Goal: Information Seeking & Learning: Learn about a topic

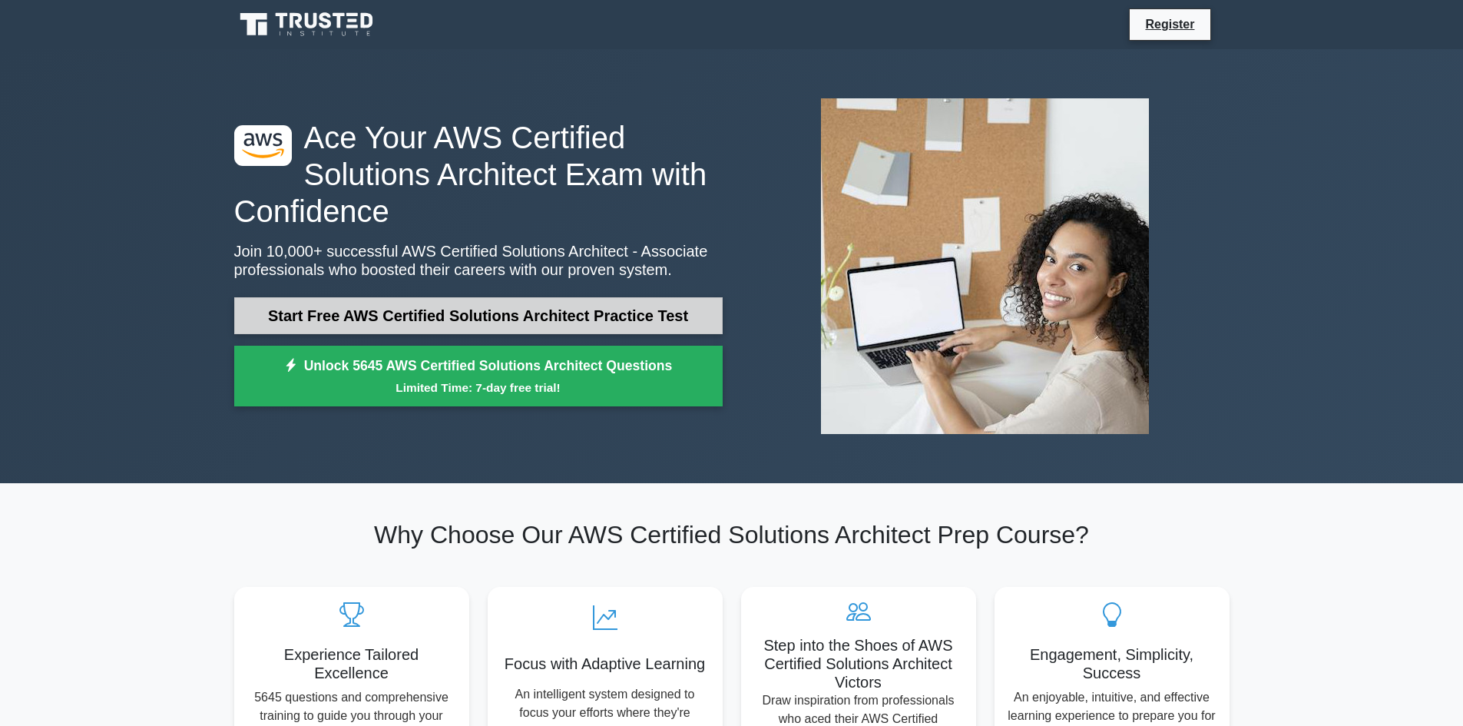
click at [484, 313] on link "Start Free AWS Certified Solutions Architect Practice Test" at bounding box center [478, 315] width 488 height 37
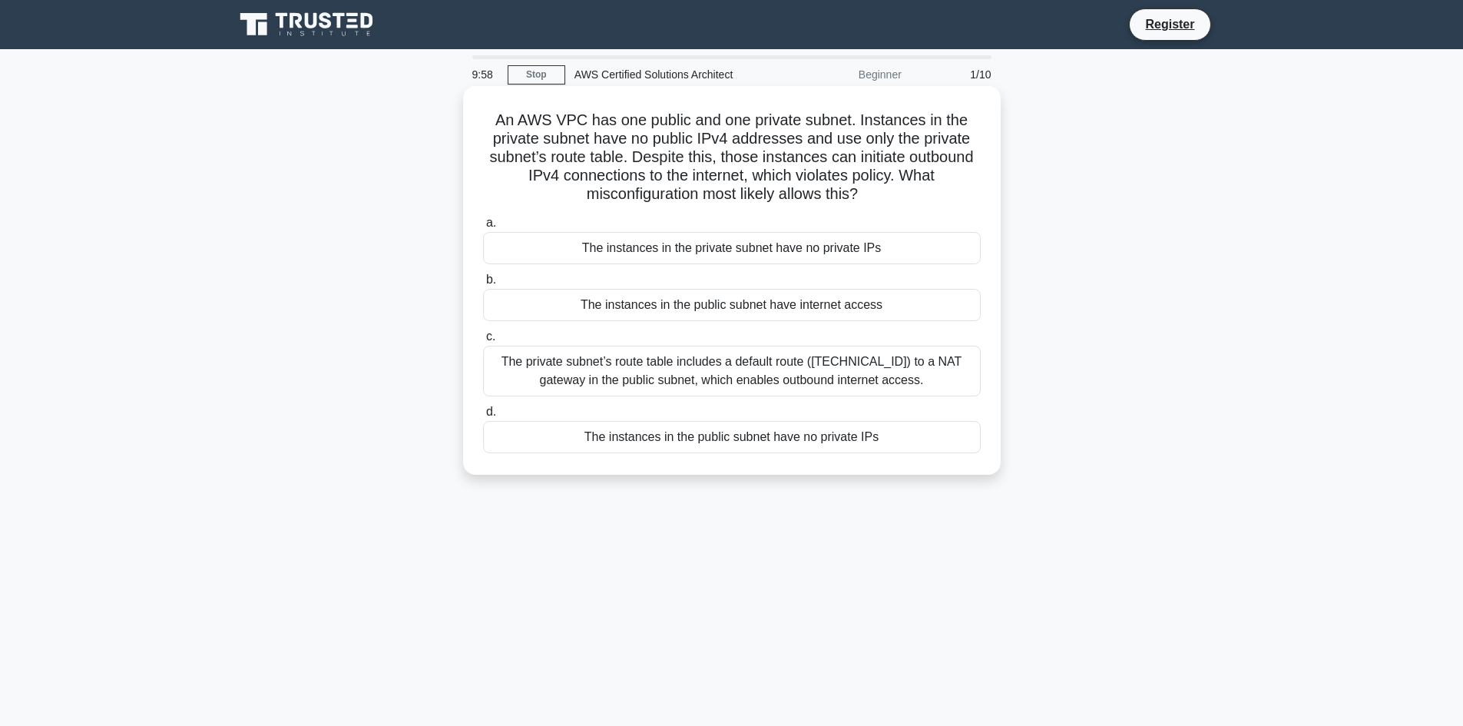
drag, startPoint x: 494, startPoint y: 119, endPoint x: 865, endPoint y: 197, distance: 379.7
click at [865, 197] on h5 "An AWS VPC has one public and one private subnet. Instances in the private subn…" at bounding box center [731, 158] width 501 height 94
click at [658, 91] on div "An AWS VPC has one public and one private subnet. Instances in the private subn…" at bounding box center [732, 280] width 538 height 389
drag, startPoint x: 494, startPoint y: 119, endPoint x: 915, endPoint y: 187, distance: 426.3
click at [915, 187] on h5 "An AWS VPC has one public and one private subnet. Instances in the private subn…" at bounding box center [731, 158] width 501 height 94
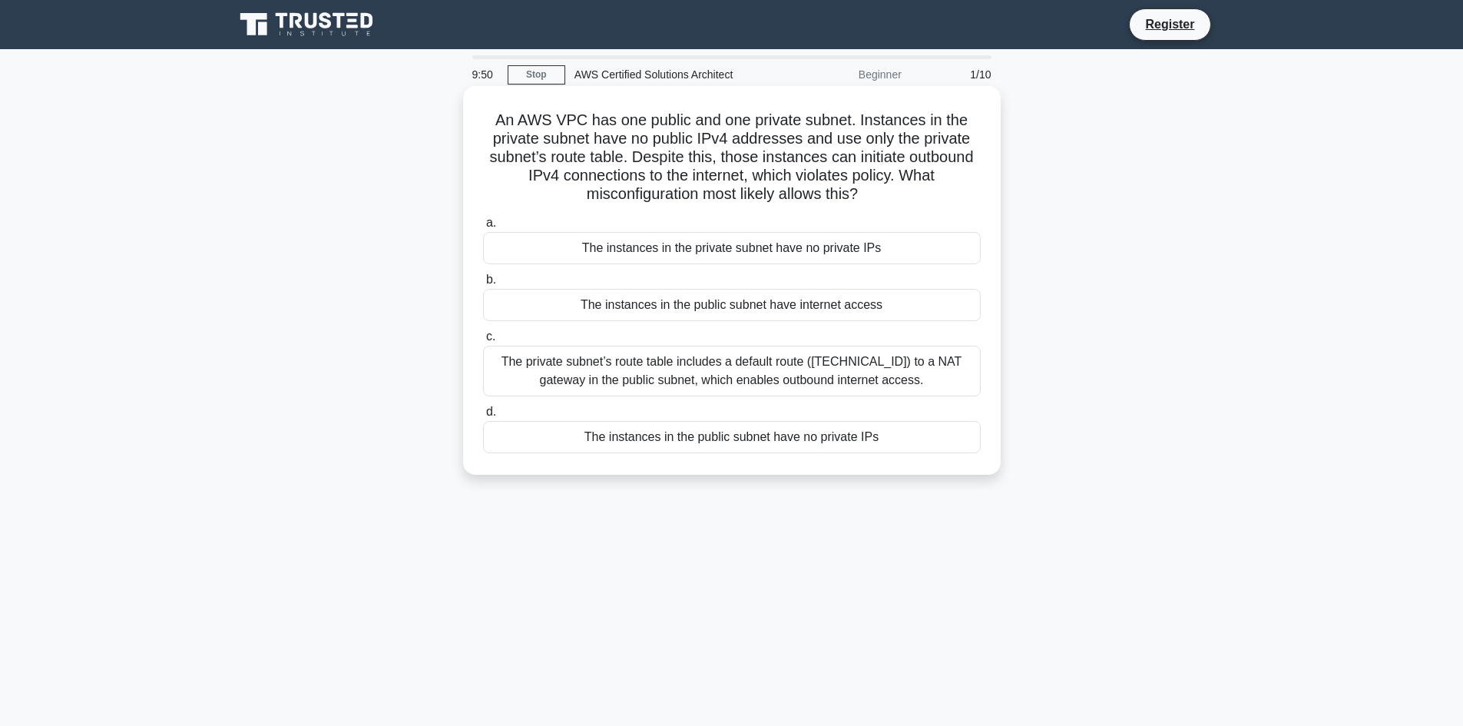
click at [908, 197] on h5 "An AWS VPC has one public and one private subnet. Instances in the private subn…" at bounding box center [731, 158] width 501 height 94
drag, startPoint x: 634, startPoint y: 141, endPoint x: 918, endPoint y: 195, distance: 289.3
click at [918, 195] on h5 "An AWS VPC has one public and one private subnet. Instances in the private subn…" at bounding box center [731, 158] width 501 height 94
click at [888, 197] on h5 "An AWS VPC has one public and one private subnet. Instances in the private subn…" at bounding box center [731, 158] width 501 height 94
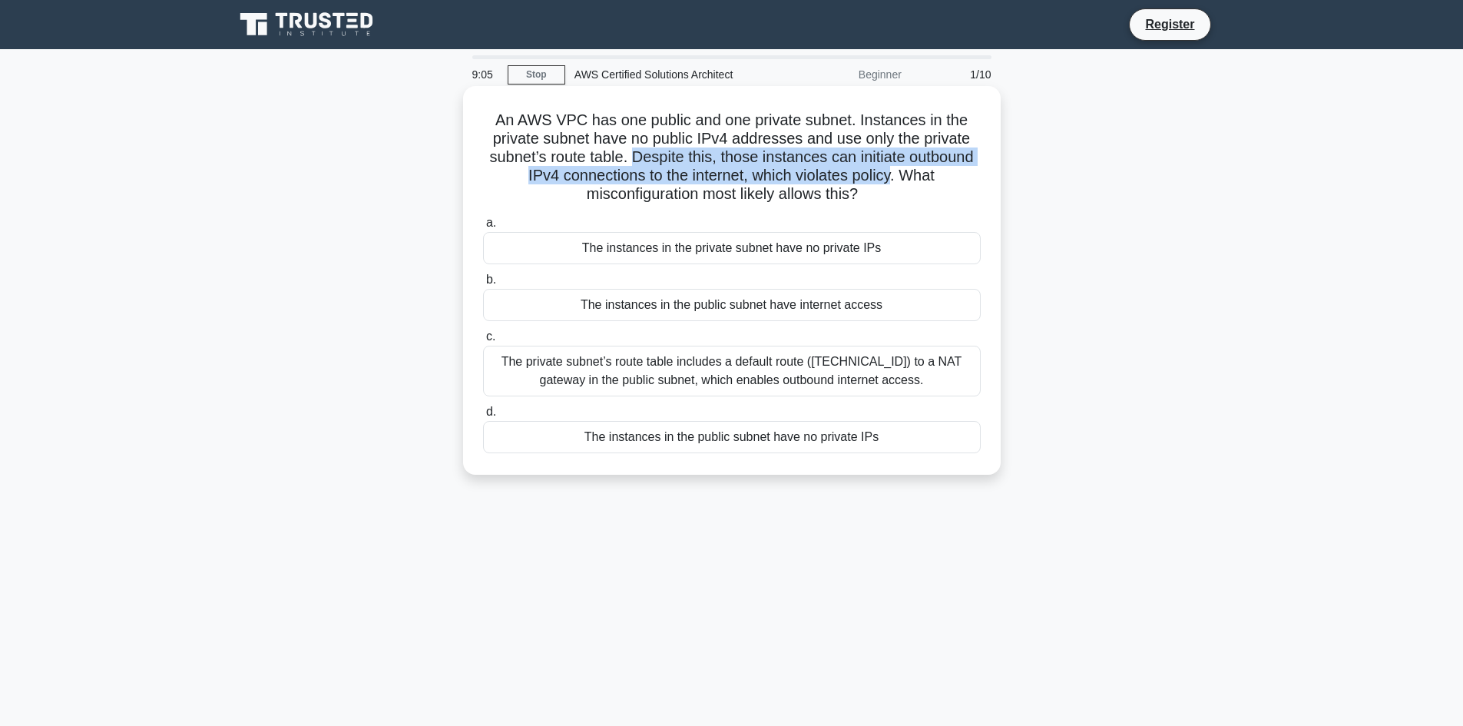
drag, startPoint x: 673, startPoint y: 163, endPoint x: 898, endPoint y: 180, distance: 225.7
click at [898, 180] on h5 "An AWS VPC has one public and one private subnet. Instances in the private subn…" at bounding box center [731, 158] width 501 height 94
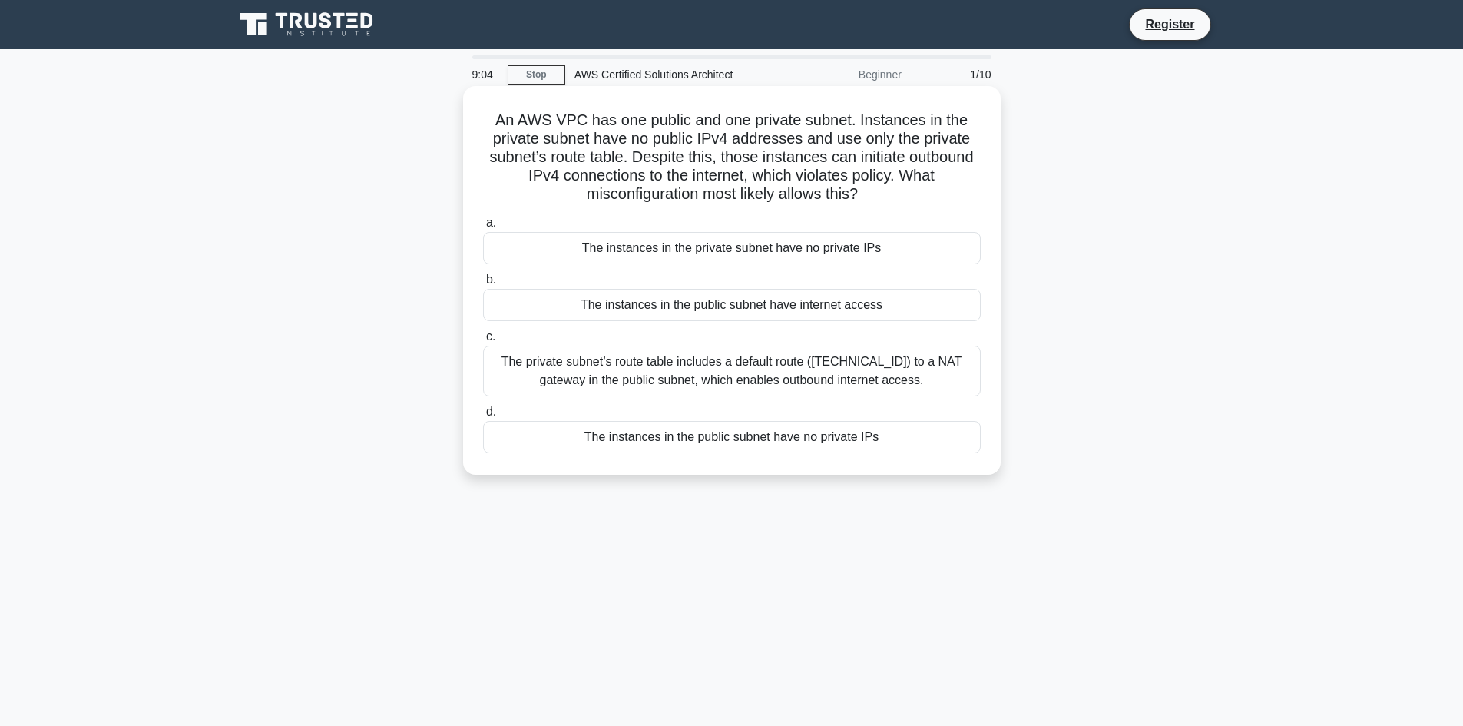
click at [865, 204] on icon ".spinner_0XTQ{transform-origin:center;animation:spinner_y6GP .75s linear infini…" at bounding box center [867, 195] width 18 height 18
click at [649, 373] on div "The private subnet’s route table includes a default route (0.0.0.0/0) to a NAT …" at bounding box center [732, 371] width 498 height 51
click at [483, 342] on input "c. The private subnet’s route table includes a default route (0.0.0.0/0) to a N…" at bounding box center [483, 337] width 0 height 10
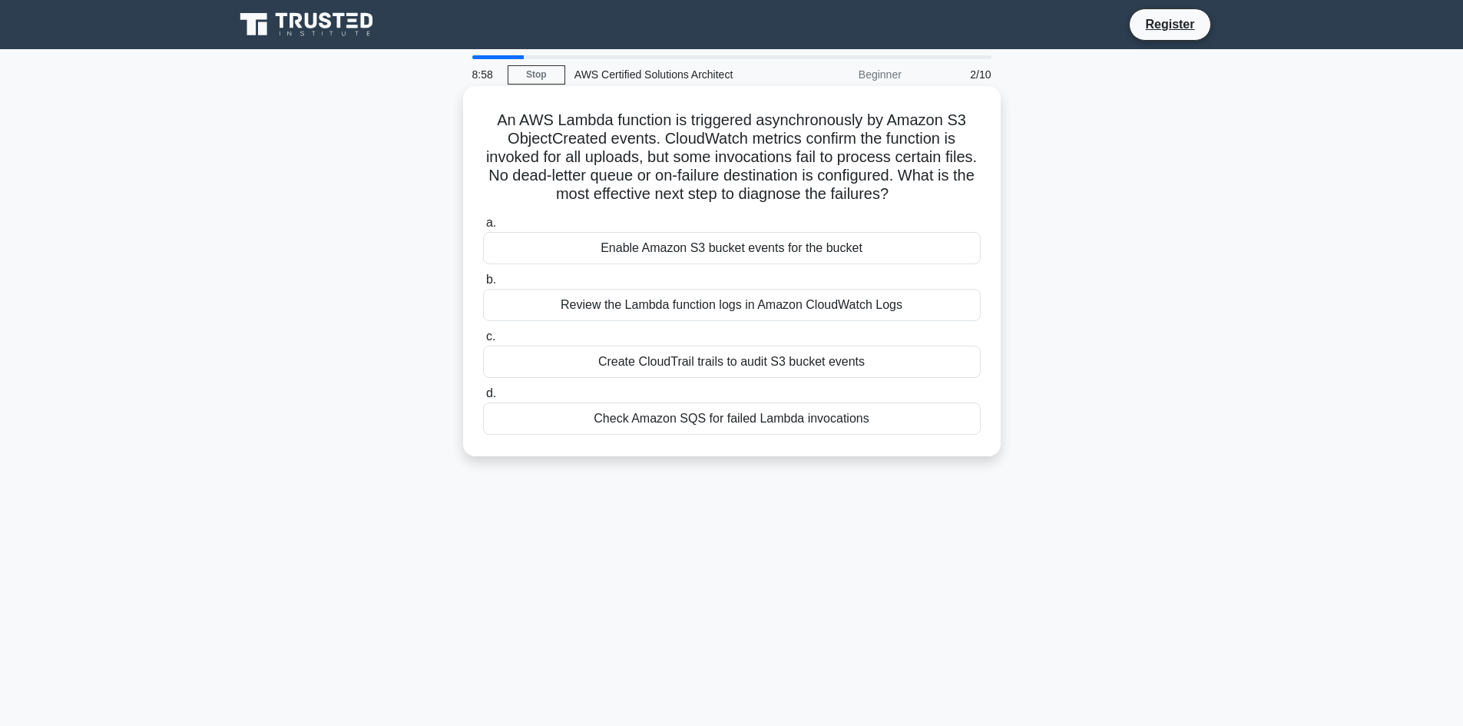
drag, startPoint x: 502, startPoint y: 120, endPoint x: 940, endPoint y: 190, distance: 443.3
click at [940, 190] on h5 "An AWS Lambda function is triggered asynchronously by Amazon S3 ObjectCreated e…" at bounding box center [731, 158] width 501 height 94
click at [898, 192] on icon at bounding box center [893, 195] width 8 height 17
drag, startPoint x: 660, startPoint y: 140, endPoint x: 957, endPoint y: 198, distance: 302.9
click at [957, 198] on h5 "An AWS Lambda function is triggered asynchronously by Amazon S3 ObjectCreated e…" at bounding box center [731, 158] width 501 height 94
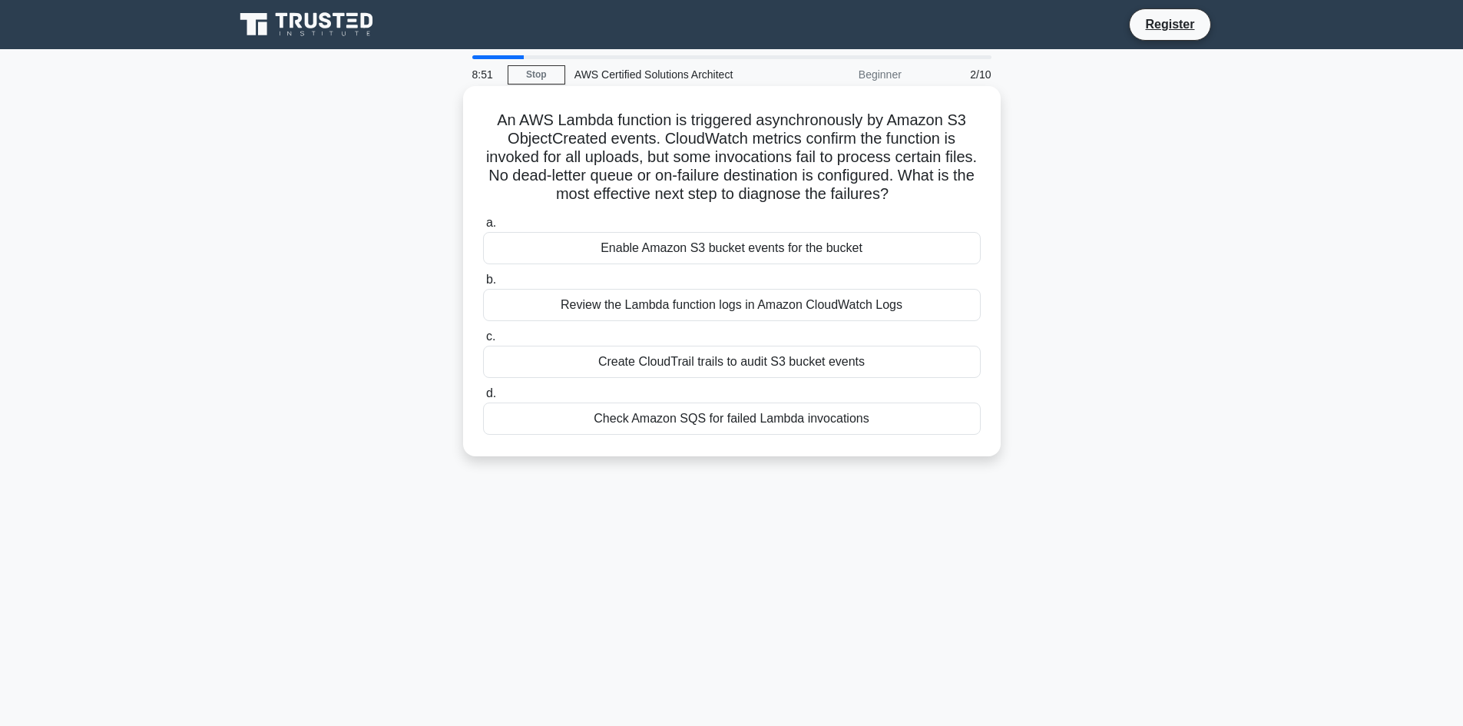
click at [957, 198] on h5 "An AWS Lambda function is triggered asynchronously by Amazon S3 ObjectCreated e…" at bounding box center [731, 158] width 501 height 94
drag, startPoint x: 545, startPoint y: 177, endPoint x: 960, endPoint y: 203, distance: 415.5
click at [960, 203] on h5 "An AWS Lambda function is triggered asynchronously by Amazon S3 ObjectCreated e…" at bounding box center [731, 158] width 501 height 94
click at [907, 192] on icon ".spinner_0XTQ{transform-origin:center;animation:spinner_y6GP .75s linear infini…" at bounding box center [897, 195] width 18 height 18
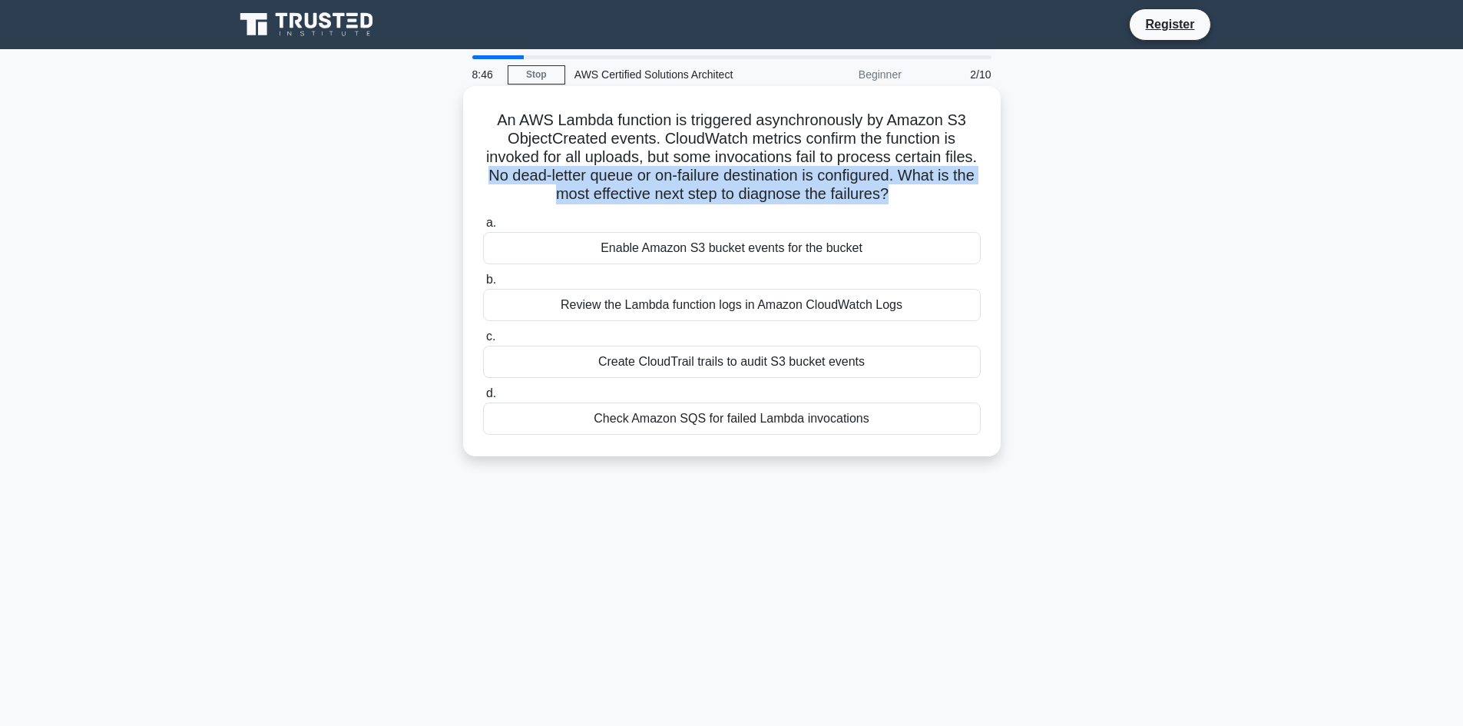
drag, startPoint x: 935, startPoint y: 192, endPoint x: 540, endPoint y: 178, distance: 395.0
click at [540, 178] on h5 "An AWS Lambda function is triggered asynchronously by Amazon S3 ObjectCreated e…" at bounding box center [731, 158] width 501 height 94
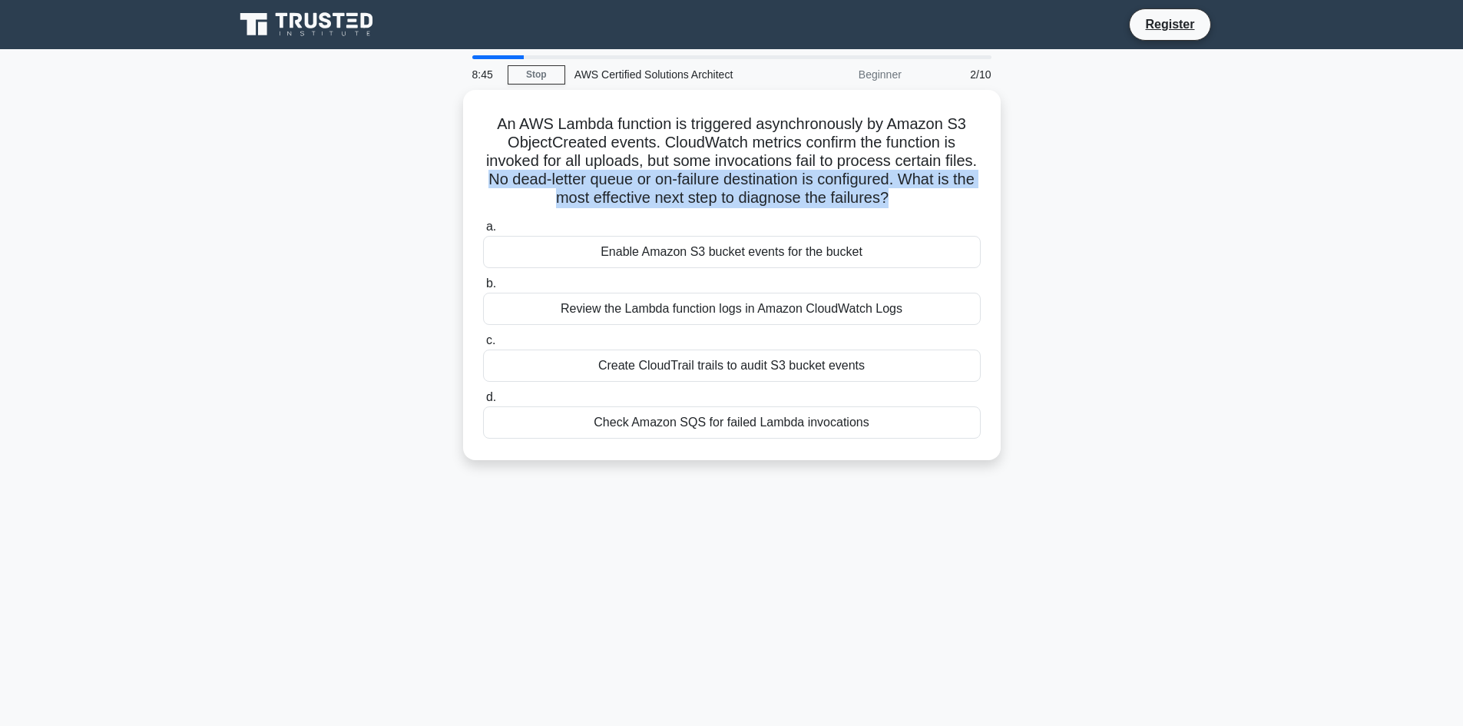
click at [530, 143] on div at bounding box center [530, 143] width 0 height 0
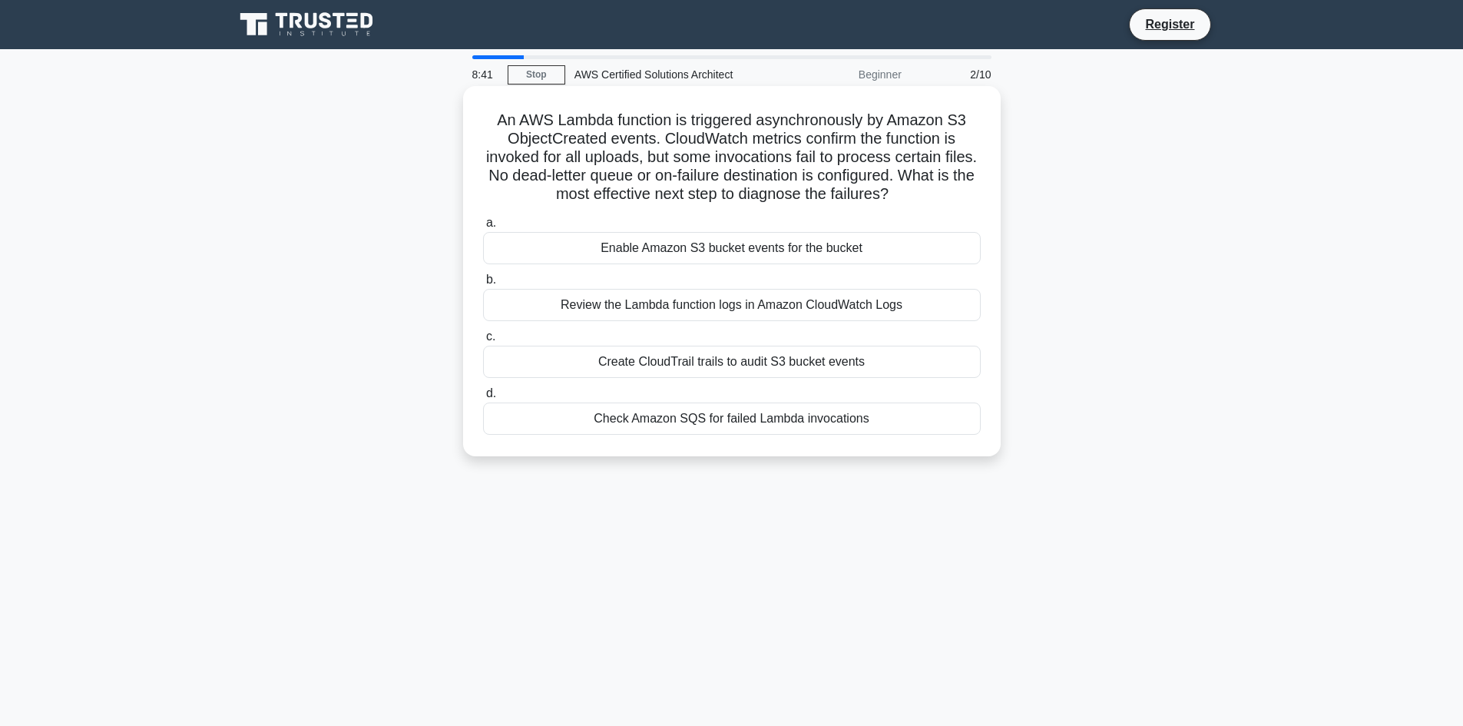
click at [907, 204] on icon ".spinner_0XTQ{transform-origin:center;animation:spinner_y6GP .75s linear infini…" at bounding box center [897, 195] width 18 height 18
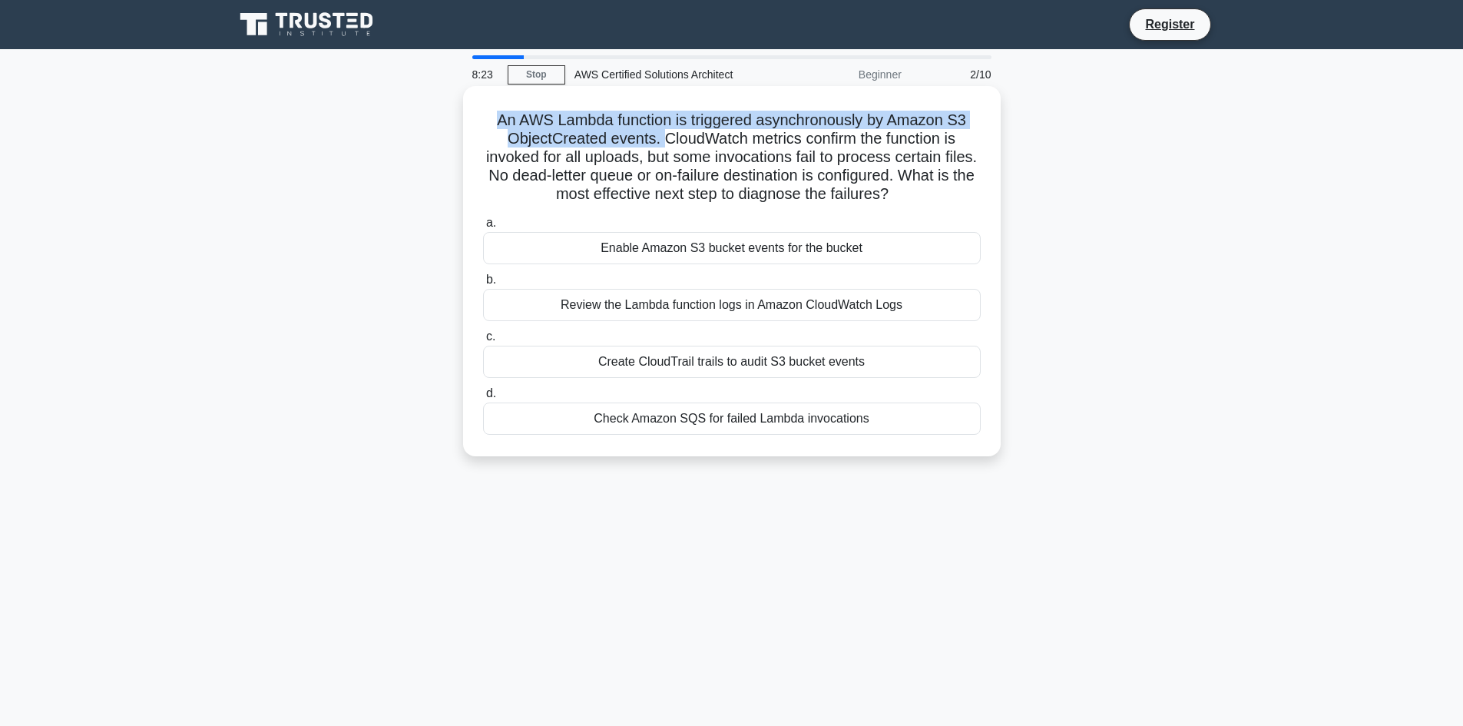
drag, startPoint x: 494, startPoint y: 120, endPoint x: 661, endPoint y: 144, distance: 169.2
click at [661, 144] on h5 "An AWS Lambda function is triggered asynchronously by Amazon S3 ObjectCreated e…" at bounding box center [731, 158] width 501 height 94
click at [651, 149] on div at bounding box center [651, 149] width 0 height 0
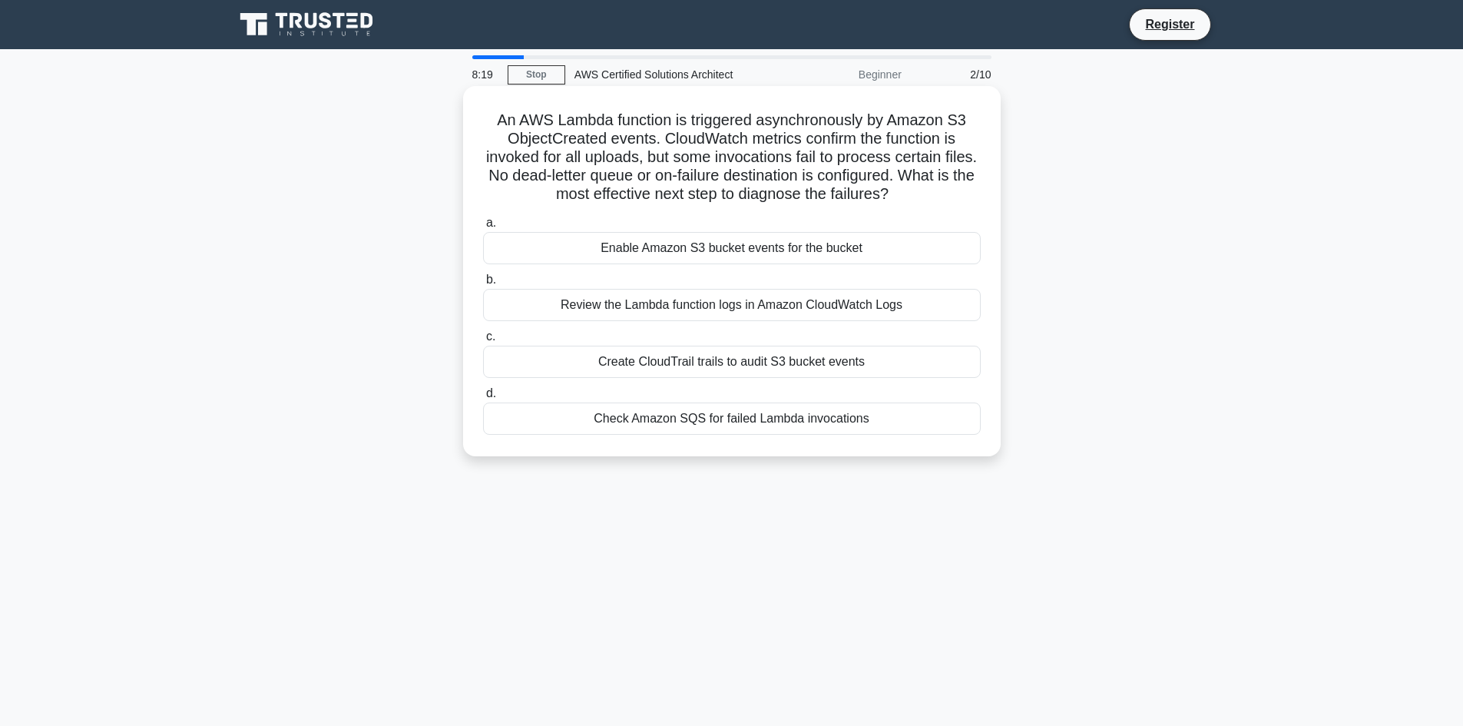
click at [675, 140] on h5 "An AWS Lambda function is triggered asynchronously by Amazon S3 ObjectCreated e…" at bounding box center [731, 158] width 501 height 94
drag, startPoint x: 660, startPoint y: 134, endPoint x: 656, endPoint y: 157, distance: 23.4
click at [656, 157] on h5 "An AWS Lambda function is triggered asynchronously by Amazon S3 ObjectCreated e…" at bounding box center [731, 158] width 501 height 94
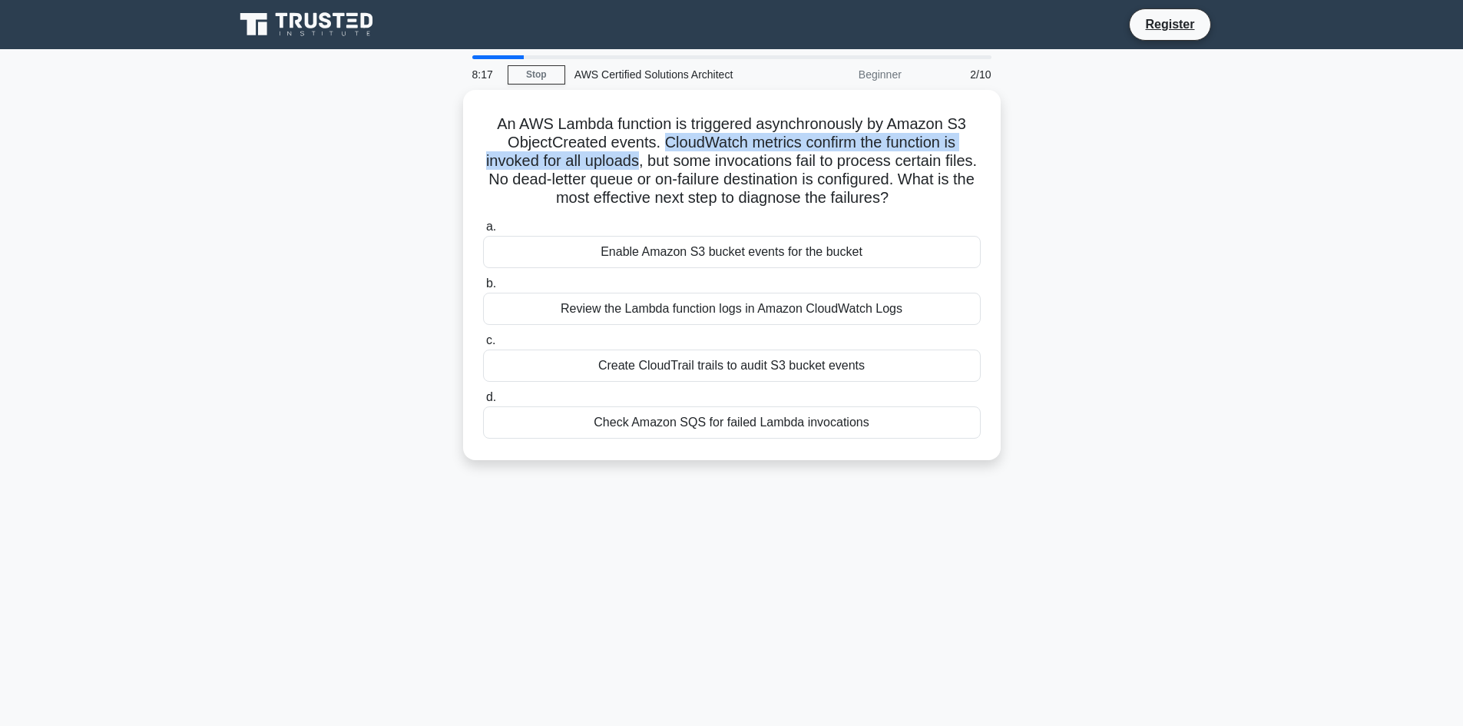
click at [646, 167] on div at bounding box center [646, 167] width 0 height 0
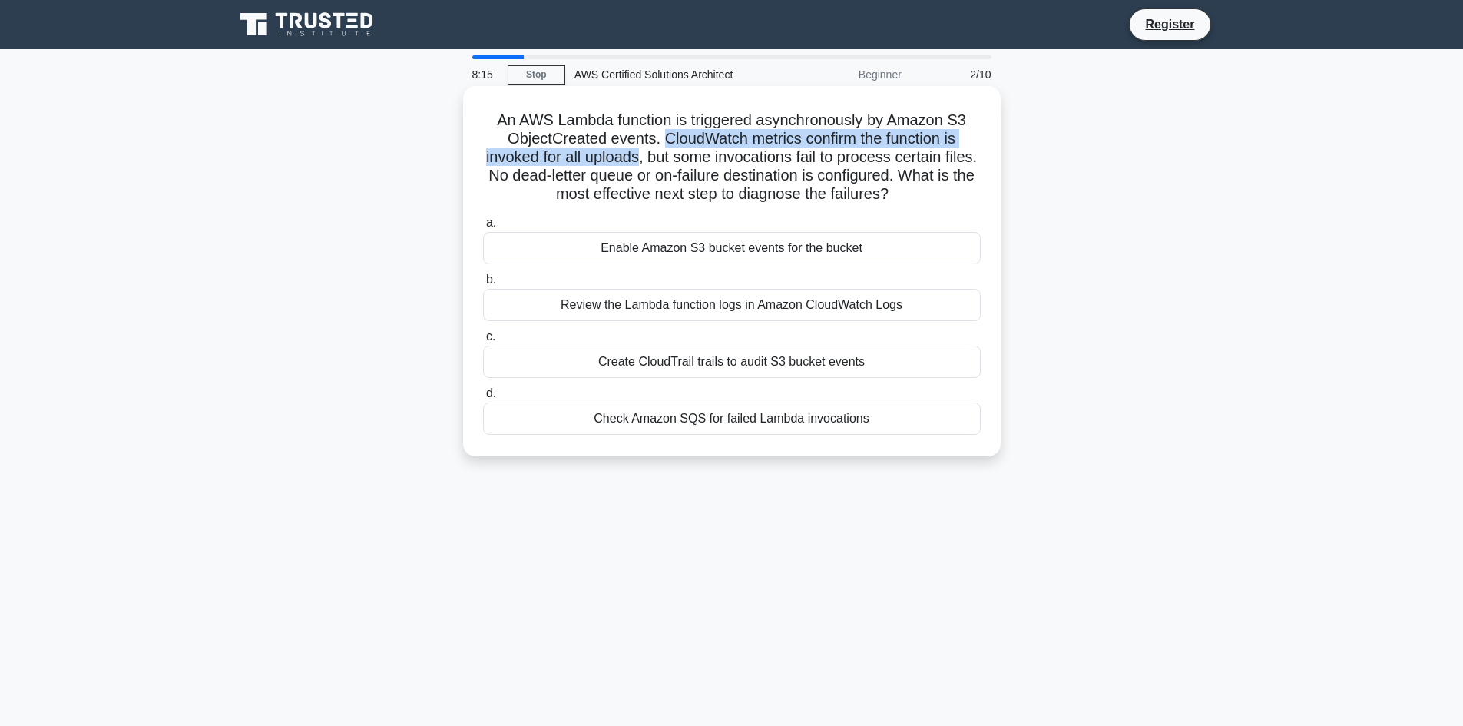
click at [706, 145] on h5 "An AWS Lambda function is triggered asynchronously by Amazon S3 ObjectCreated e…" at bounding box center [731, 158] width 501 height 94
drag, startPoint x: 660, startPoint y: 157, endPoint x: 948, endPoint y: 202, distance: 290.6
click at [950, 193] on h5 "An AWS Lambda function is triggered asynchronously by Amazon S3 ObjectCreated e…" at bounding box center [731, 158] width 501 height 94
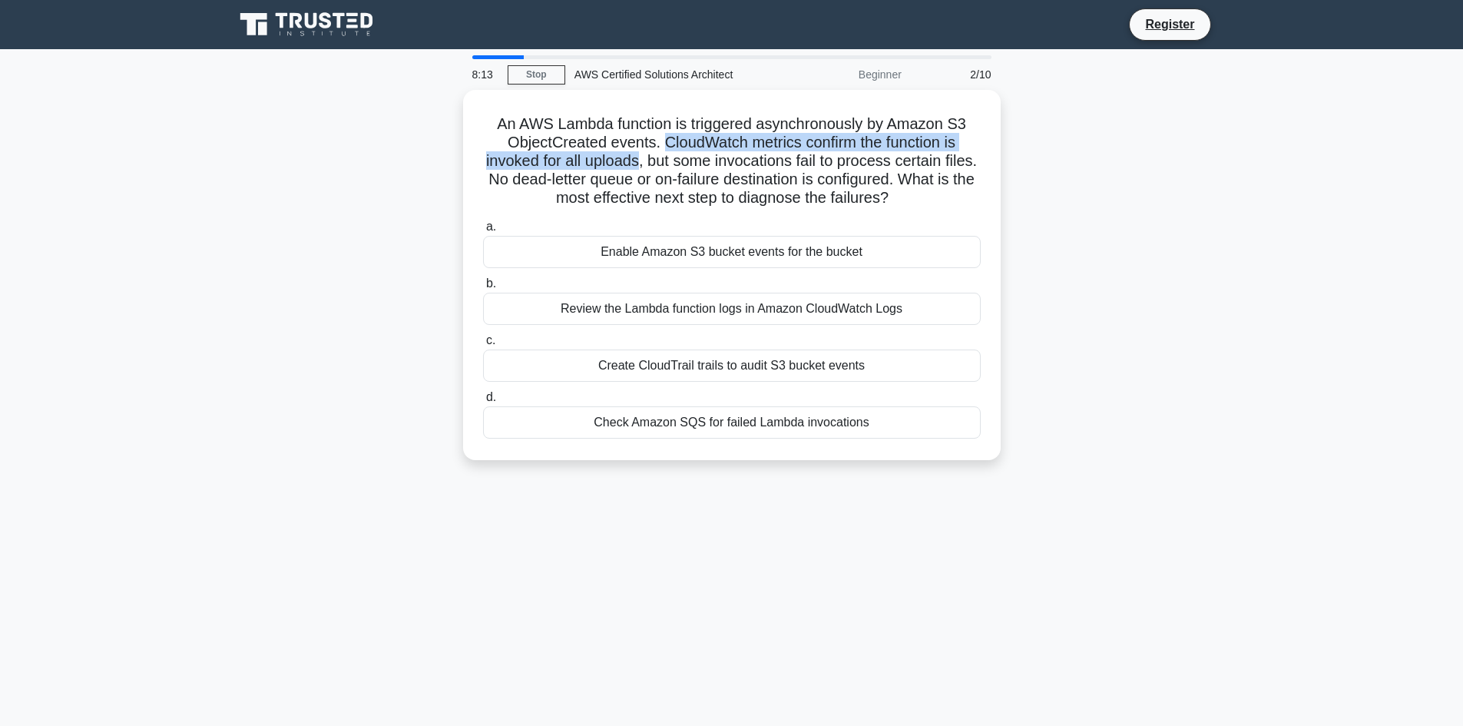
click at [940, 204] on div at bounding box center [940, 204] width 0 height 0
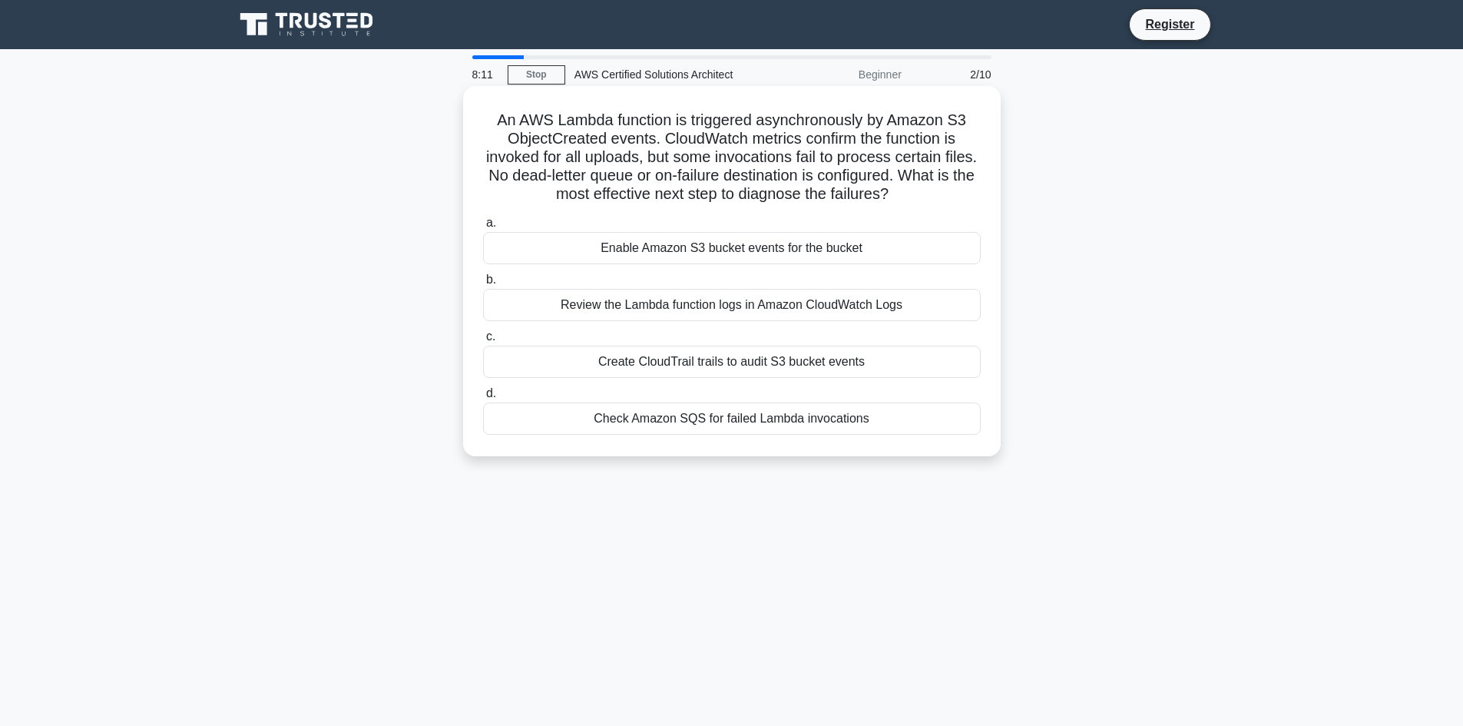
click at [907, 203] on icon ".spinner_0XTQ{transform-origin:center;animation:spinner_y6GP .75s linear infini…" at bounding box center [897, 195] width 18 height 18
click at [661, 306] on div "Review the Lambda function logs in Amazon CloudWatch Logs" at bounding box center [732, 305] width 498 height 32
click at [483, 285] on input "b. Review the Lambda function logs in Amazon CloudWatch Logs" at bounding box center [483, 280] width 0 height 10
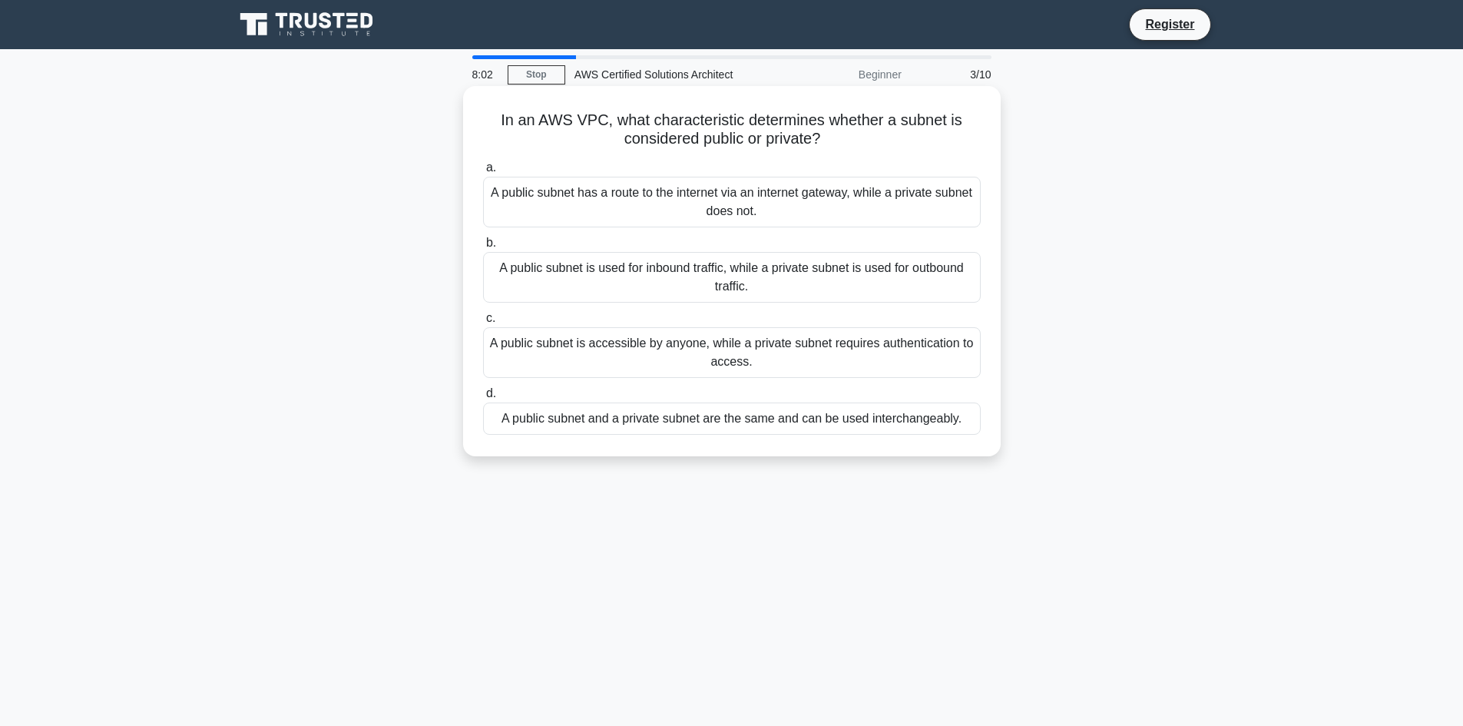
drag, startPoint x: 497, startPoint y: 118, endPoint x: 851, endPoint y: 137, distance: 354.5
click at [851, 137] on h5 "In an AWS VPC, what characteristic determines whether a subnet is considered pu…" at bounding box center [731, 130] width 501 height 38
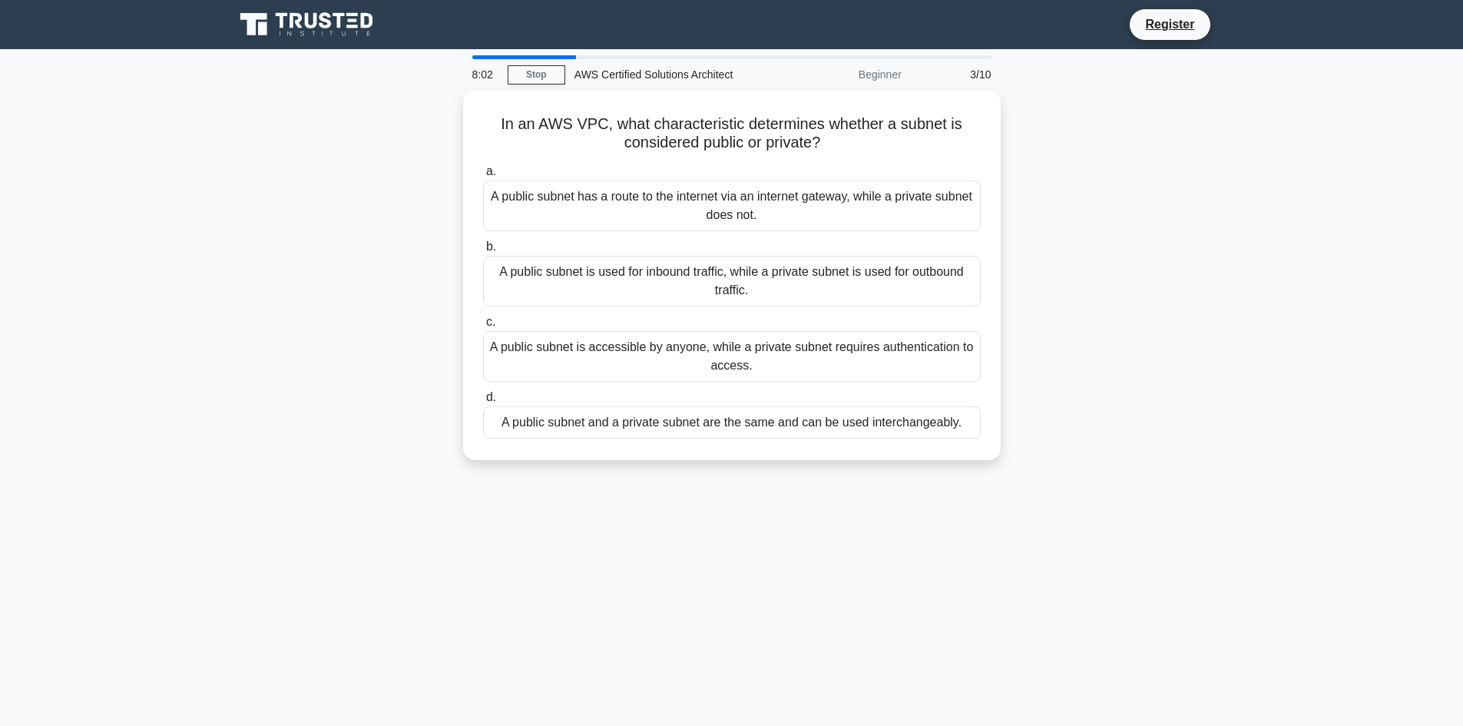
click at [841, 149] on div at bounding box center [841, 149] width 0 height 0
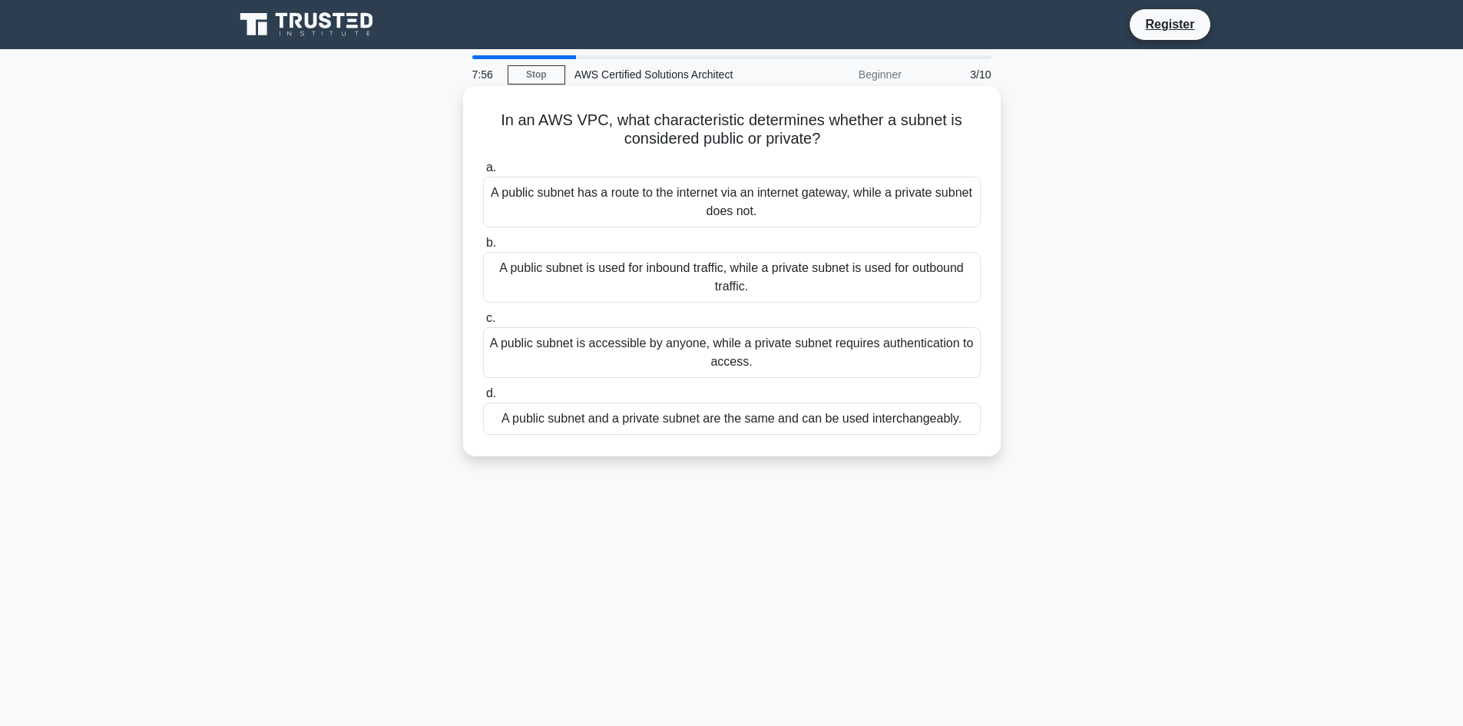
click at [839, 144] on icon ".spinner_0XTQ{transform-origin:center;animation:spinner_y6GP .75s linear infini…" at bounding box center [829, 140] width 18 height 18
click at [797, 206] on div "A public subnet has a route to the internet via an internet gateway, while a pr…" at bounding box center [732, 202] width 498 height 51
click at [483, 173] on input "a. A public subnet has a route to the internet via an internet gateway, while a…" at bounding box center [483, 168] width 0 height 10
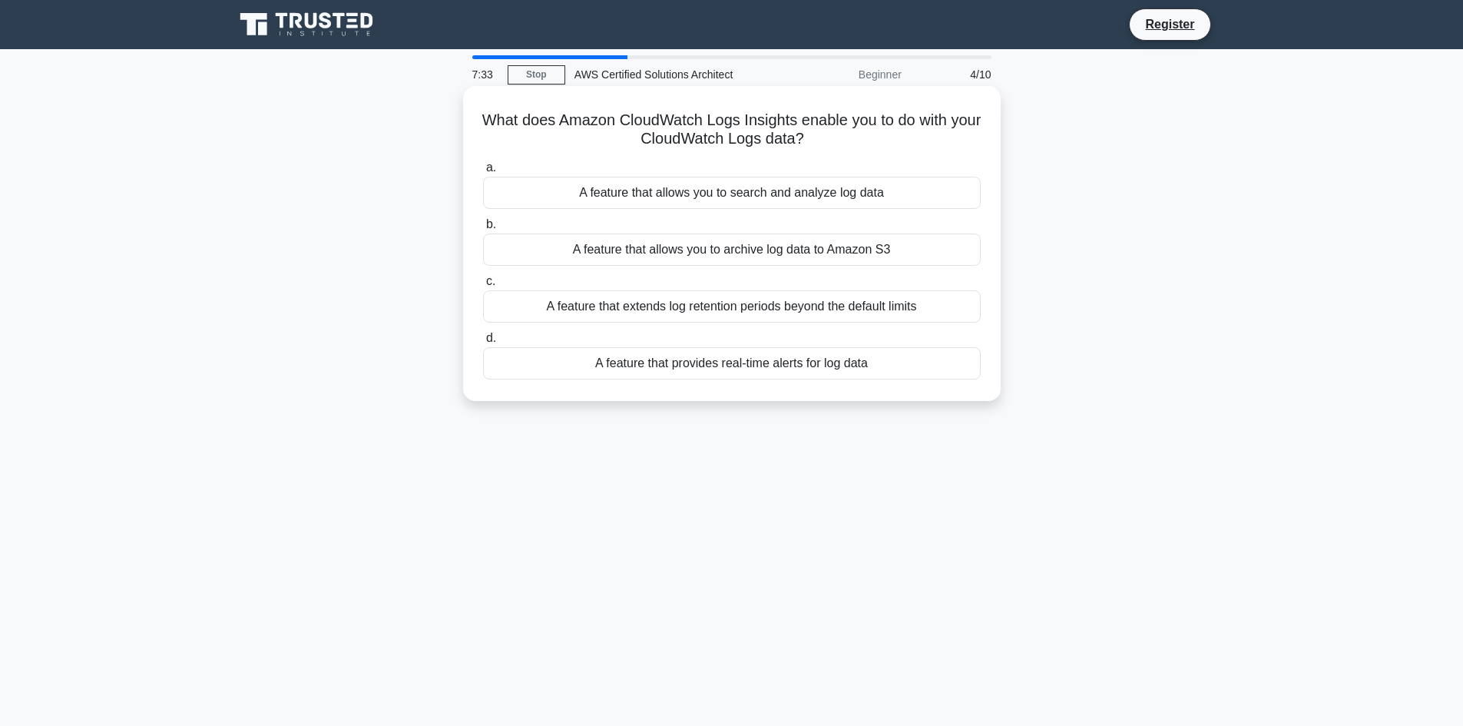
drag, startPoint x: 498, startPoint y: 114, endPoint x: 891, endPoint y: 148, distance: 394.6
click at [891, 148] on h5 "What does Amazon CloudWatch Logs Insights enable you to do with your CloudWatch…" at bounding box center [731, 130] width 501 height 38
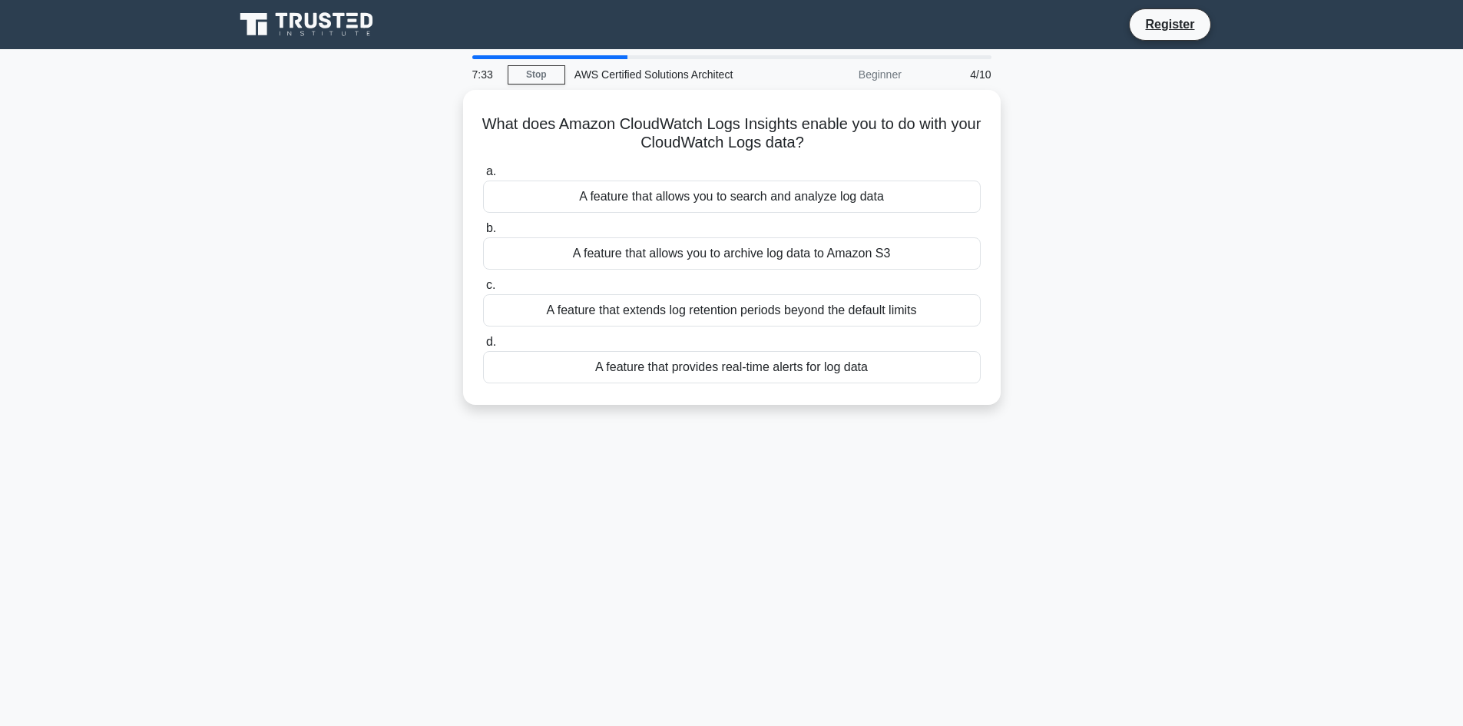
click at [881, 149] on div at bounding box center [881, 149] width 0 height 0
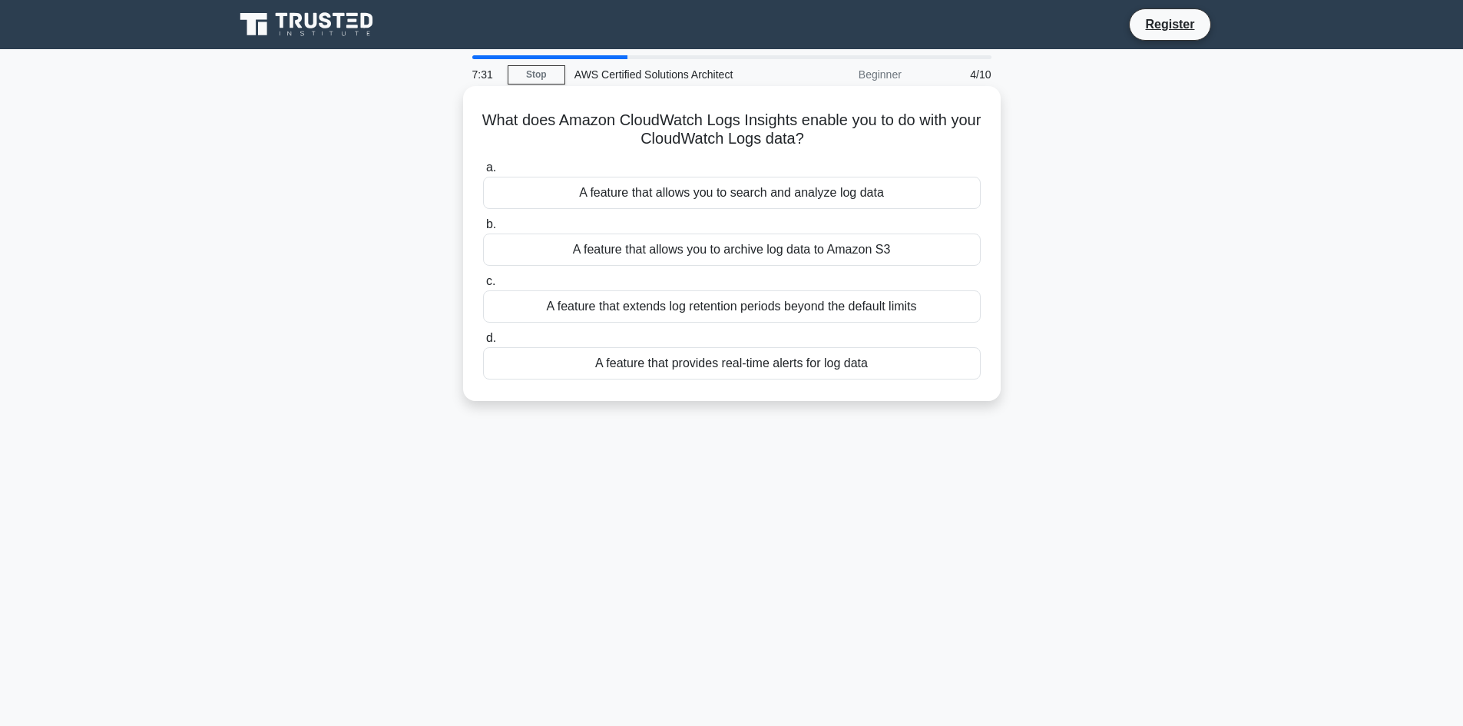
click at [822, 143] on icon ".spinner_0XTQ{transform-origin:center;animation:spinner_y6GP .75s linear infini…" at bounding box center [813, 140] width 18 height 18
drag, startPoint x: 634, startPoint y: 130, endPoint x: 811, endPoint y: 124, distance: 176.7
click at [811, 124] on h5 "What does Amazon CloudWatch Logs Insights enable you to do with your CloudWatch…" at bounding box center [731, 130] width 501 height 38
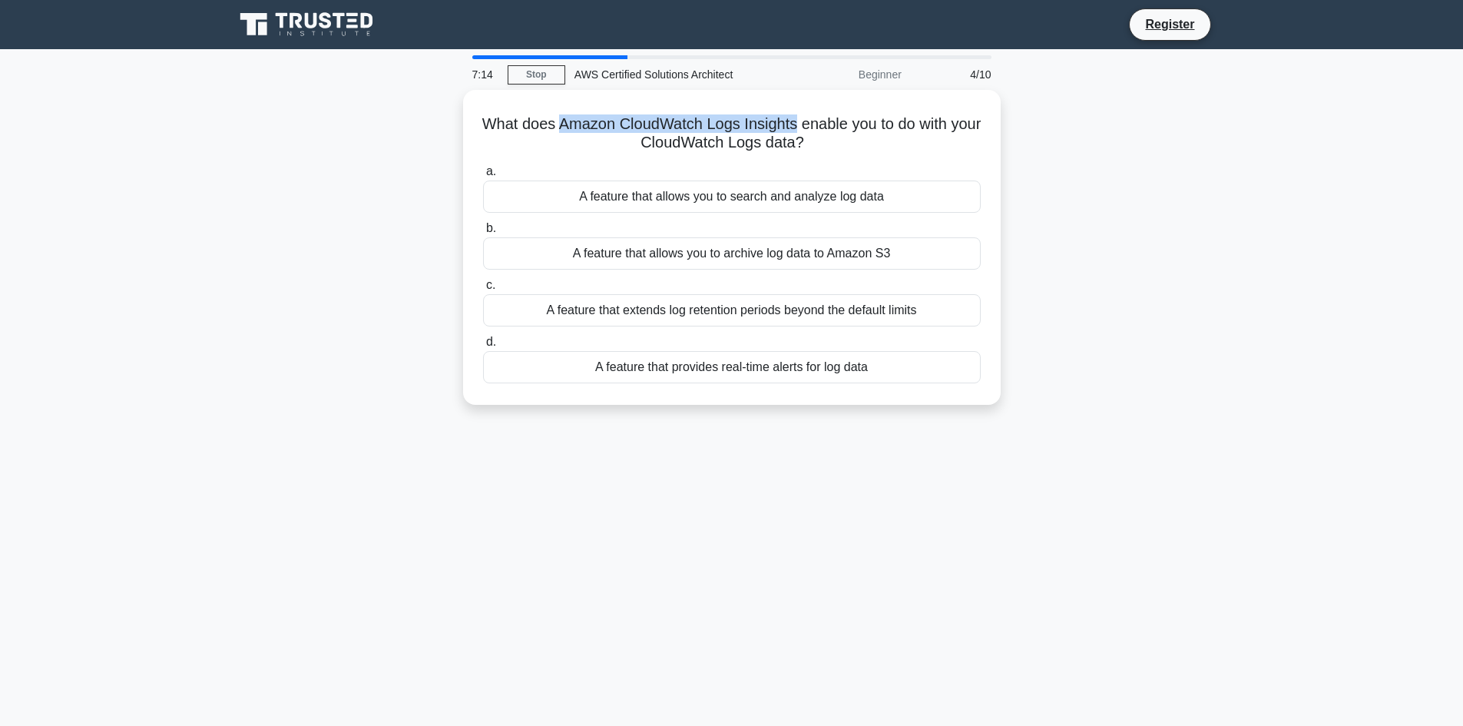
click at [801, 131] on div at bounding box center [801, 131] width 0 height 0
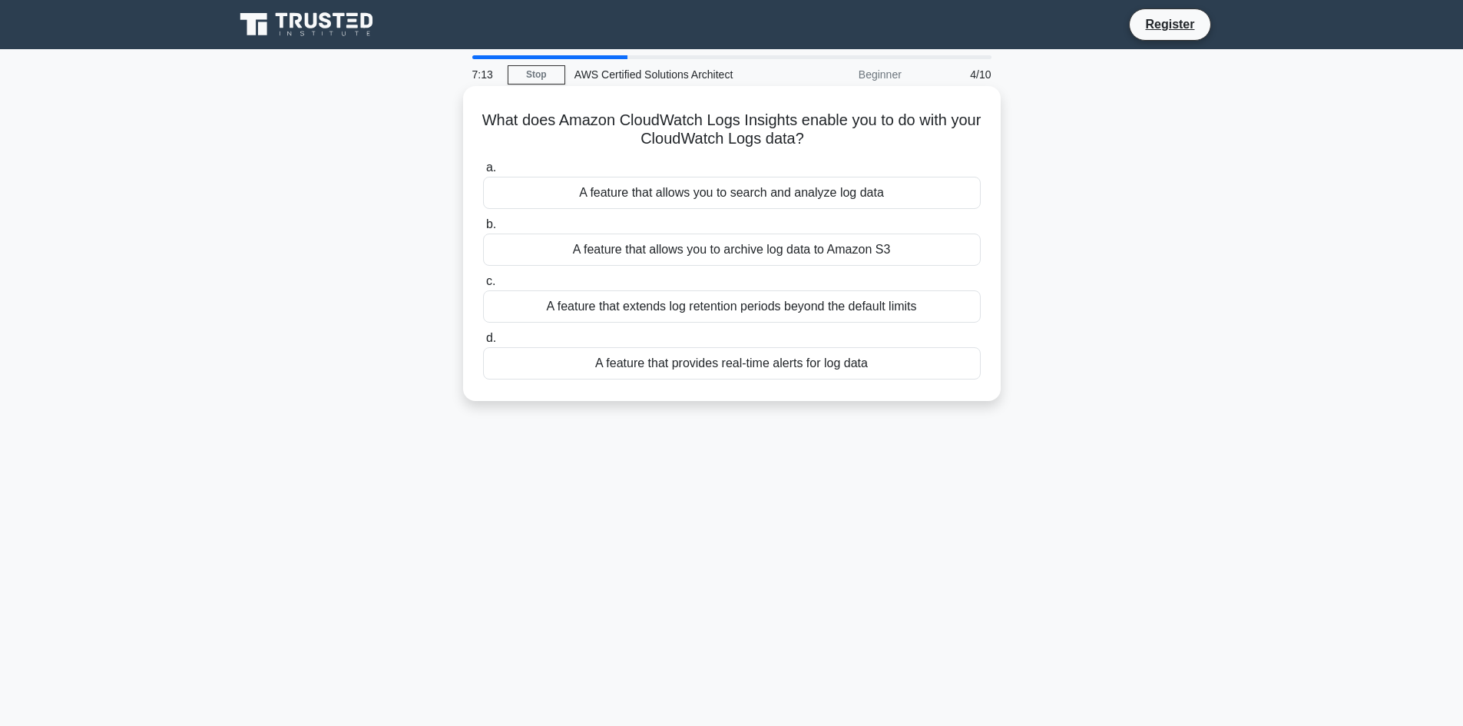
click at [529, 140] on h5 "What does Amazon CloudWatch Logs Insights enable you to do with your CloudWatch…" at bounding box center [731, 130] width 501 height 38
click at [698, 197] on div "A feature that allows you to search and analyze log data" at bounding box center [732, 193] width 498 height 32
click at [483, 173] on input "a. A feature that allows you to search and analyze log data" at bounding box center [483, 168] width 0 height 10
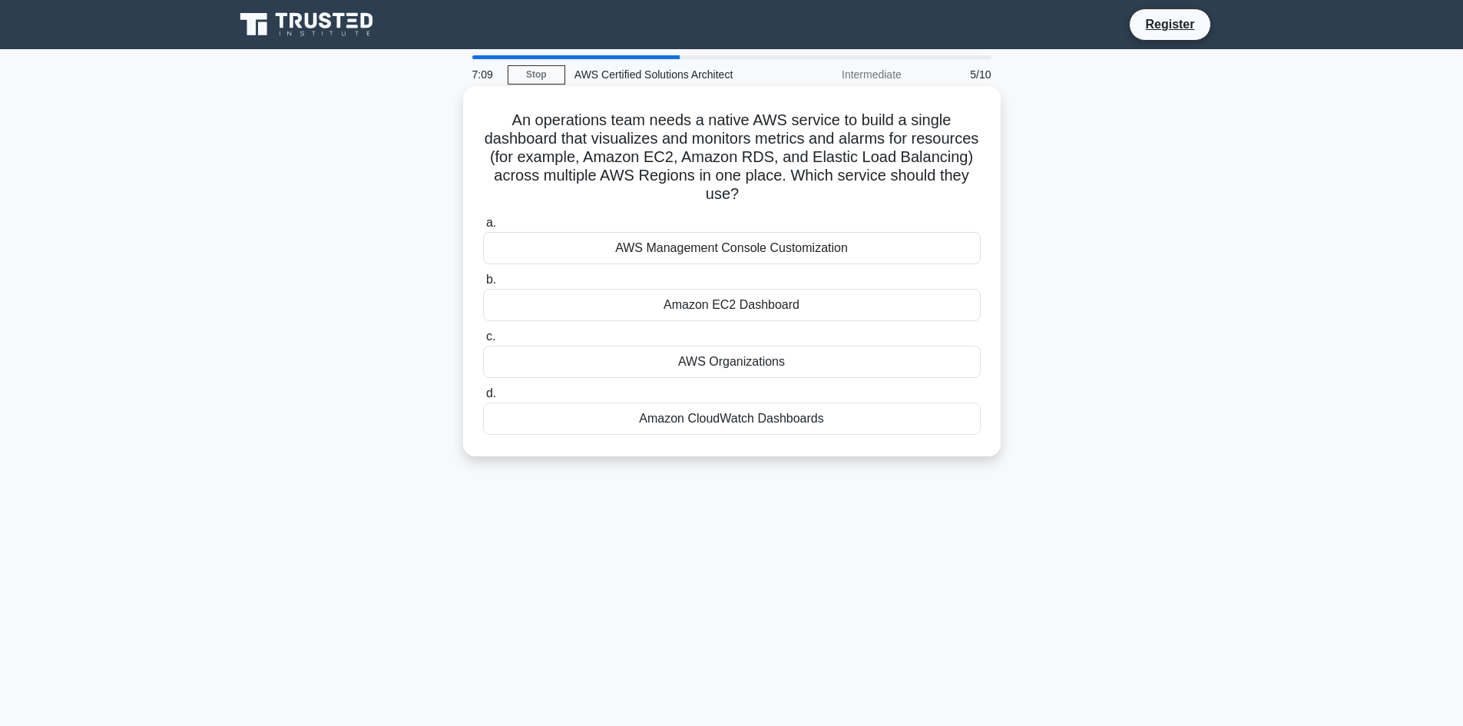
drag, startPoint x: 510, startPoint y: 117, endPoint x: 865, endPoint y: 191, distance: 363.1
click at [865, 191] on h5 "An operations team needs a native AWS service to build a single dashboard that …" at bounding box center [731, 158] width 501 height 94
click at [818, 200] on h5 "An operations team needs a native AWS service to build a single dashboard that …" at bounding box center [731, 158] width 501 height 94
drag, startPoint x: 707, startPoint y: 120, endPoint x: 746, endPoint y: 128, distance: 40.1
click at [747, 126] on h5 "An operations team needs a native AWS service to build a single dashboard that …" at bounding box center [731, 158] width 501 height 94
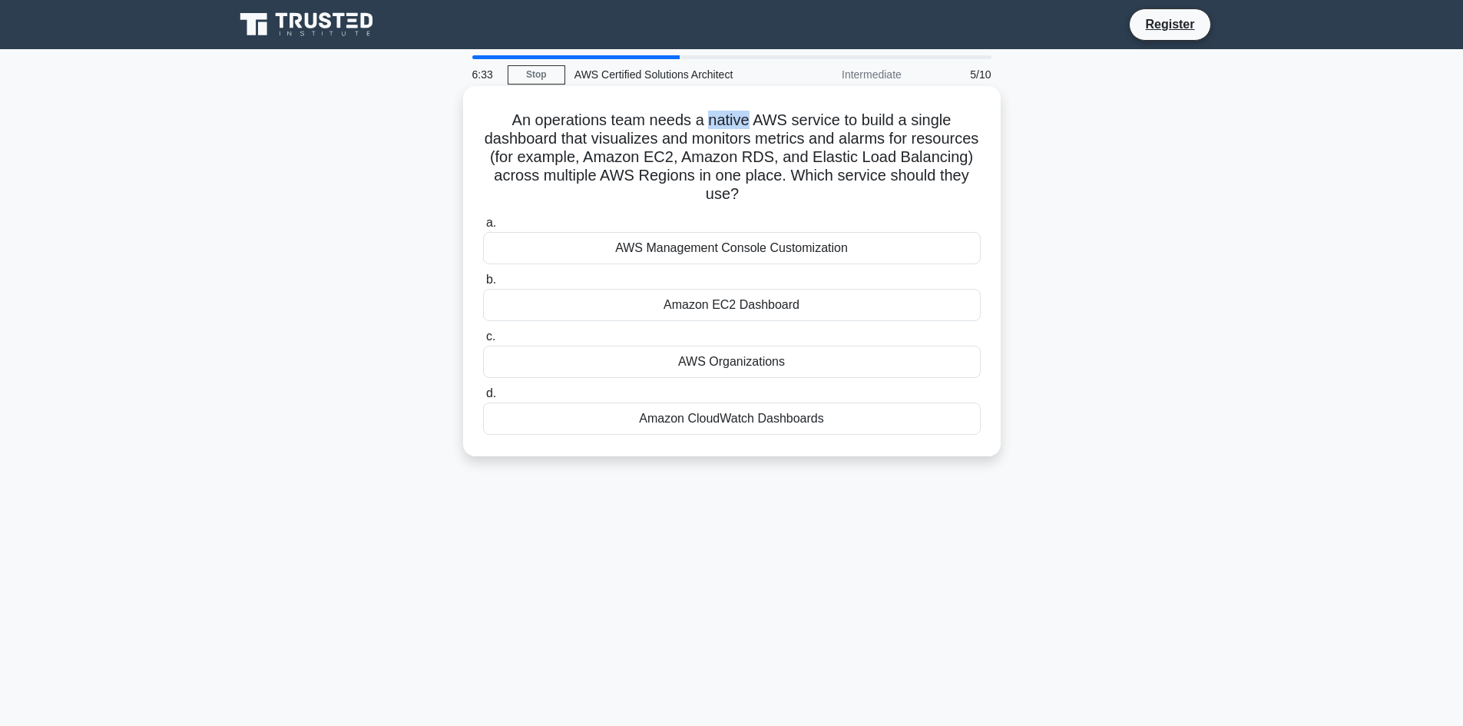
click at [737, 131] on div at bounding box center [737, 131] width 0 height 0
click at [763, 112] on h5 "An operations team needs a native AWS service to build a single dashboard that …" at bounding box center [731, 158] width 501 height 94
drag, startPoint x: 807, startPoint y: 189, endPoint x: 568, endPoint y: 186, distance: 238.8
click at [568, 186] on h5 "An operations team needs a native AWS service to build a single dashboard that …" at bounding box center [731, 158] width 501 height 94
click at [758, 367] on div "AWS Organizations" at bounding box center [732, 362] width 498 height 32
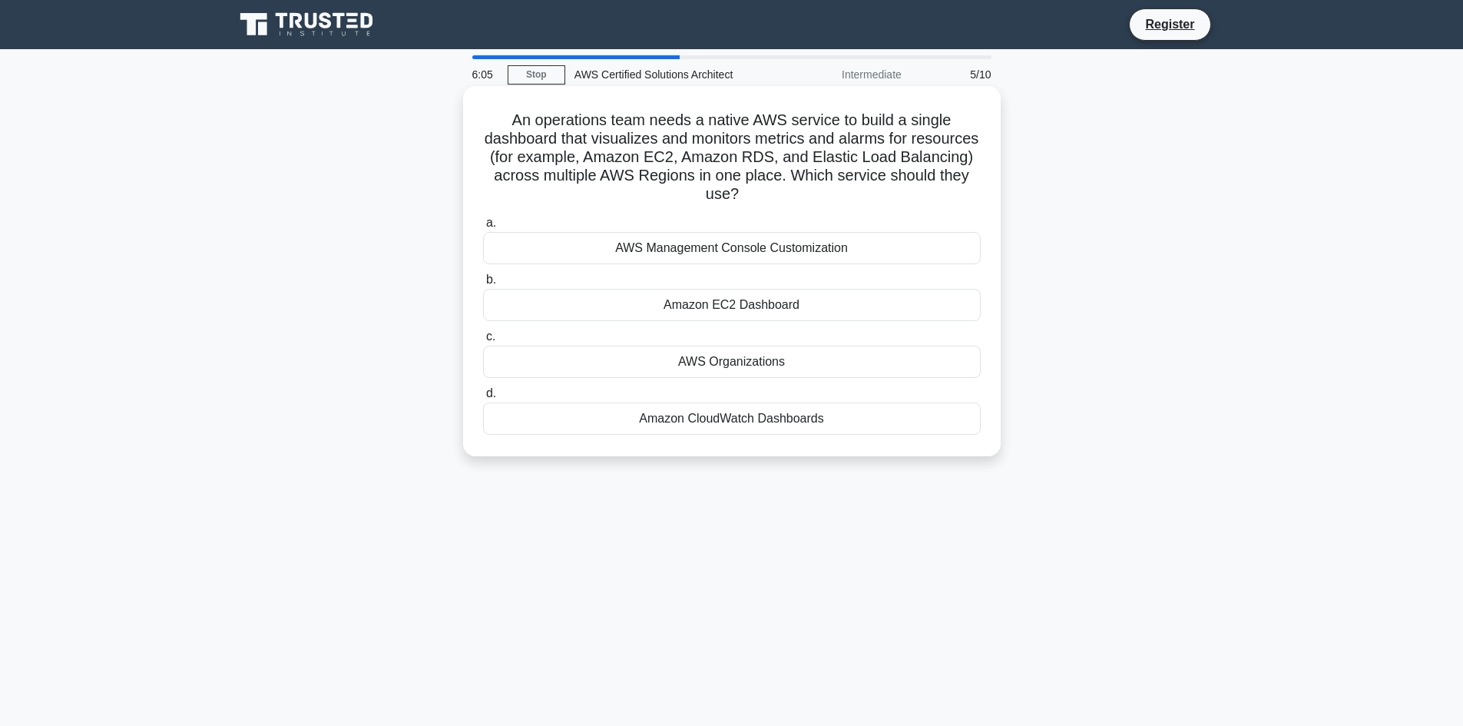
click at [483, 342] on input "c. AWS Organizations" at bounding box center [483, 337] width 0 height 10
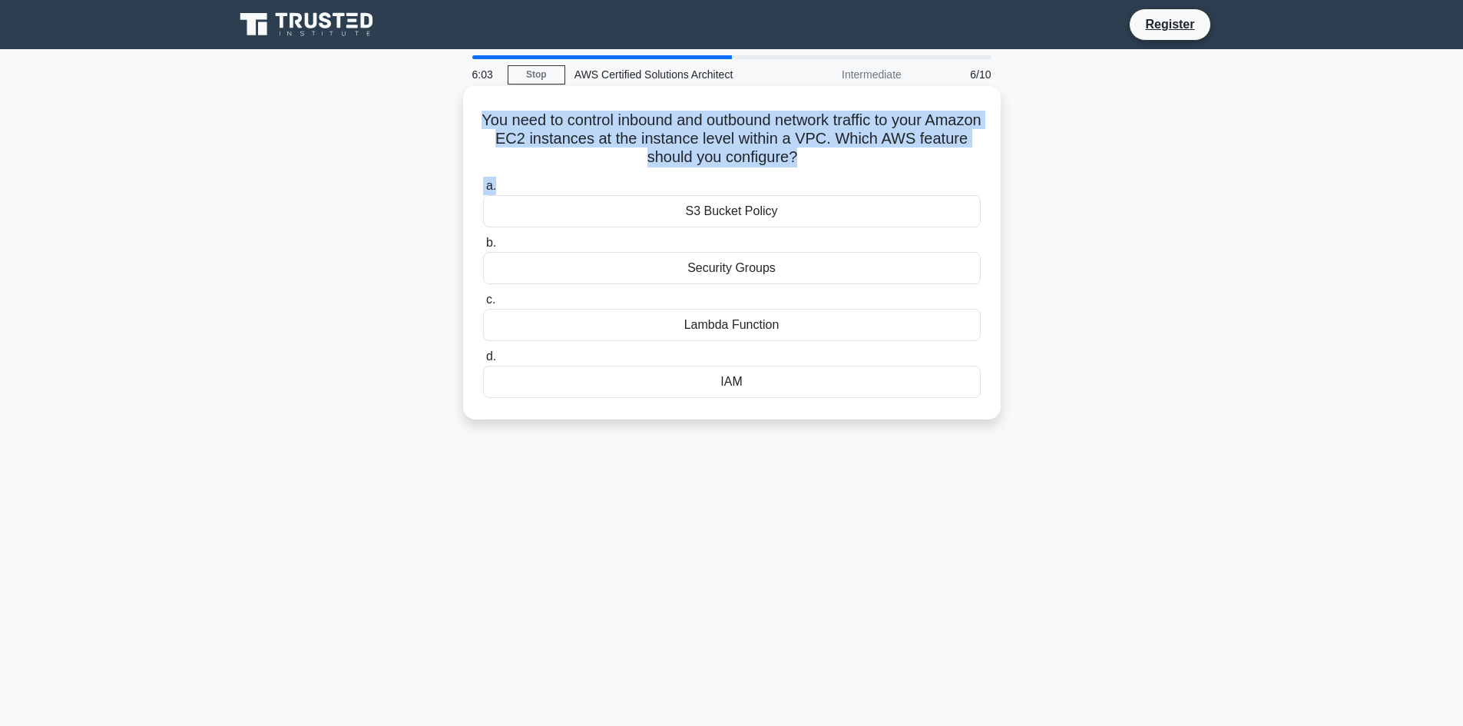
drag, startPoint x: 501, startPoint y: 124, endPoint x: 871, endPoint y: 173, distance: 373.3
click at [871, 173] on div "You need to control inbound and outbound network traffic to your Amazon EC2 ins…" at bounding box center [731, 252] width 525 height 321
click at [816, 167] on icon ".spinner_0XTQ{transform-origin:center;animation:spinner_y6GP .75s linear infini…" at bounding box center [806, 158] width 18 height 18
click at [534, 124] on h5 "You need to control inbound and outbound network traffic to your Amazon EC2 ins…" at bounding box center [731, 139] width 501 height 57
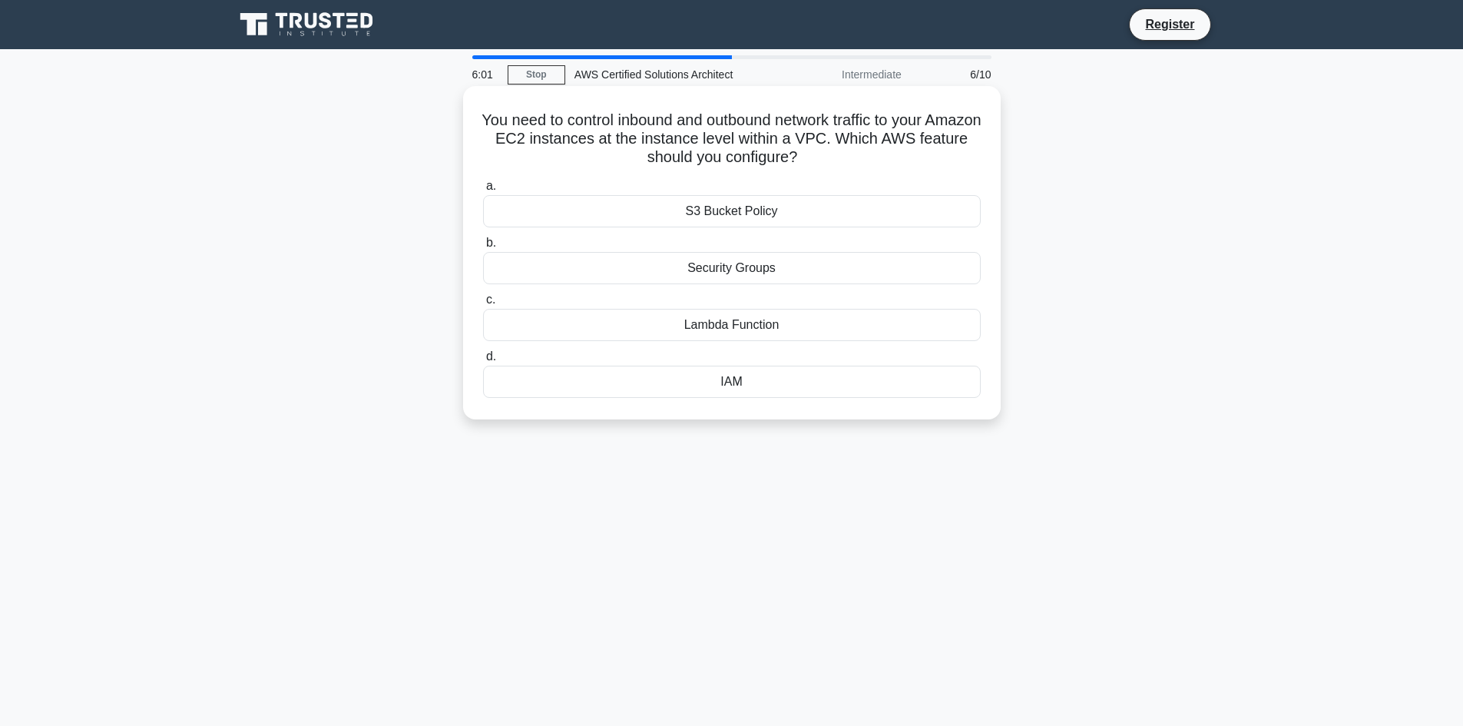
drag, startPoint x: 501, startPoint y: 118, endPoint x: 841, endPoint y: 162, distance: 342.2
click at [841, 162] on h5 "You need to control inbound and outbound network traffic to your Amazon EC2 ins…" at bounding box center [731, 139] width 501 height 57
click at [816, 162] on icon ".spinner_0XTQ{transform-origin:center;animation:spinner_y6GP .75s linear infini…" at bounding box center [806, 158] width 18 height 18
drag, startPoint x: 639, startPoint y: 120, endPoint x: 849, endPoint y: 157, distance: 213.6
click at [849, 157] on h5 "You need to control inbound and outbound network traffic to your Amazon EC2 ins…" at bounding box center [731, 139] width 501 height 57
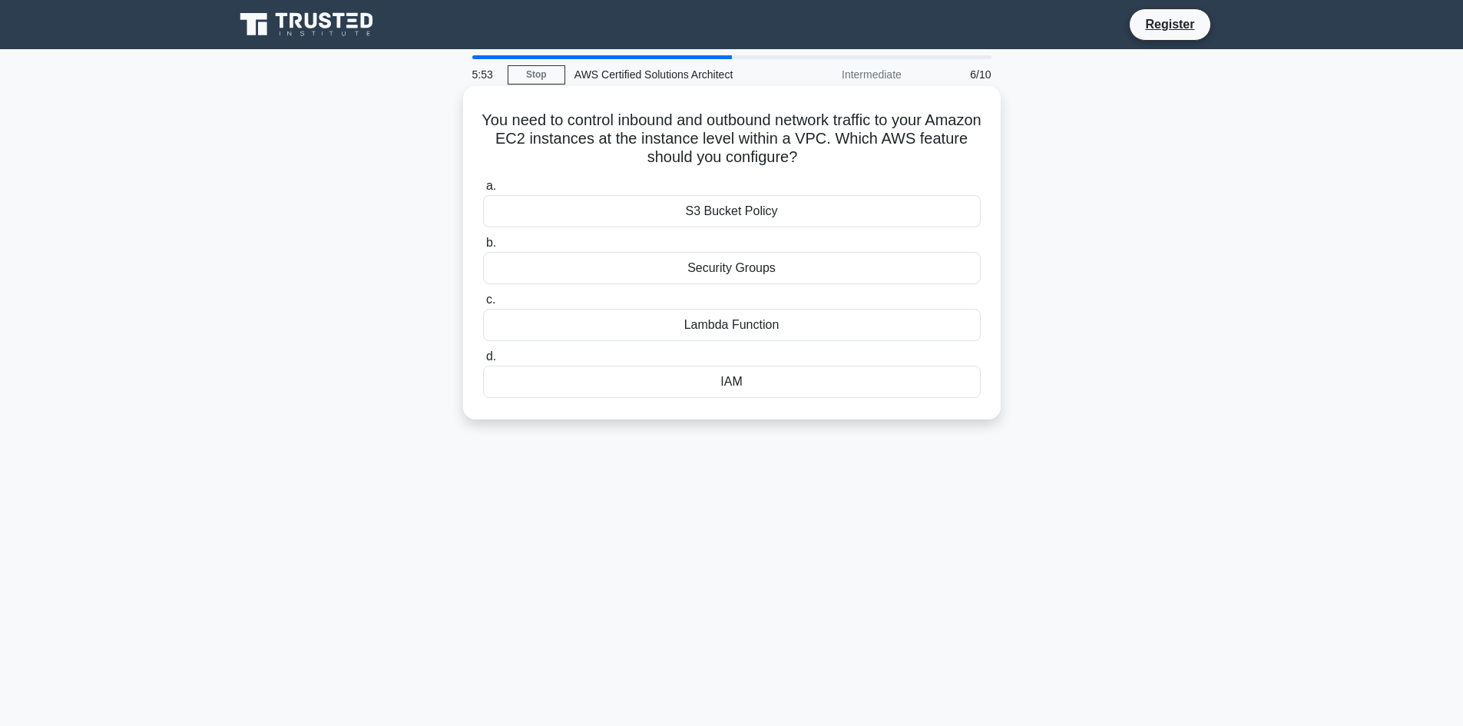
click at [849, 157] on h5 "You need to control inbound and outbound network traffic to your Amazon EC2 ins…" at bounding box center [731, 139] width 501 height 57
click at [729, 271] on div "Security Groups" at bounding box center [732, 268] width 498 height 32
click at [483, 248] on input "b. Security Groups" at bounding box center [483, 243] width 0 height 10
drag, startPoint x: 488, startPoint y: 117, endPoint x: 818, endPoint y: 159, distance: 332.9
click at [818, 159] on h5 "Which AWS service can be integrated with AWS CloudFront to provide real-time, s…" at bounding box center [731, 139] width 501 height 57
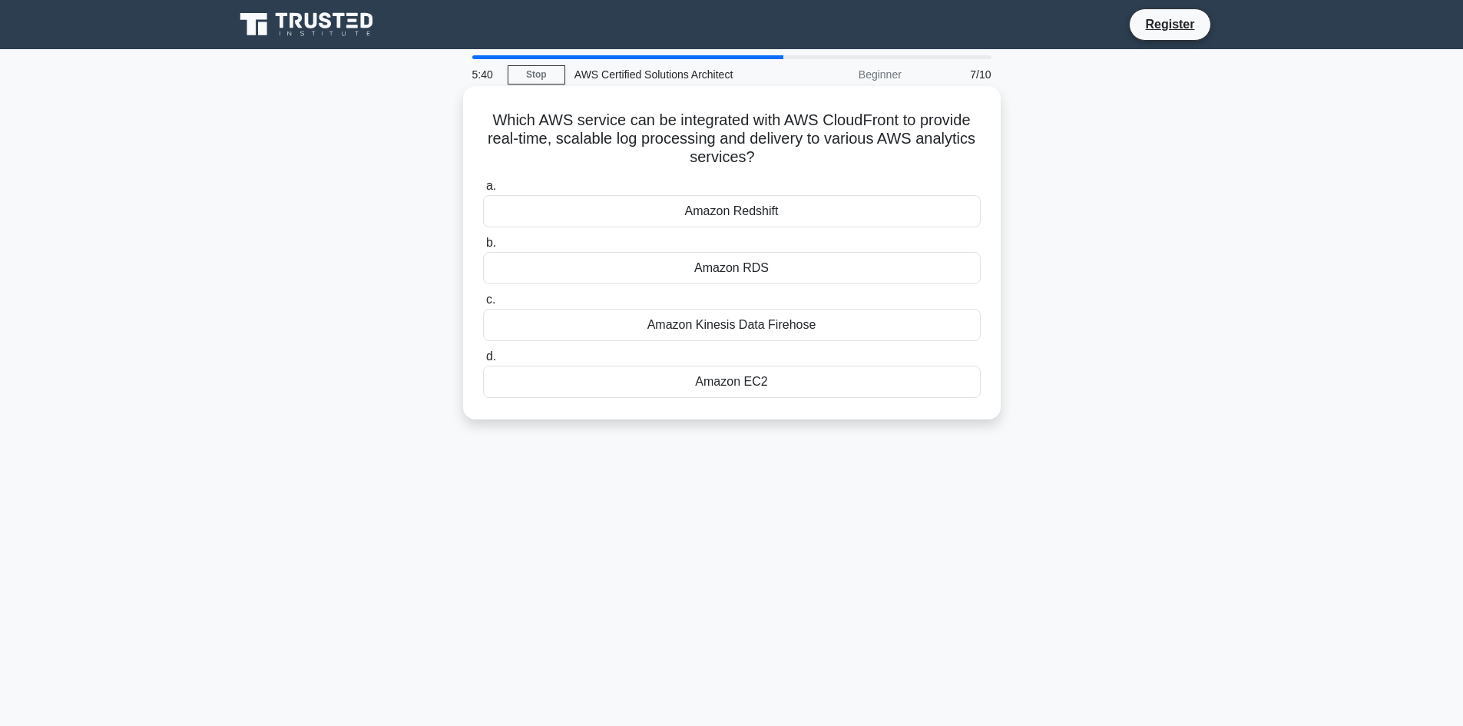
click at [818, 159] on h5 "Which AWS service can be integrated with AWS CloudFront to provide real-time, s…" at bounding box center [731, 139] width 501 height 57
drag, startPoint x: 561, startPoint y: 139, endPoint x: 835, endPoint y: 161, distance: 274.3
click at [835, 161] on h5 "Which AWS service can be integrated with AWS CloudFront to provide real-time, s…" at bounding box center [731, 139] width 501 height 57
click at [836, 162] on h5 "Which AWS service can be integrated with AWS CloudFront to provide real-time, s…" at bounding box center [731, 139] width 501 height 57
click at [743, 328] on div "Amazon Kinesis Data Firehose" at bounding box center [732, 325] width 498 height 32
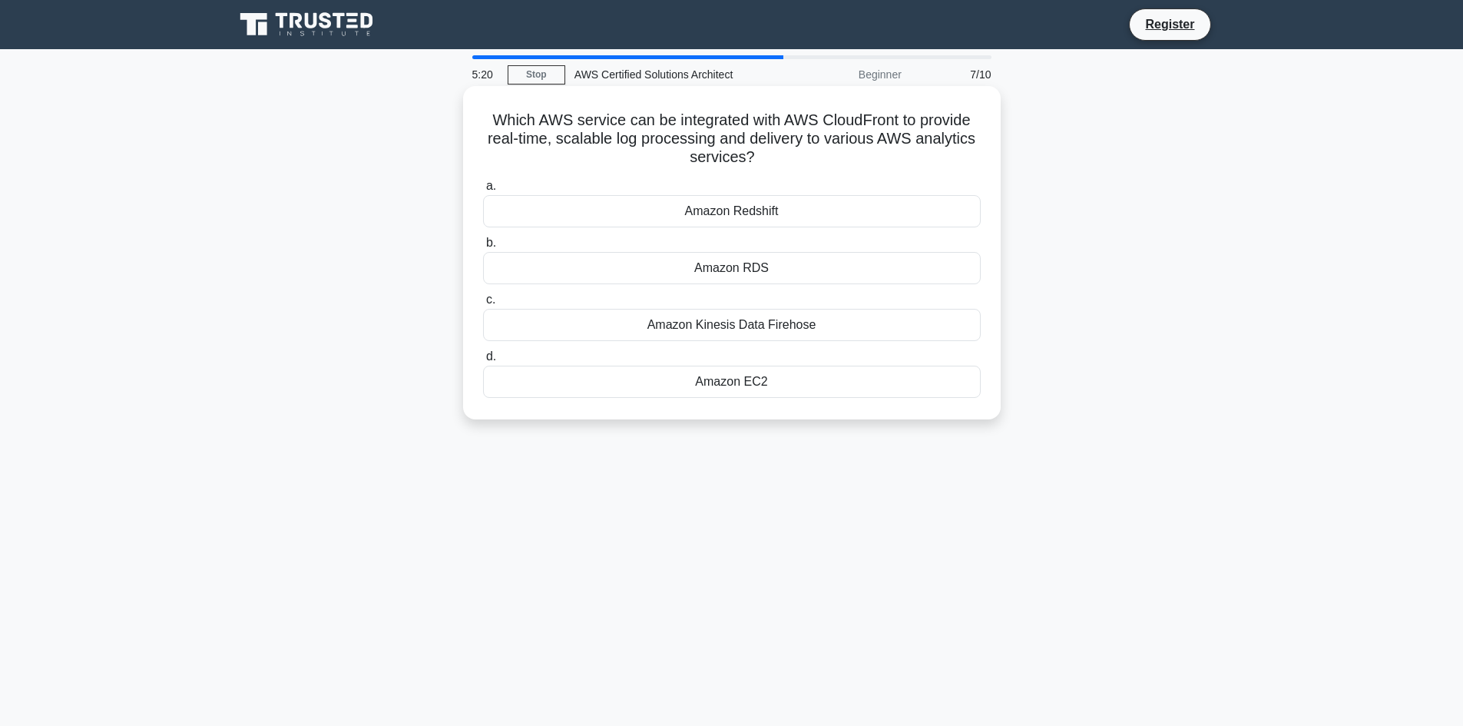
click at [483, 305] on input "c. Amazon Kinesis Data Firehose" at bounding box center [483, 300] width 0 height 10
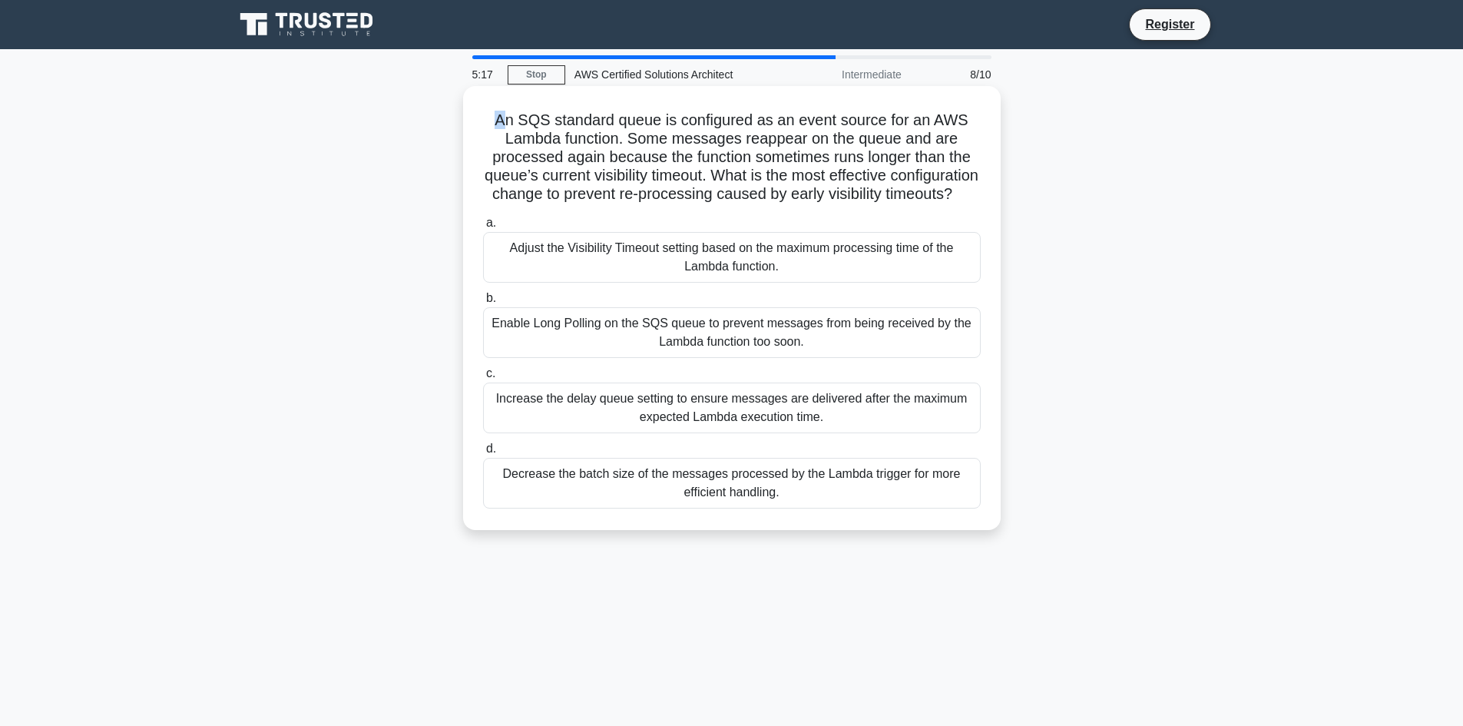
click at [500, 116] on h5 "An SQS standard queue is configured as an event source for an AWS Lambda functi…" at bounding box center [731, 158] width 501 height 94
click at [497, 117] on h5 "An SQS standard queue is configured as an event source for an AWS Lambda functi…" at bounding box center [731, 158] width 501 height 94
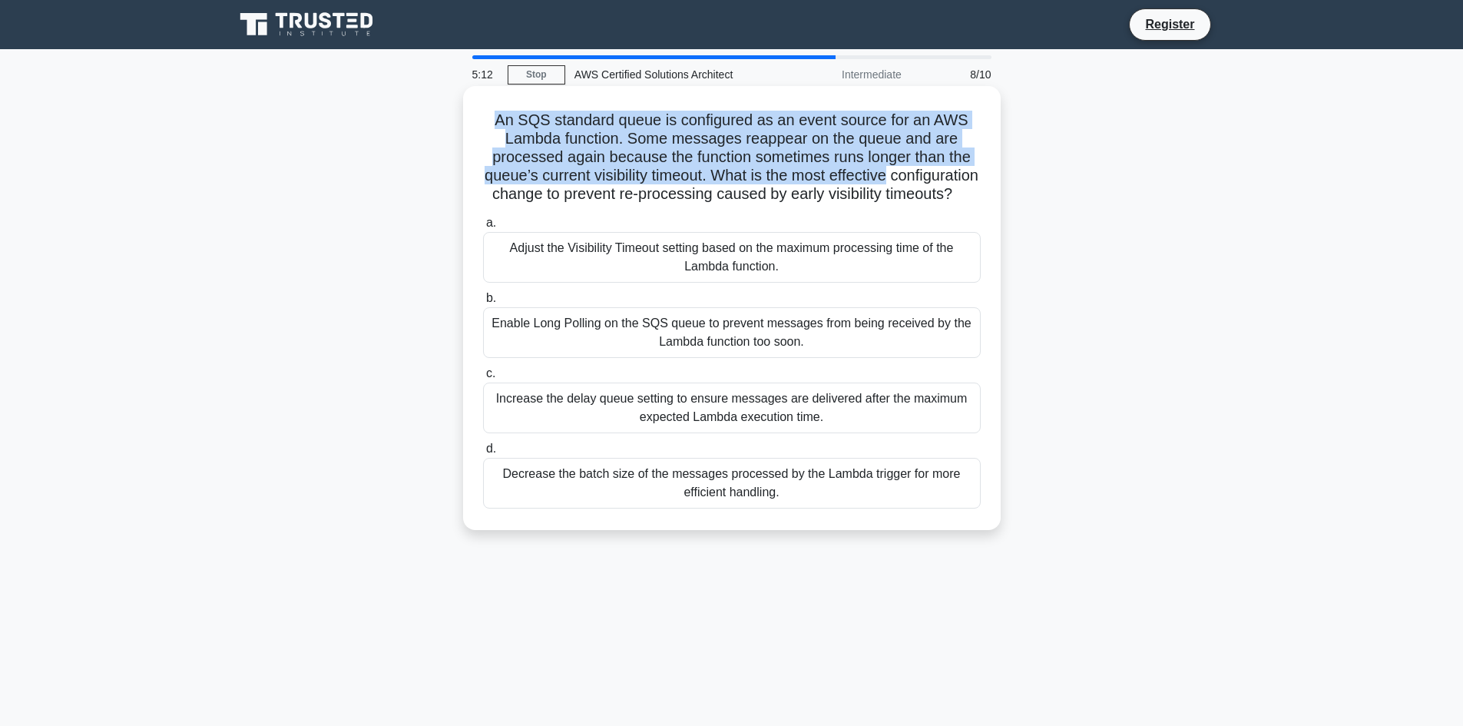
drag, startPoint x: 496, startPoint y: 121, endPoint x: 978, endPoint y: 183, distance: 485.5
click at [978, 183] on h5 "An SQS standard queue is configured as an event source for an AWS Lambda functi…" at bounding box center [731, 158] width 501 height 94
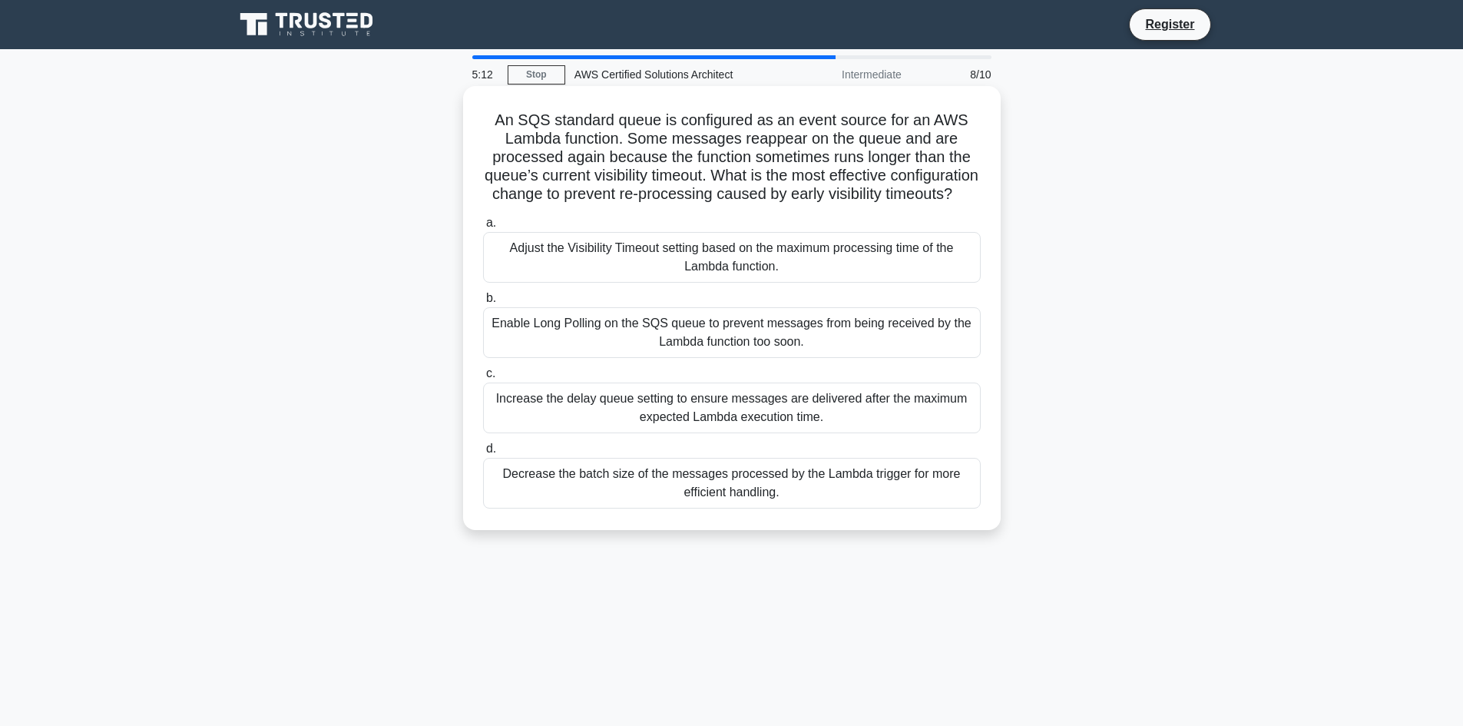
click at [961, 186] on h5 "An SQS standard queue is configured as an event source for an AWS Lambda functi…" at bounding box center [731, 158] width 501 height 94
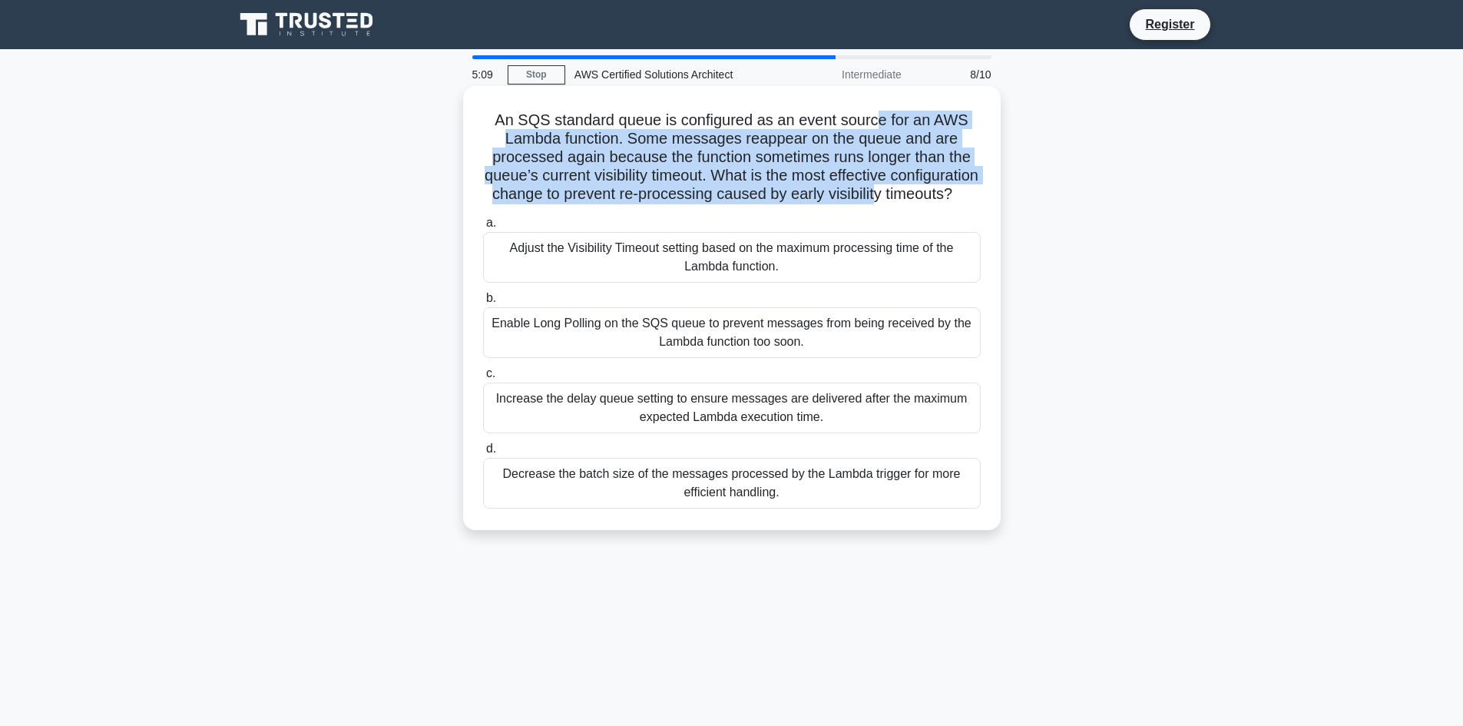
drag, startPoint x: 878, startPoint y: 121, endPoint x: 973, endPoint y: 184, distance: 114.2
click at [973, 184] on h5 "An SQS standard queue is configured as an event source for an AWS Lambda functi…" at bounding box center [731, 158] width 501 height 94
click at [694, 153] on h5 "An SQS standard queue is configured as an event source for an AWS Lambda functi…" at bounding box center [731, 158] width 501 height 94
click at [667, 147] on h5 "An SQS standard queue is configured as an event source for an AWS Lambda functi…" at bounding box center [731, 158] width 501 height 94
drag, startPoint x: 525, startPoint y: 123, endPoint x: 961, endPoint y: 187, distance: 440.8
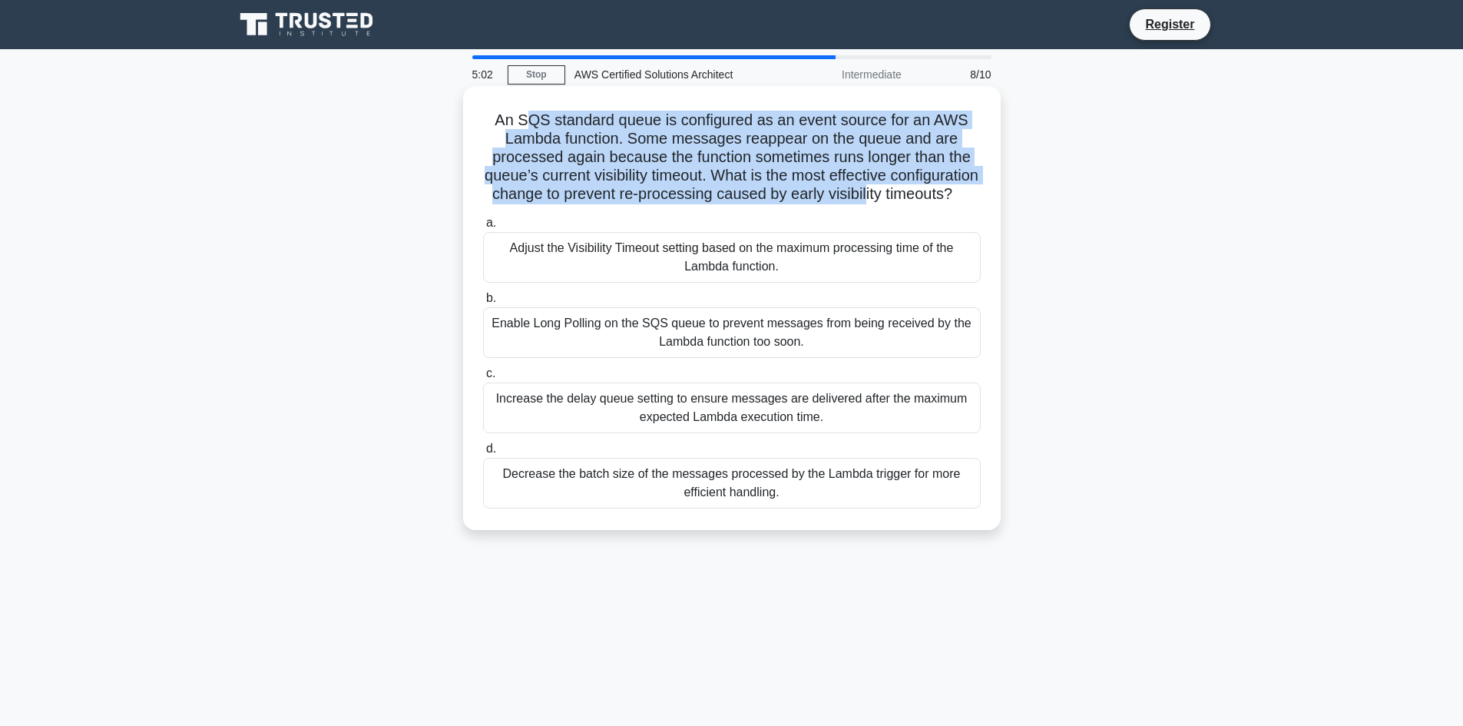
click at [961, 187] on h5 "An SQS standard queue is configured as an event source for an AWS Lambda functi…" at bounding box center [731, 158] width 501 height 94
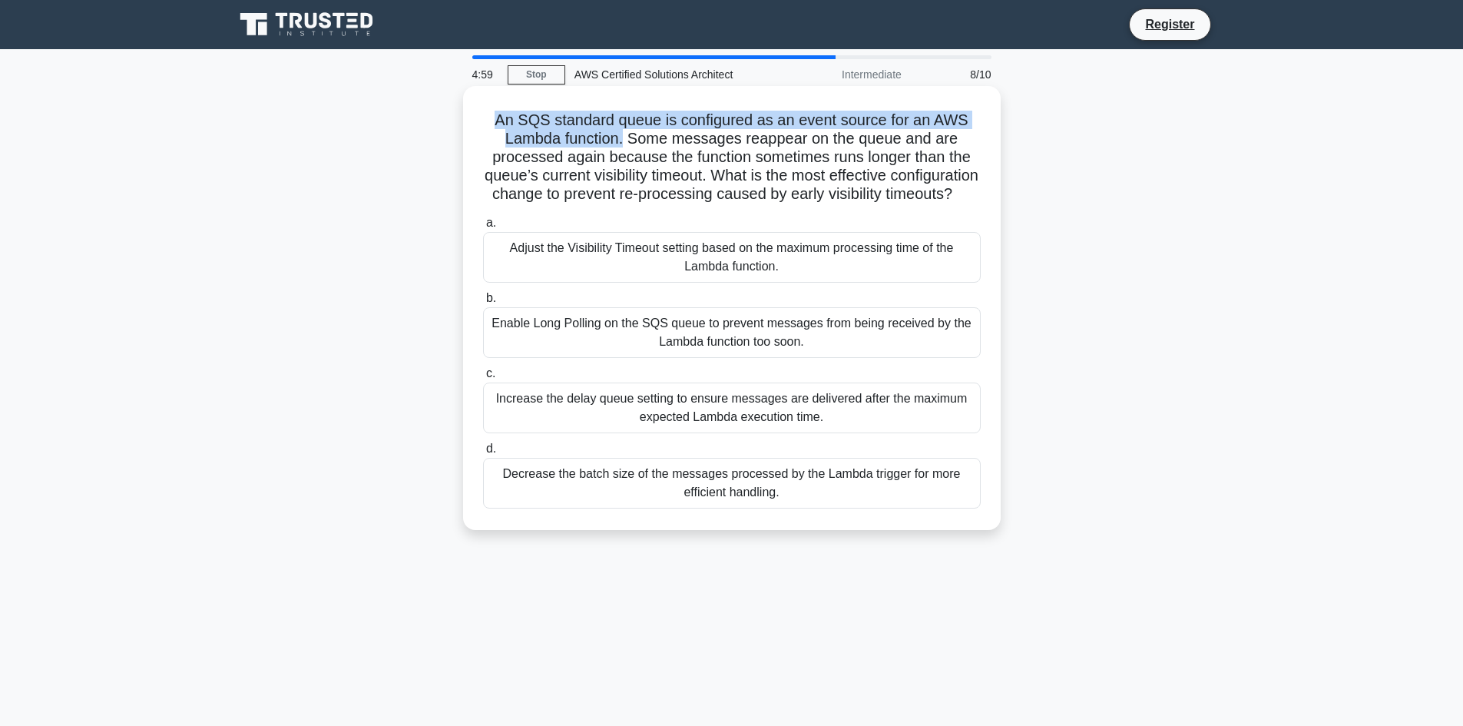
drag, startPoint x: 508, startPoint y: 118, endPoint x: 626, endPoint y: 135, distance: 118.7
click at [626, 135] on h5 "An SQS standard queue is configured as an event source for an AWS Lambda functi…" at bounding box center [731, 158] width 501 height 94
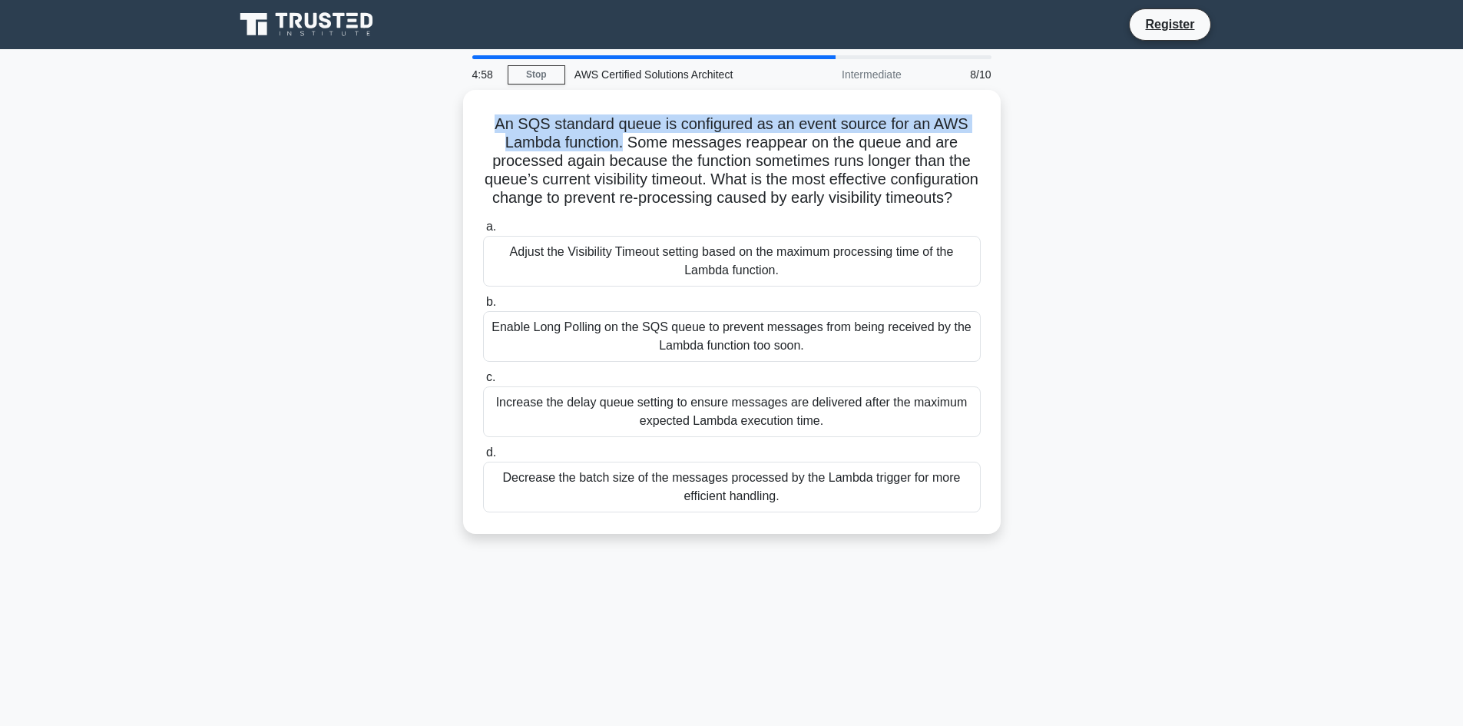
click at [616, 149] on div at bounding box center [616, 149] width 0 height 0
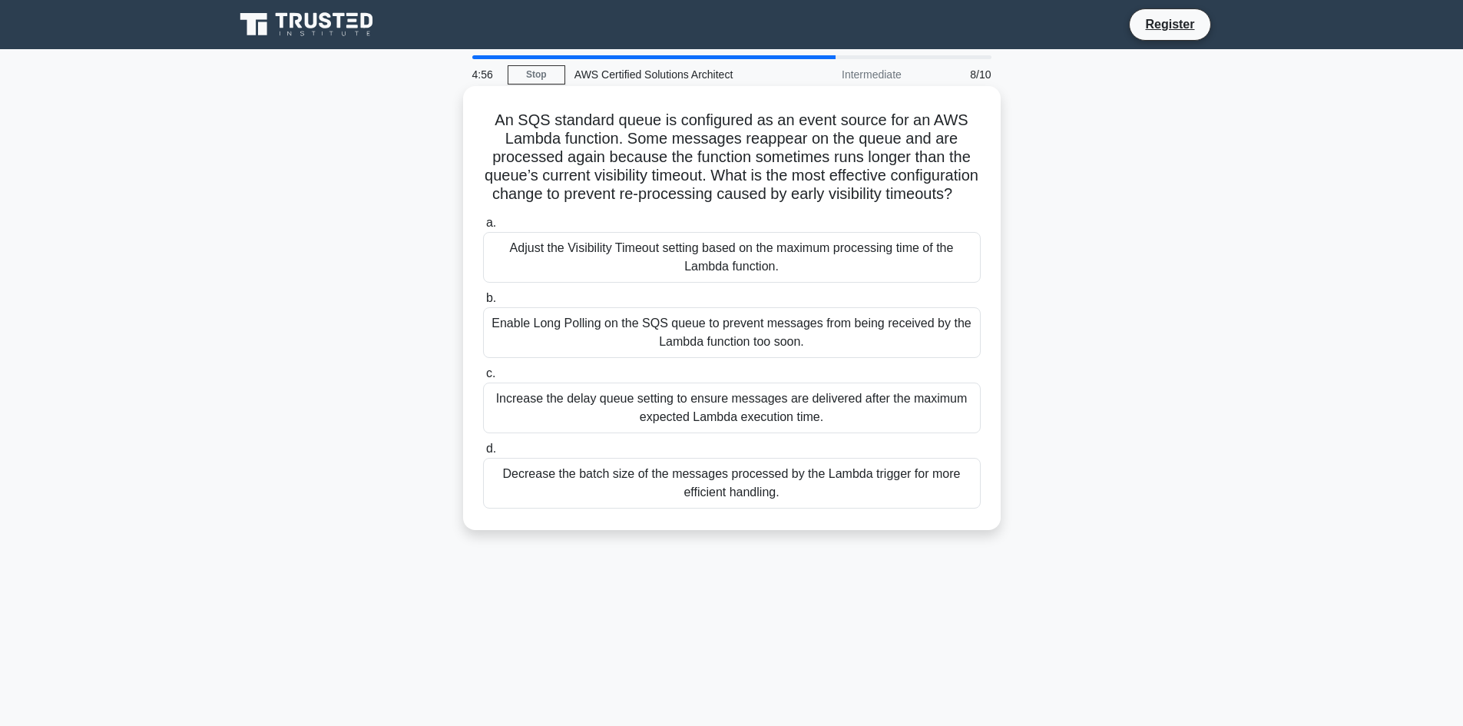
click at [639, 131] on h5 "An SQS standard queue is configured as an event source for an AWS Lambda functi…" at bounding box center [731, 158] width 501 height 94
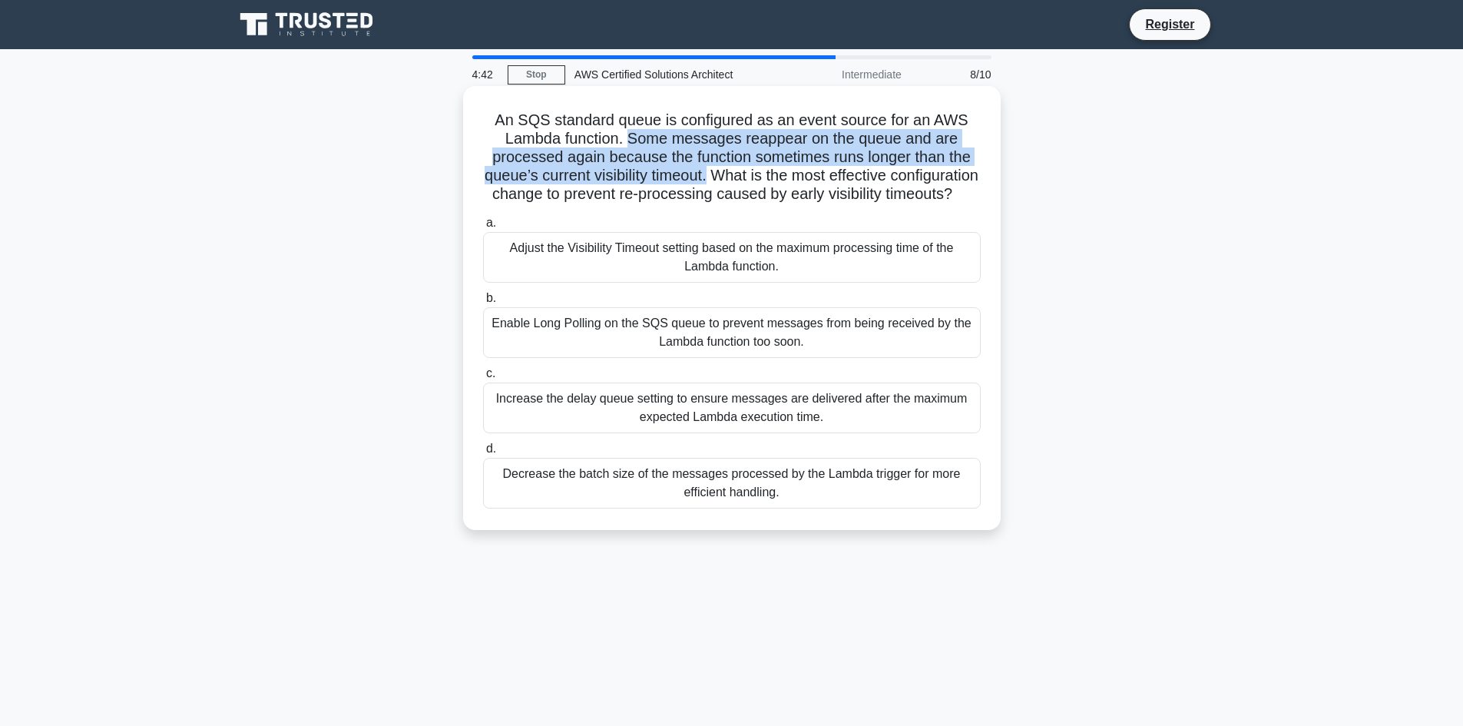
drag, startPoint x: 630, startPoint y: 139, endPoint x: 756, endPoint y: 173, distance: 130.4
click at [756, 173] on h5 "An SQS standard queue is configured as an event source for an AWS Lambda functi…" at bounding box center [731, 158] width 501 height 94
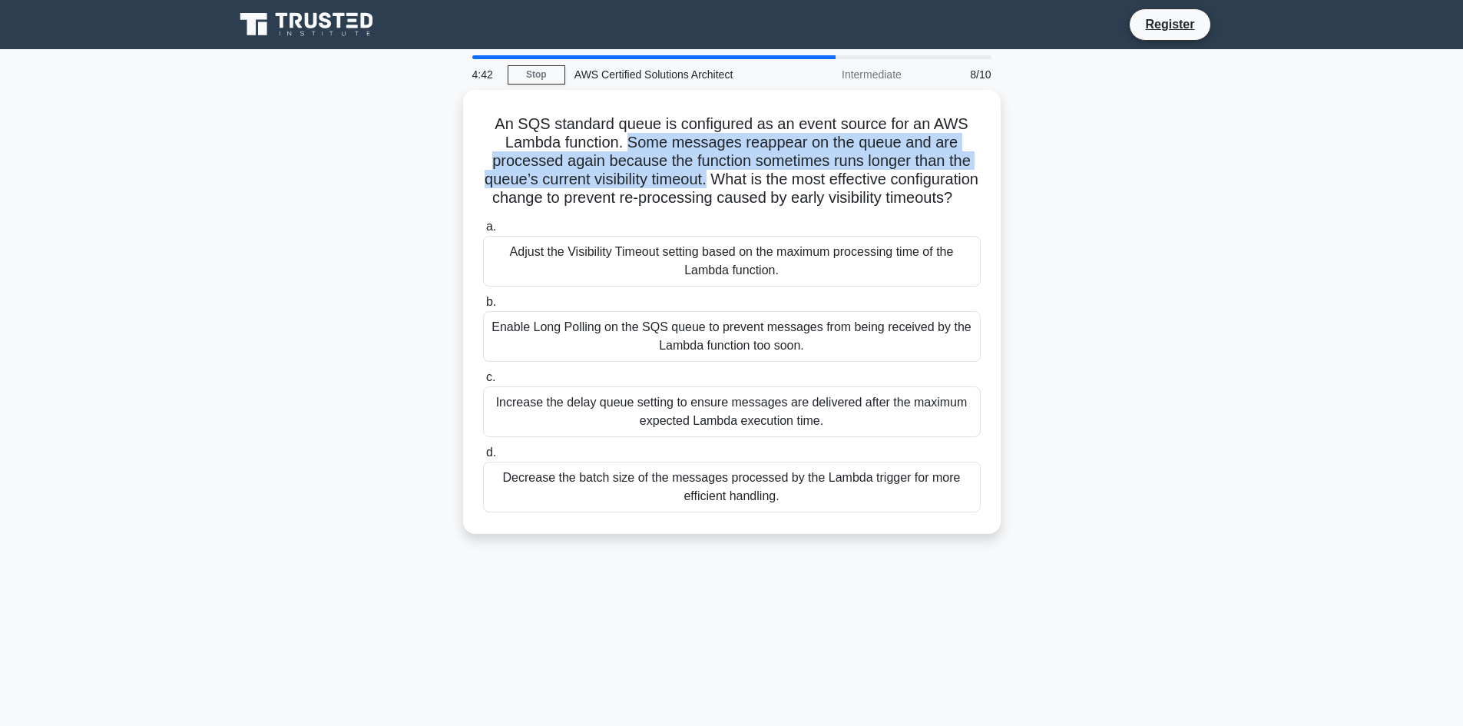
click at [746, 186] on div at bounding box center [746, 186] width 0 height 0
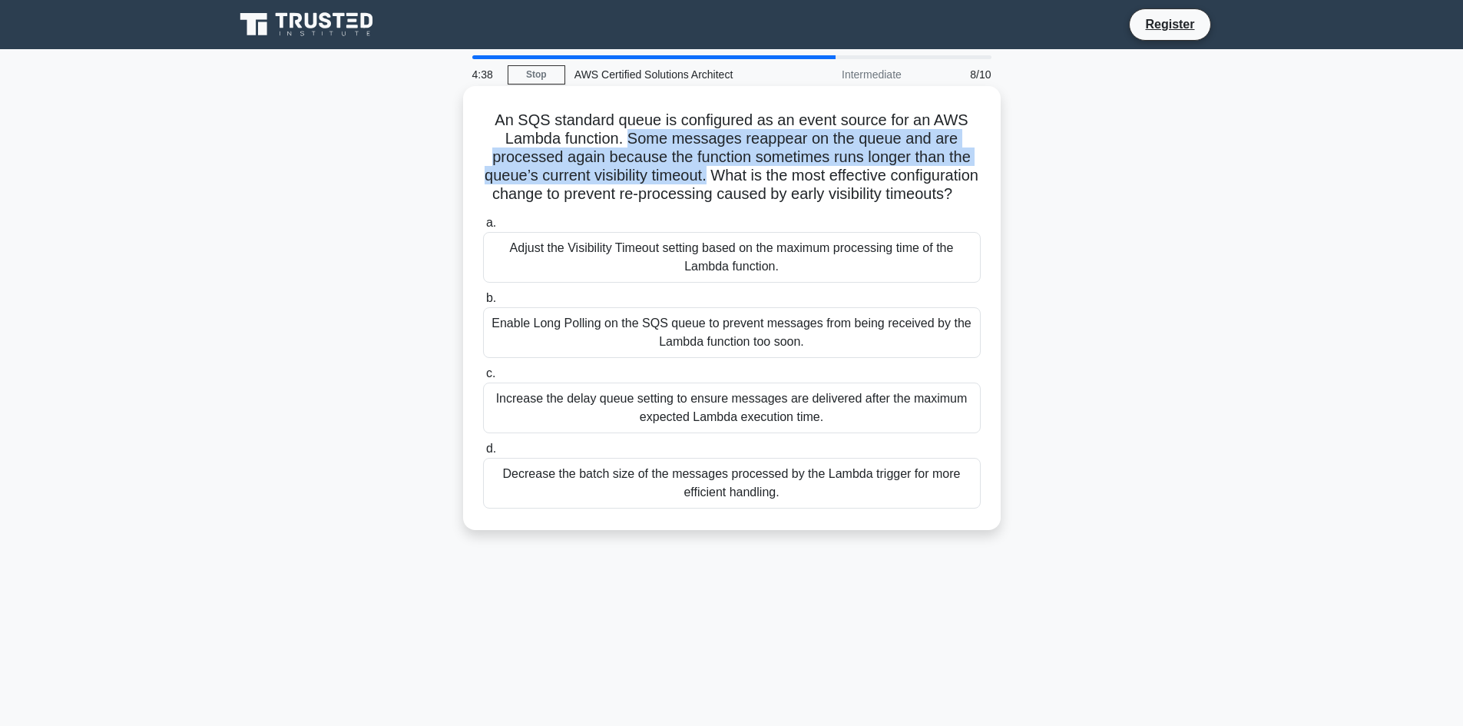
click at [760, 164] on h5 "An SQS standard queue is configured as an event source for an AWS Lambda functi…" at bounding box center [731, 158] width 501 height 94
drag, startPoint x: 759, startPoint y: 170, endPoint x: 839, endPoint y: 213, distance: 90.7
click at [839, 204] on h5 "An SQS standard queue is configured as an event source for an AWS Lambda functi…" at bounding box center [731, 158] width 501 height 94
click at [829, 223] on div at bounding box center [829, 223] width 0 height 0
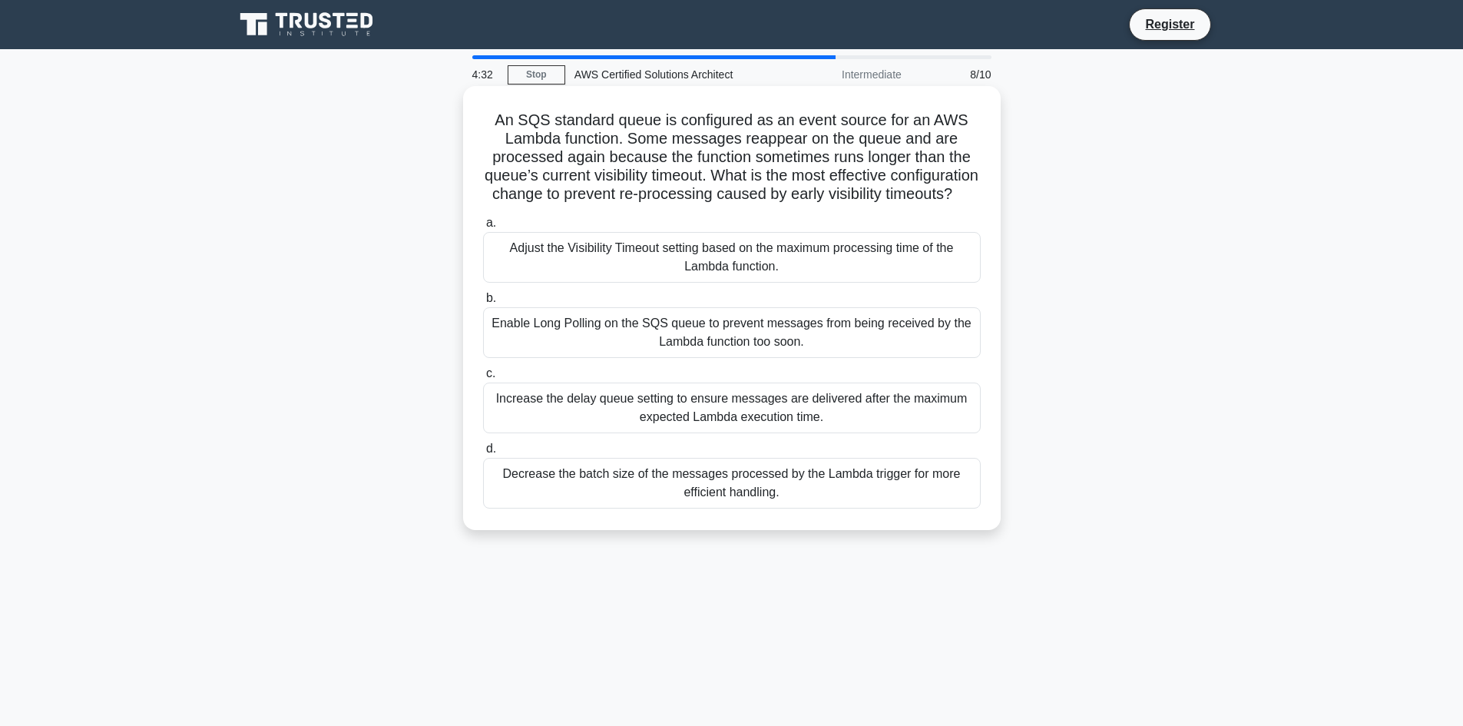
click at [802, 204] on h5 "An SQS standard queue is configured as an event source for an AWS Lambda functi…" at bounding box center [731, 158] width 501 height 94
click at [634, 356] on div "Enable Long Polling on the SQS queue to prevent messages from being received by…" at bounding box center [732, 332] width 498 height 51
click at [483, 303] on input "b. Enable Long Polling on the SQS queue to prevent messages from being received…" at bounding box center [483, 298] width 0 height 10
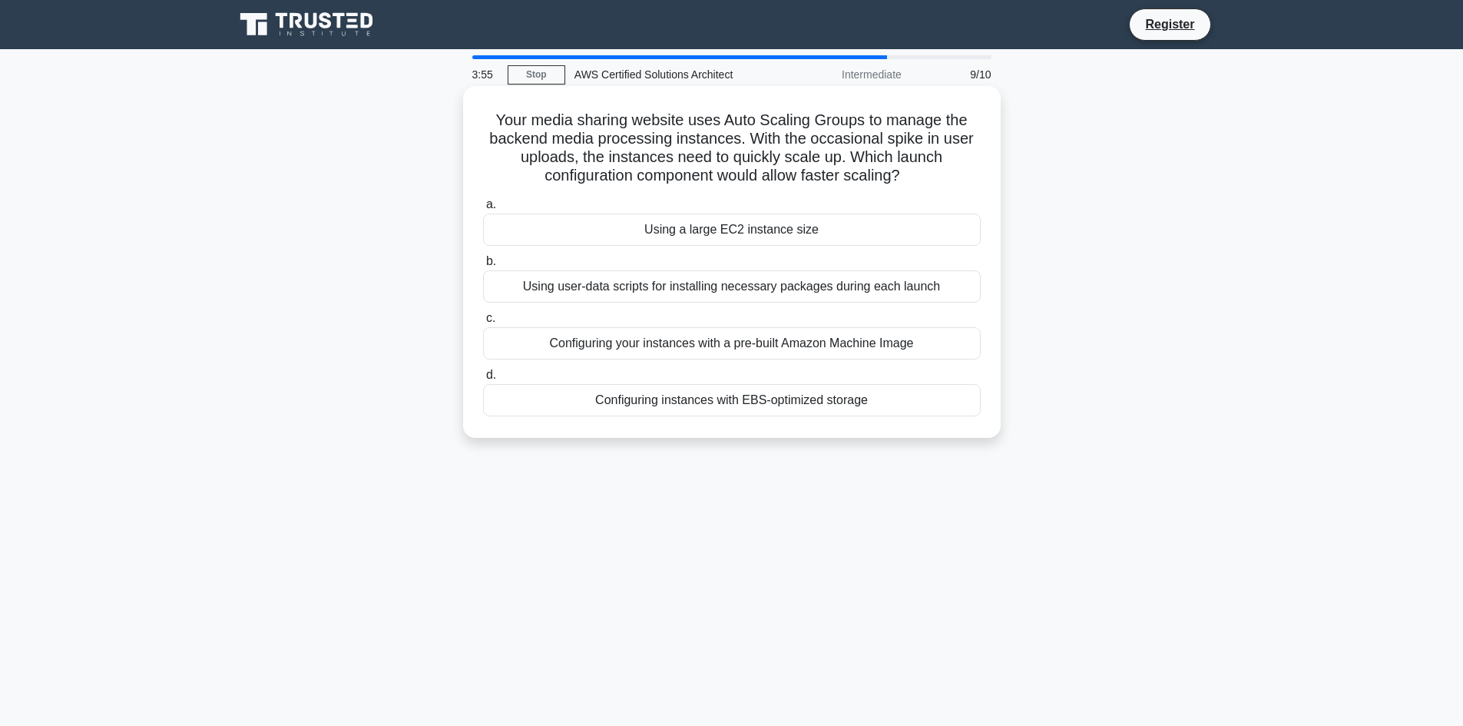
drag, startPoint x: 493, startPoint y: 114, endPoint x: 955, endPoint y: 170, distance: 465.7
click at [955, 170] on h5 "Your media sharing website uses Auto Scaling Groups to manage the backend media…" at bounding box center [731, 148] width 501 height 75
drag, startPoint x: 749, startPoint y: 137, endPoint x: 925, endPoint y: 140, distance: 175.9
click at [925, 140] on h5 "Your media sharing website uses Auto Scaling Groups to manage the backend media…" at bounding box center [731, 148] width 501 height 75
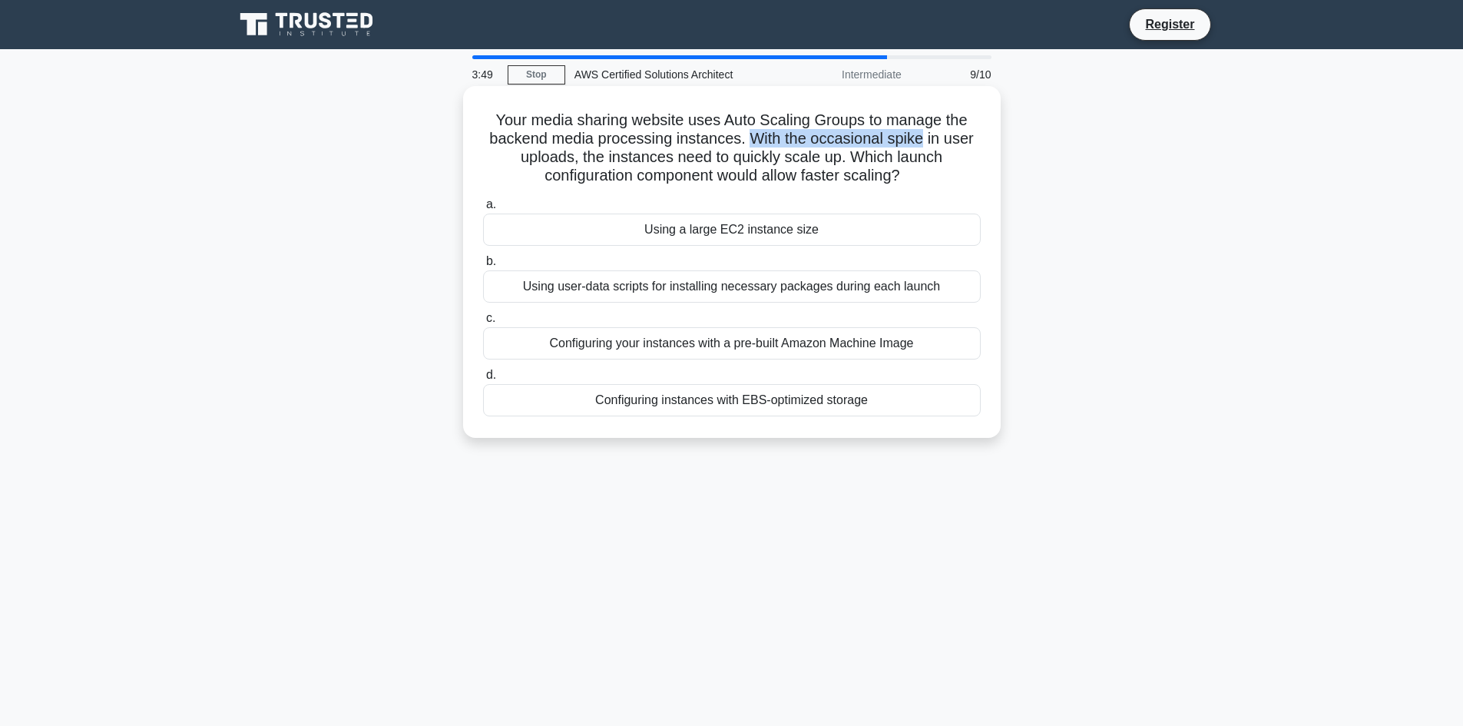
click at [915, 149] on div at bounding box center [915, 149] width 0 height 0
click at [807, 137] on h5 "Your media sharing website uses Auto Scaling Groups to manage the backend media…" at bounding box center [731, 148] width 501 height 75
drag, startPoint x: 812, startPoint y: 140, endPoint x: 886, endPoint y: 144, distance: 73.9
click at [886, 144] on h5 "Your media sharing website uses Auto Scaling Groups to manage the backend media…" at bounding box center [731, 148] width 501 height 75
click at [876, 149] on div at bounding box center [876, 149] width 0 height 0
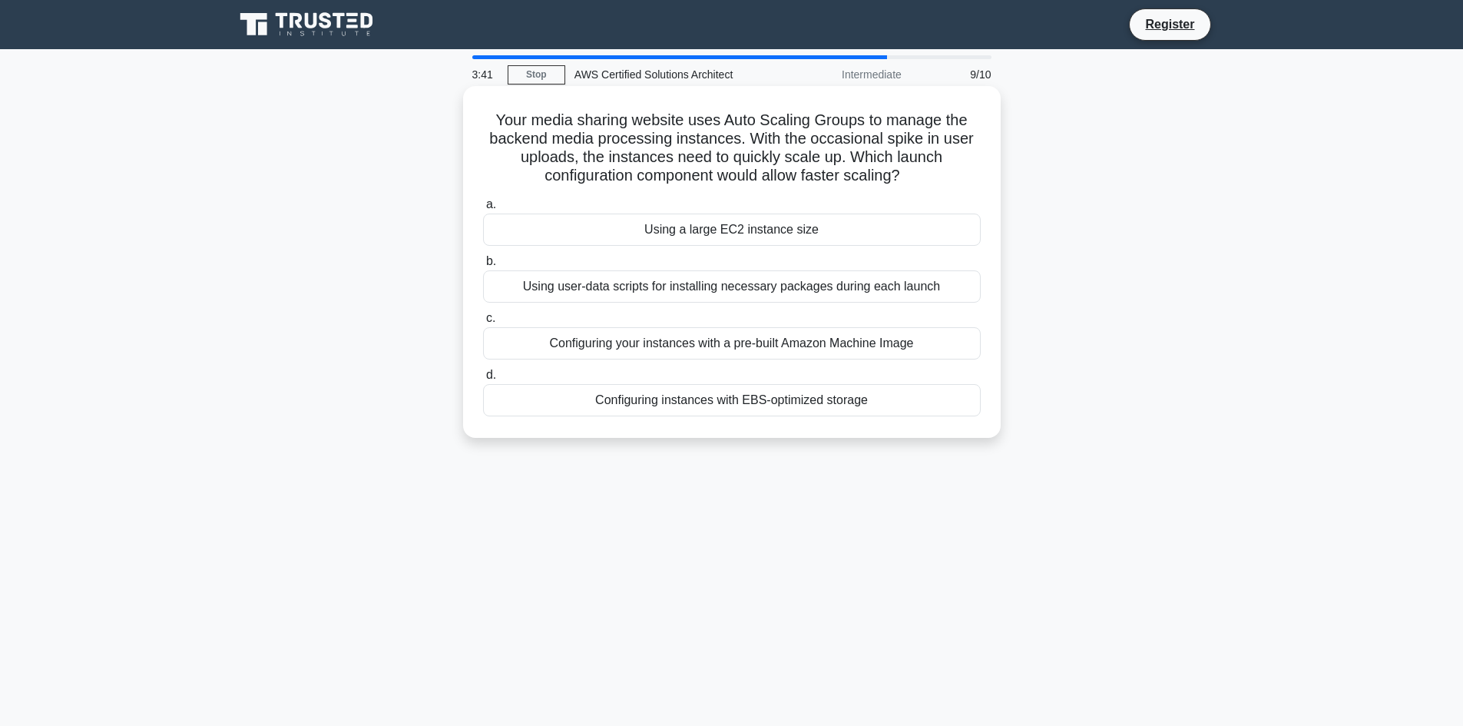
click at [898, 130] on h5 "Your media sharing website uses Auto Scaling Groups to manage the backend media…" at bounding box center [731, 148] width 501 height 75
click at [841, 347] on div "Configuring your instances with a pre-built Amazon Machine Image" at bounding box center [732, 343] width 498 height 32
click at [483, 323] on input "c. Configuring your instances with a pre-built Amazon Machine Image" at bounding box center [483, 318] width 0 height 10
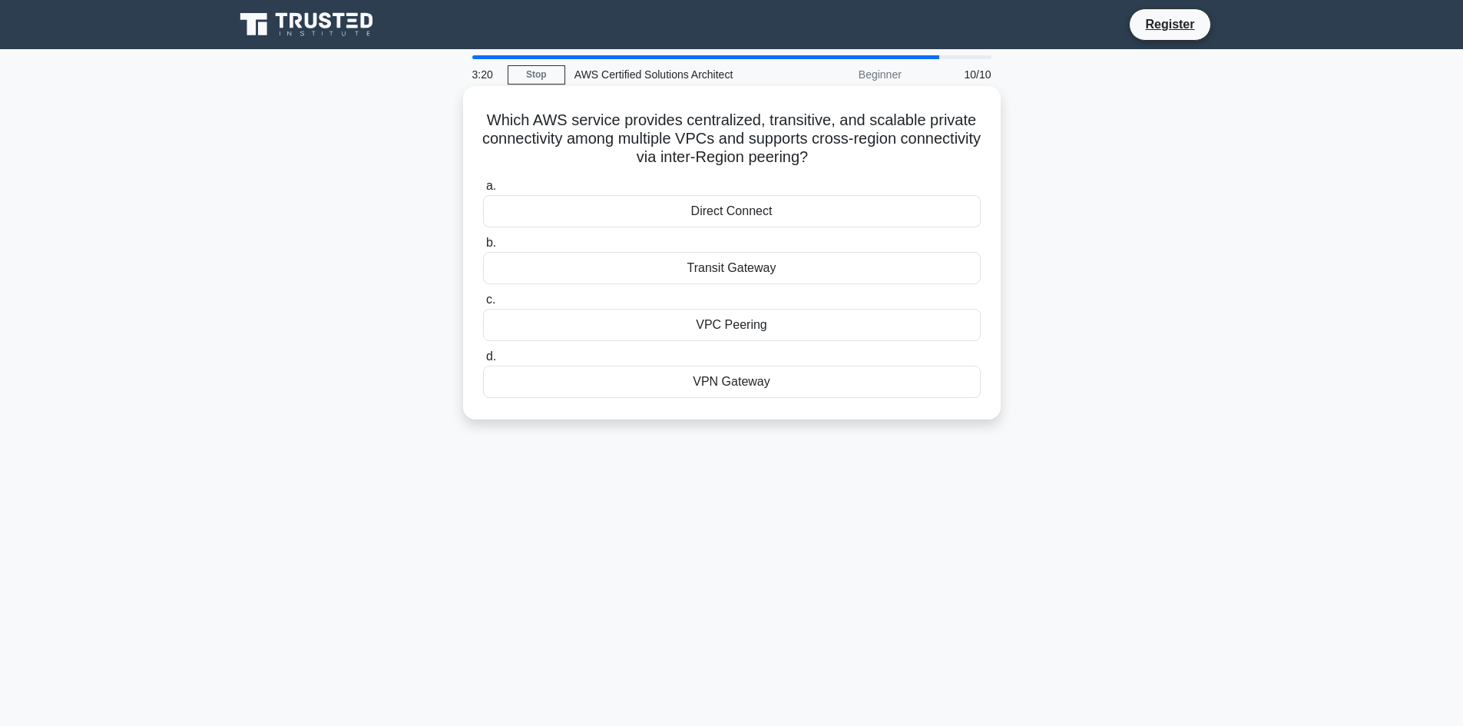
drag, startPoint x: 481, startPoint y: 118, endPoint x: 915, endPoint y: 162, distance: 435.3
click at [915, 162] on h5 "Which AWS service provides centralized, transitive, and scalable private connec…" at bounding box center [731, 139] width 501 height 57
click at [530, 130] on h5 "Which AWS service provides centralized, transitive, and scalable private connec…" at bounding box center [731, 139] width 501 height 57
drag, startPoint x: 473, startPoint y: 115, endPoint x: 882, endPoint y: 153, distance: 411.0
click at [882, 153] on div "Which AWS service provides centralized, transitive, and scalable private connec…" at bounding box center [731, 252] width 525 height 321
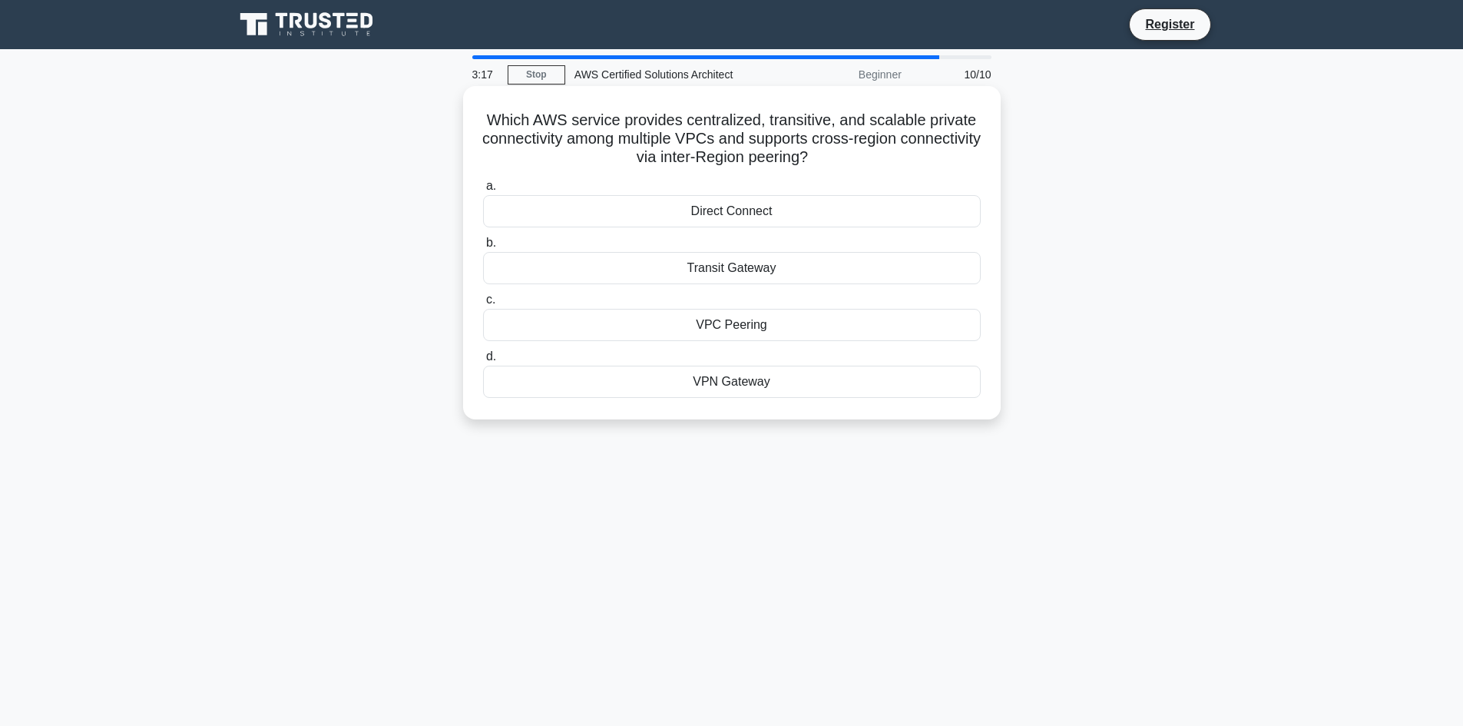
click at [826, 157] on icon ".spinner_0XTQ{transform-origin:center;animation:spinner_y6GP .75s linear infini…" at bounding box center [817, 158] width 18 height 18
drag, startPoint x: 622, startPoint y: 121, endPoint x: 899, endPoint y: 156, distance: 279.4
click at [899, 156] on h5 "Which AWS service provides centralized, transitive, and scalable private connec…" at bounding box center [731, 139] width 501 height 57
click at [884, 160] on h5 "Which AWS service provides centralized, transitive, and scalable private connec…" at bounding box center [731, 139] width 501 height 57
drag, startPoint x: 478, startPoint y: 121, endPoint x: 930, endPoint y: 156, distance: 453.6
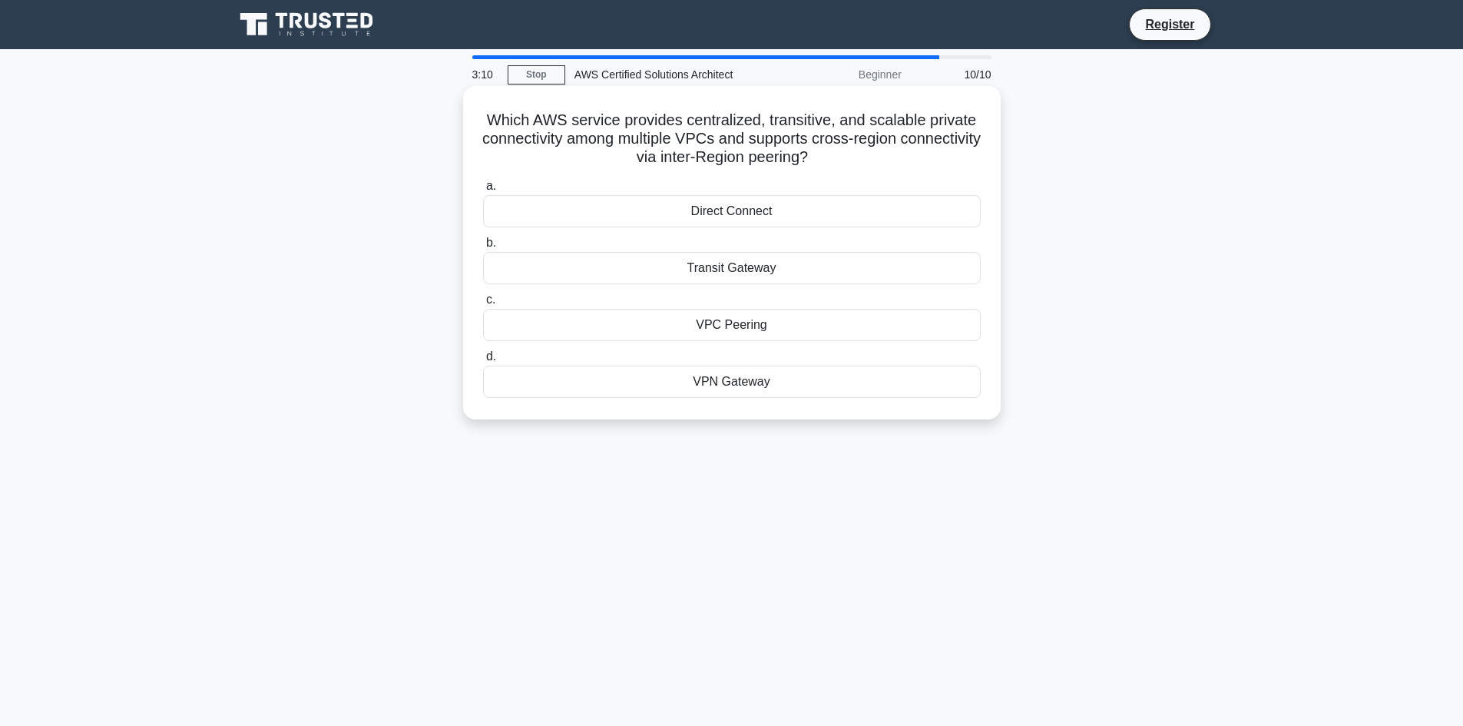
click at [930, 156] on div "Which AWS service provides centralized, transitive, and scalable private connec…" at bounding box center [731, 252] width 525 height 321
click at [923, 158] on h5 "Which AWS service provides centralized, transitive, and scalable private connec…" at bounding box center [731, 139] width 501 height 57
drag, startPoint x: 677, startPoint y: 159, endPoint x: 860, endPoint y: 160, distance: 183.5
click at [860, 160] on h5 "Which AWS service provides centralized, transitive, and scalable private connec…" at bounding box center [731, 139] width 501 height 57
click at [850, 167] on div at bounding box center [850, 167] width 0 height 0
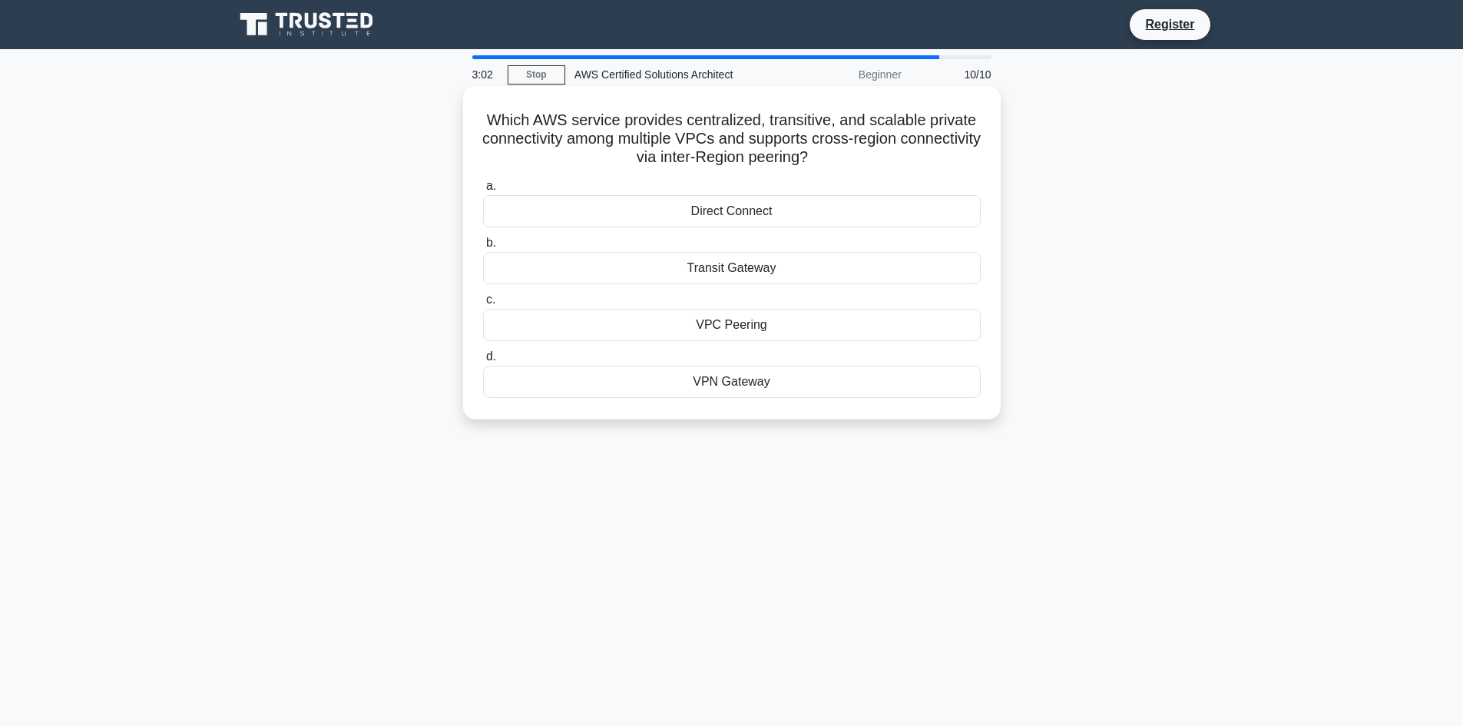
click at [826, 161] on icon ".spinner_0XTQ{transform-origin:center;animation:spinner_y6GP .75s linear infini…" at bounding box center [817, 158] width 18 height 18
click at [746, 328] on div "VPC Peering" at bounding box center [732, 325] width 498 height 32
click at [483, 305] on input "c. VPC Peering" at bounding box center [483, 300] width 0 height 10
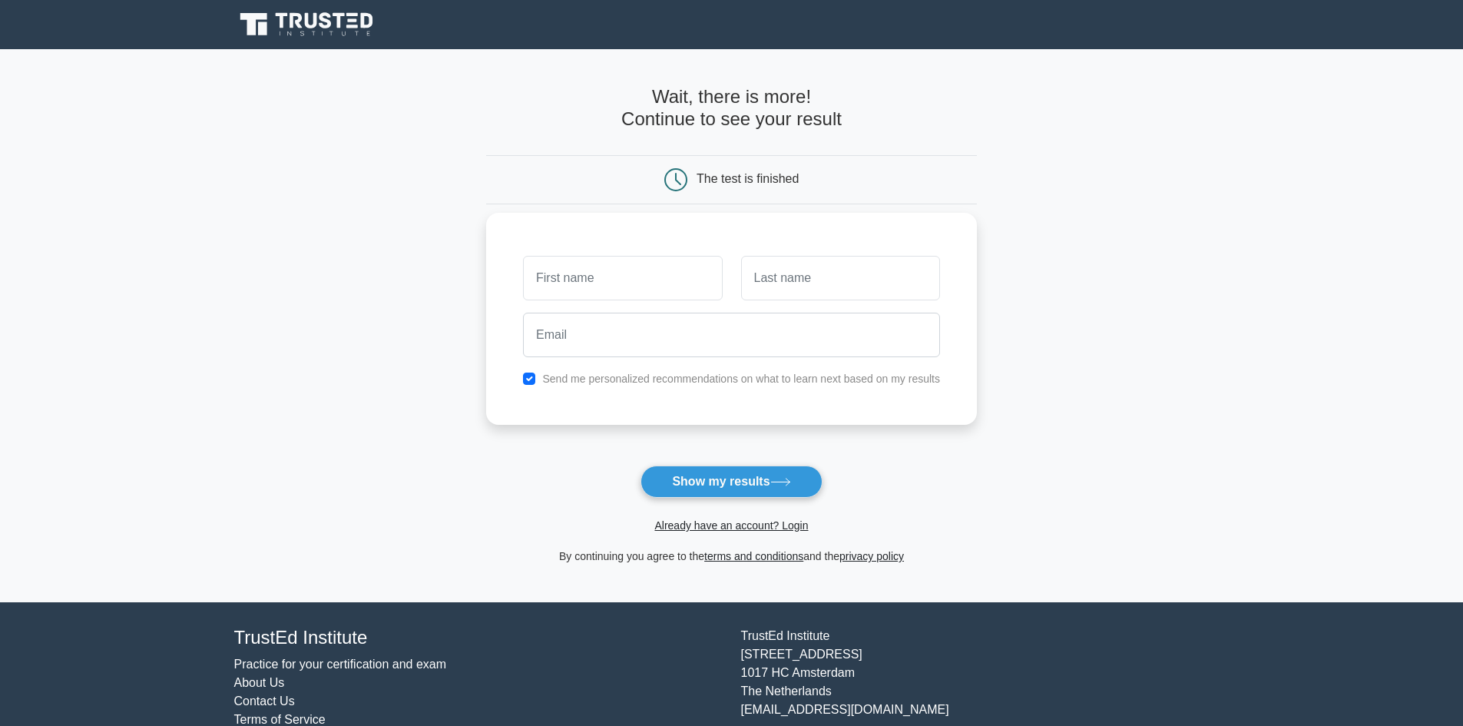
click at [649, 286] on input "text" at bounding box center [622, 278] width 199 height 45
type input "[PERSON_NAME]"
click at [814, 283] on input "text" at bounding box center [840, 278] width 199 height 45
type input "[PERSON_NAME]"
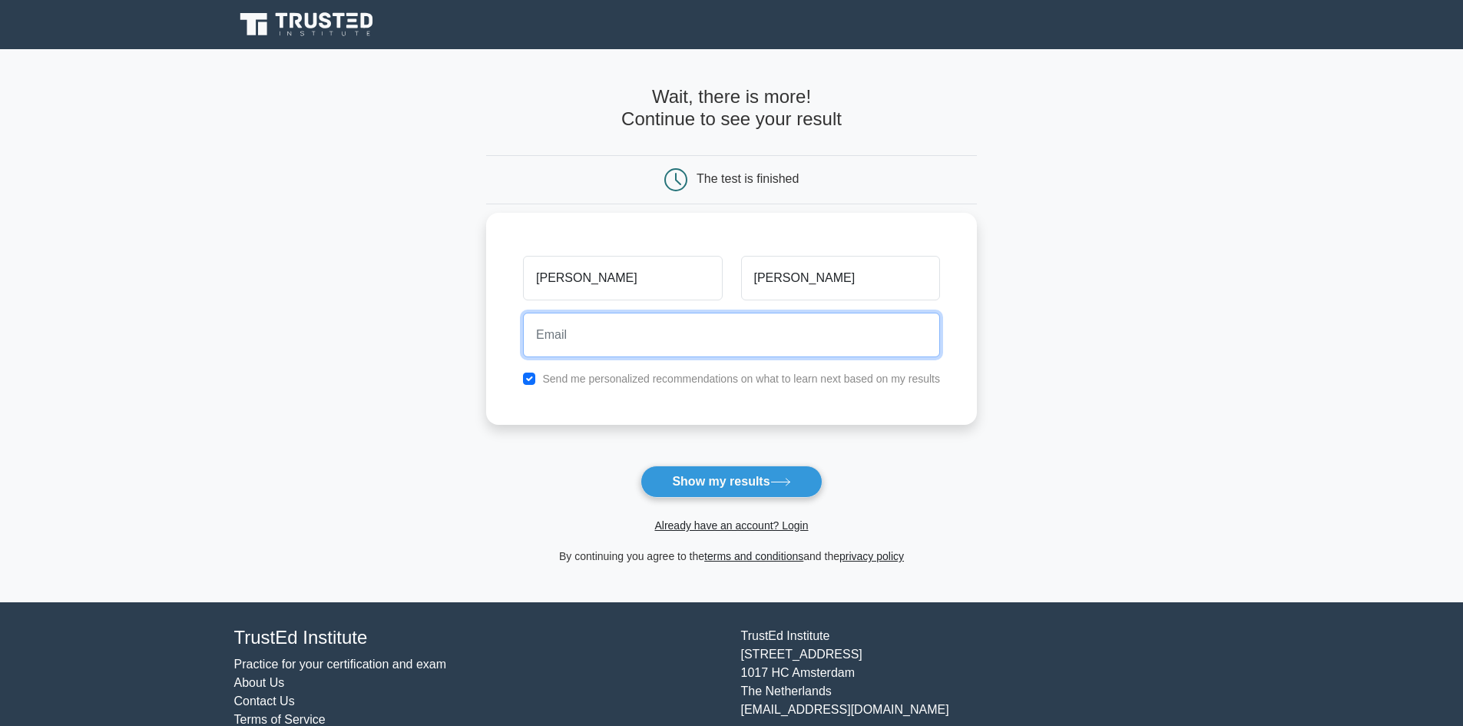
click at [793, 334] on input "email" at bounding box center [731, 335] width 417 height 45
type input "[EMAIL_ADDRESS][DOMAIN_NAME]"
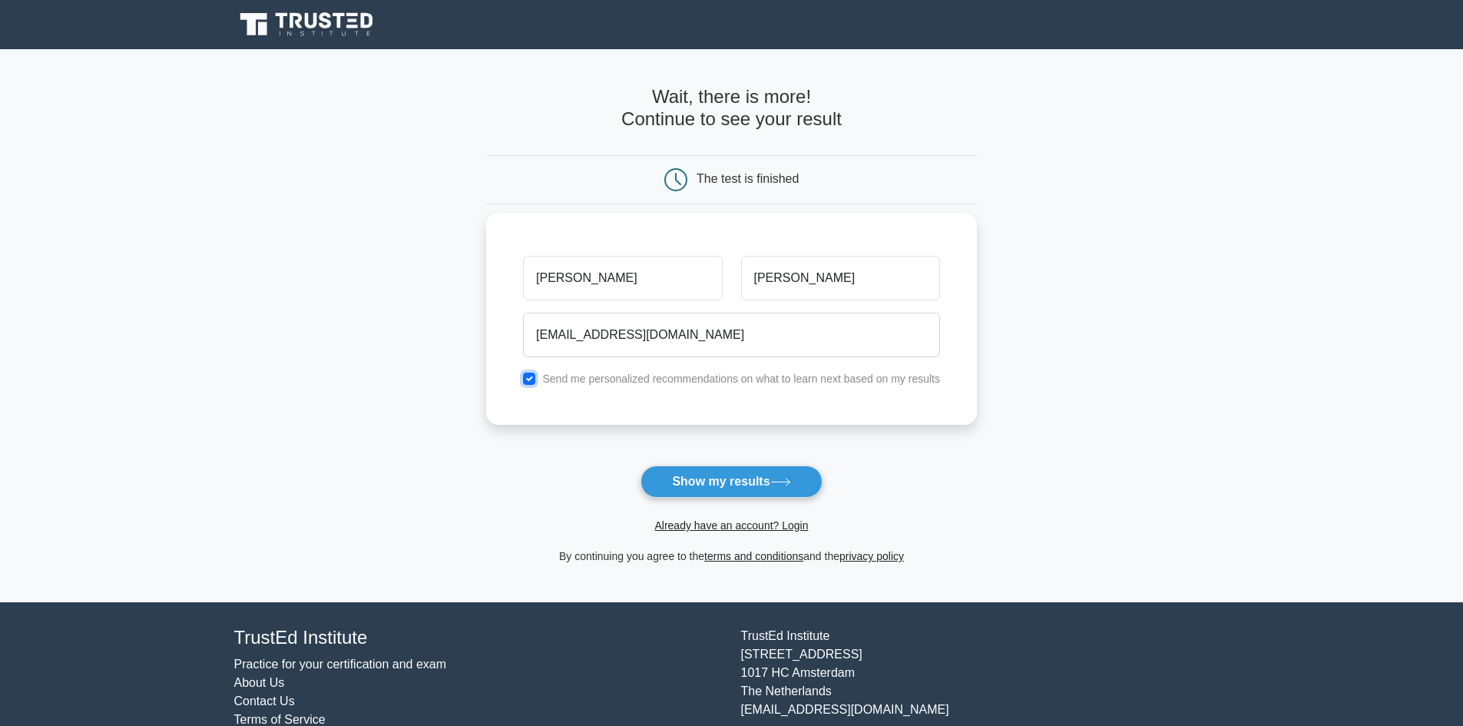
click at [530, 376] on input "checkbox" at bounding box center [529, 378] width 12 height 12
checkbox input "false"
click at [720, 481] on button "Show my results" at bounding box center [730, 481] width 181 height 32
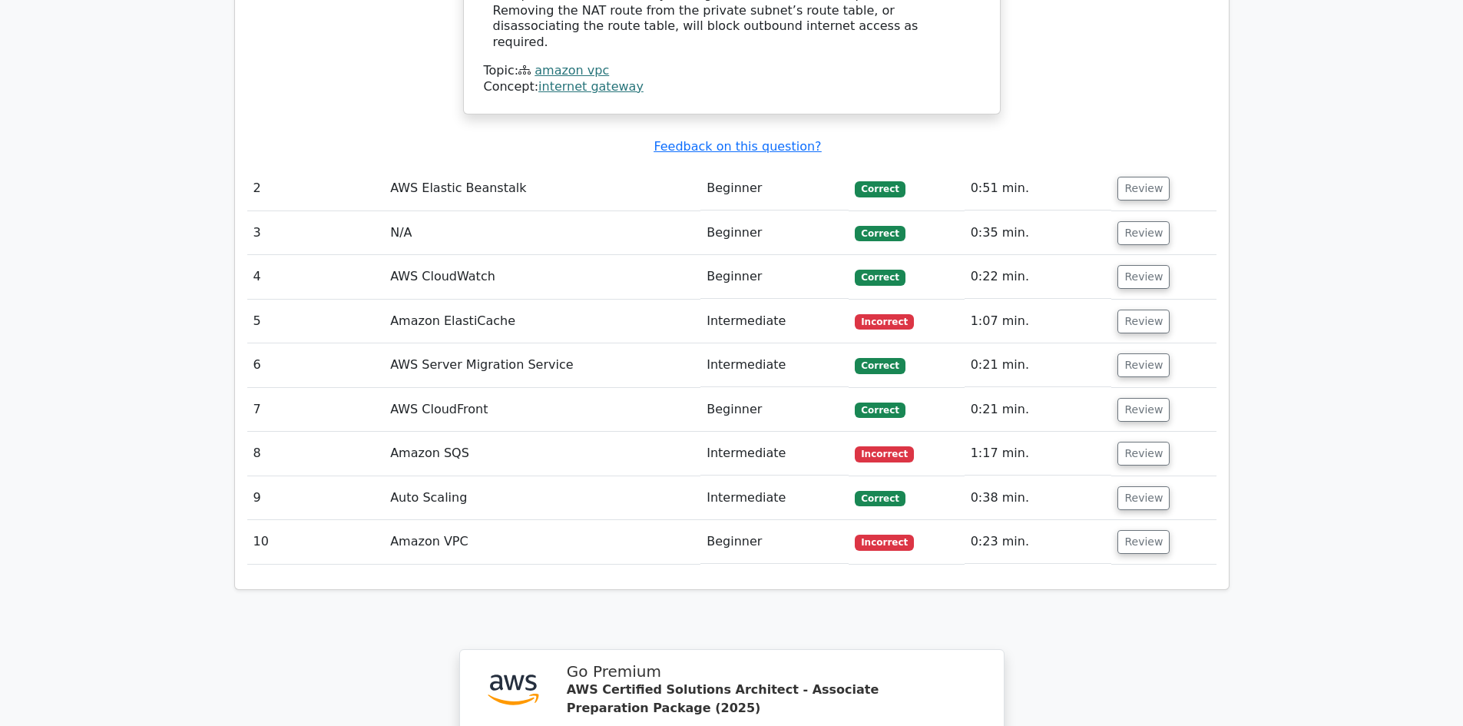
scroll to position [1934, 0]
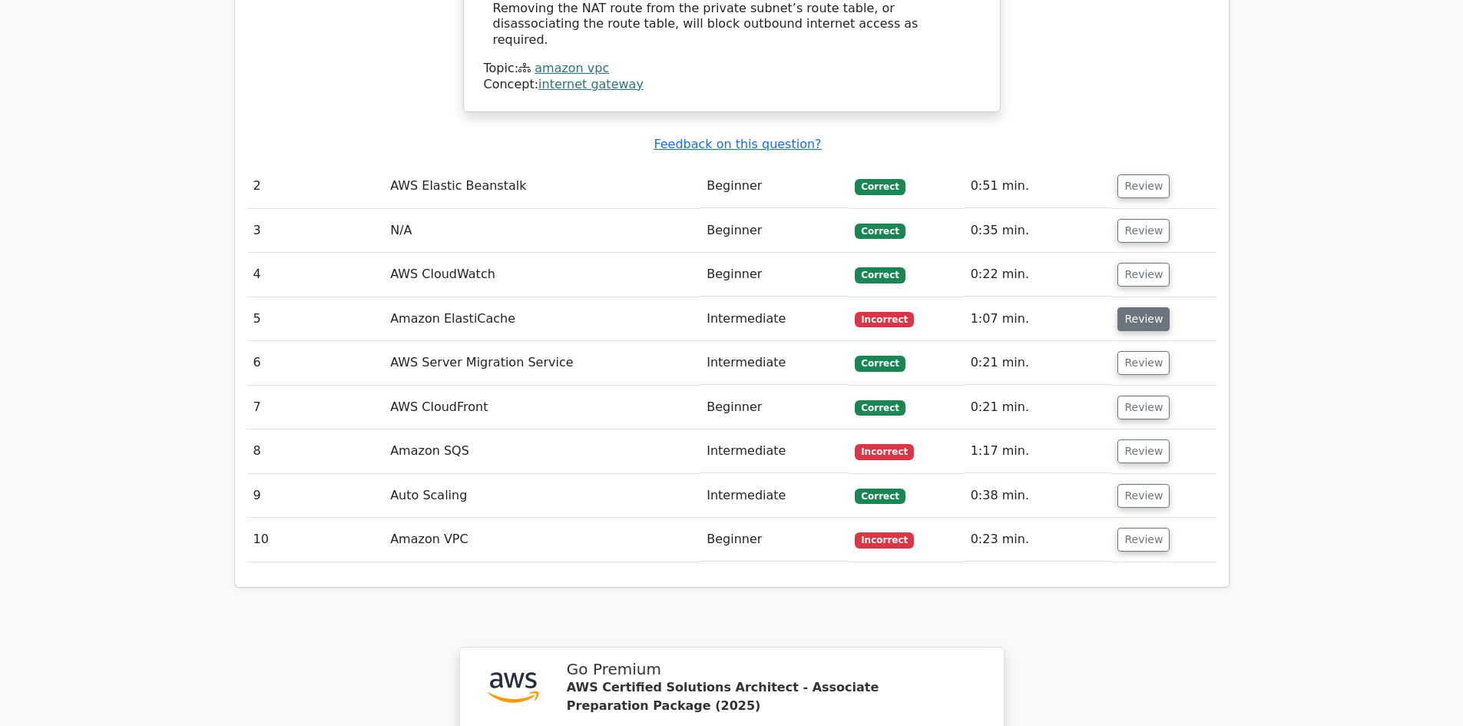
click at [1142, 307] on button "Review" at bounding box center [1143, 319] width 52 height 24
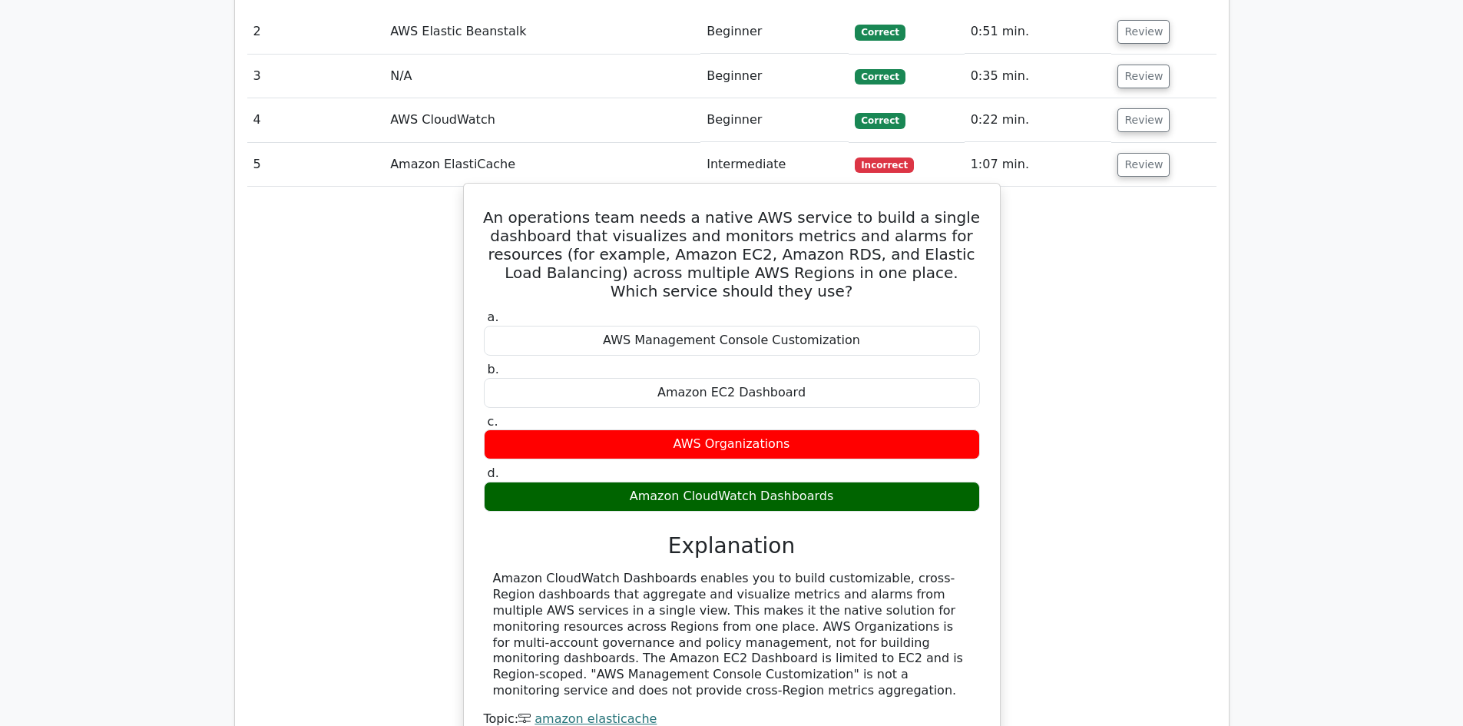
scroll to position [2087, 0]
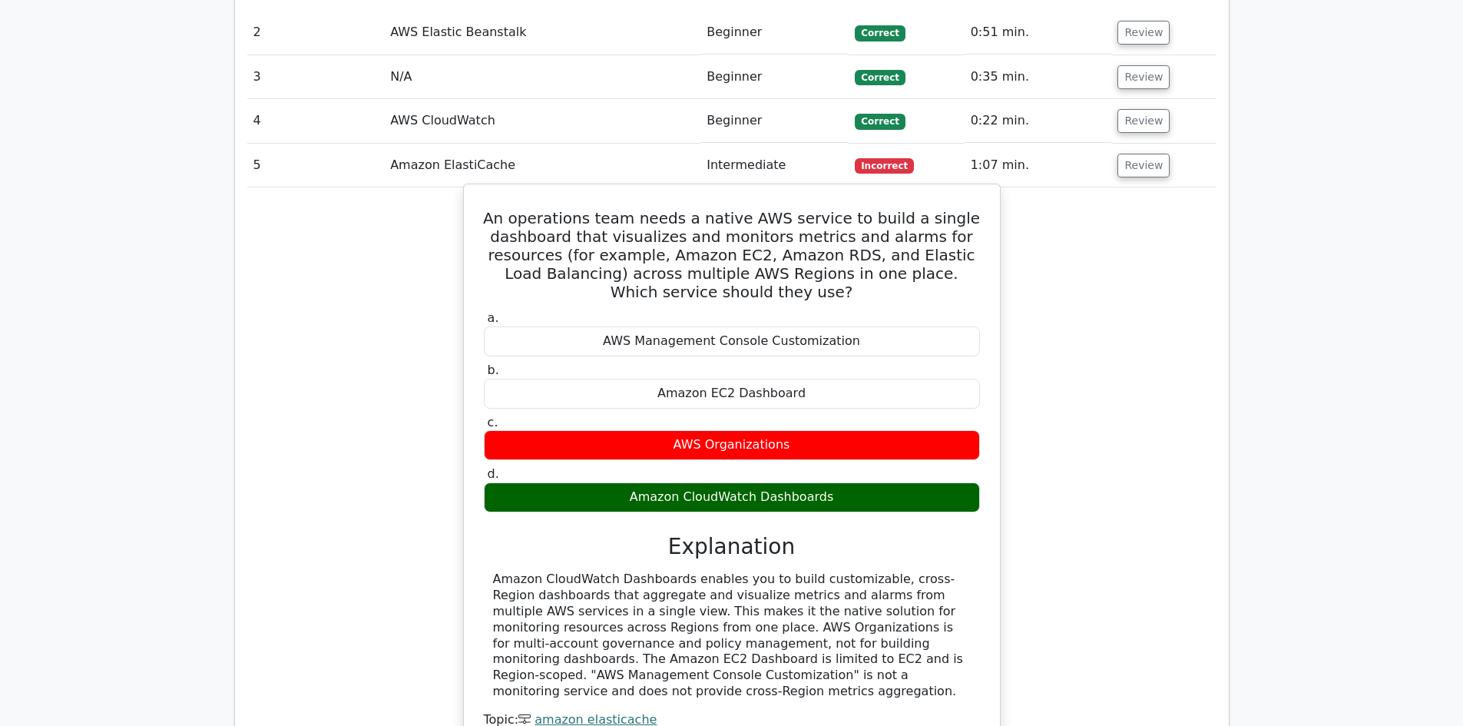
drag, startPoint x: 641, startPoint y: 405, endPoint x: 862, endPoint y: 402, distance: 221.2
click at [862, 482] on div "Amazon CloudWatch Dashboards" at bounding box center [732, 497] width 496 height 30
click at [763, 434] on div "a. AWS Management Console Customization b. Amazon EC2 Dashboard c. d." at bounding box center [731, 525] width 499 height 436
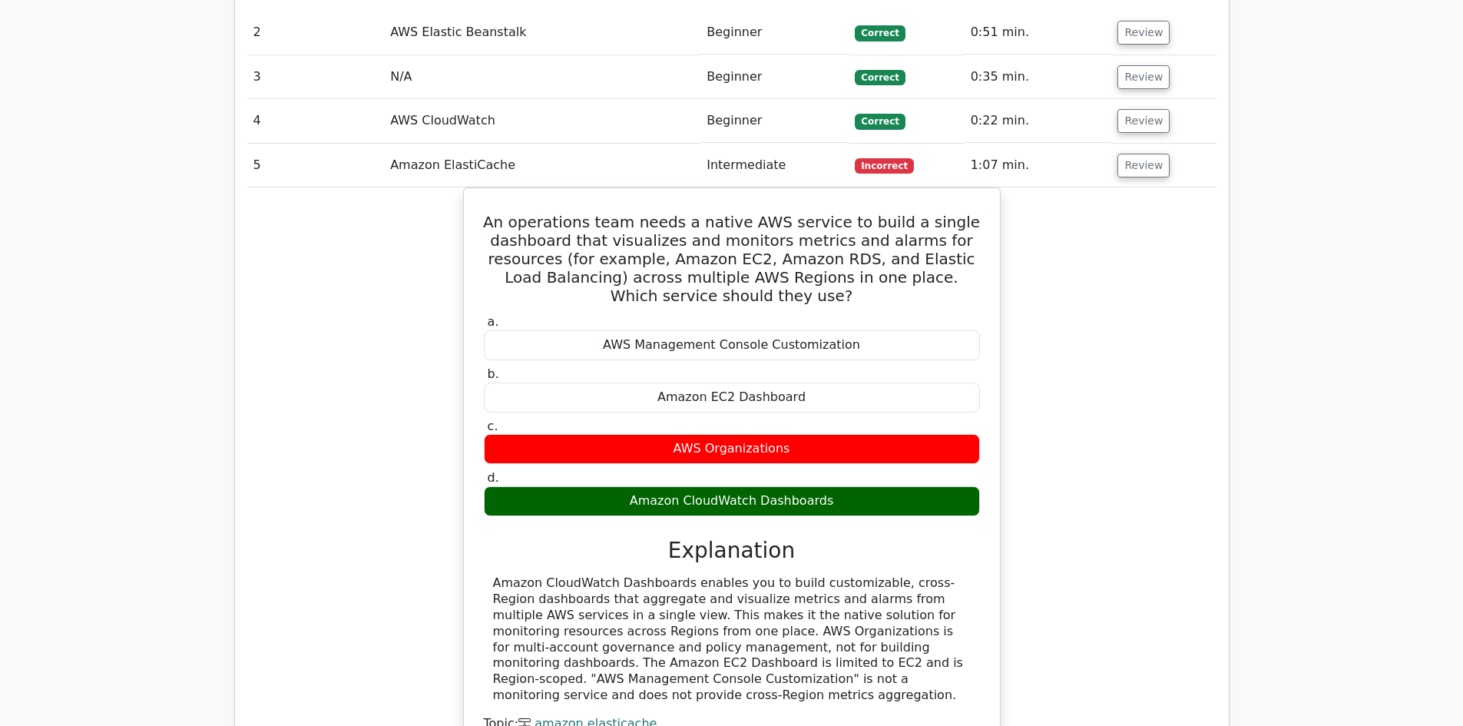
scroll to position [2548, 0]
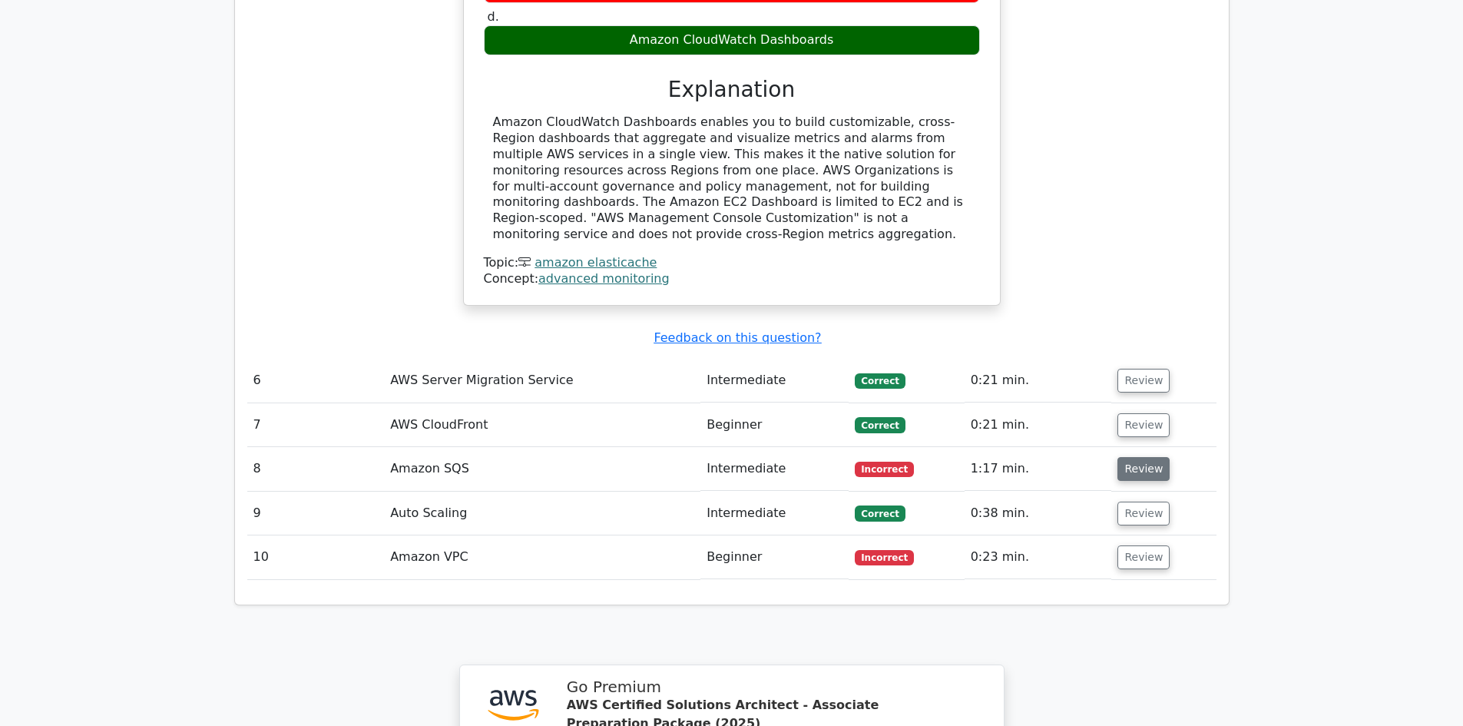
click at [1128, 457] on button "Review" at bounding box center [1143, 469] width 52 height 24
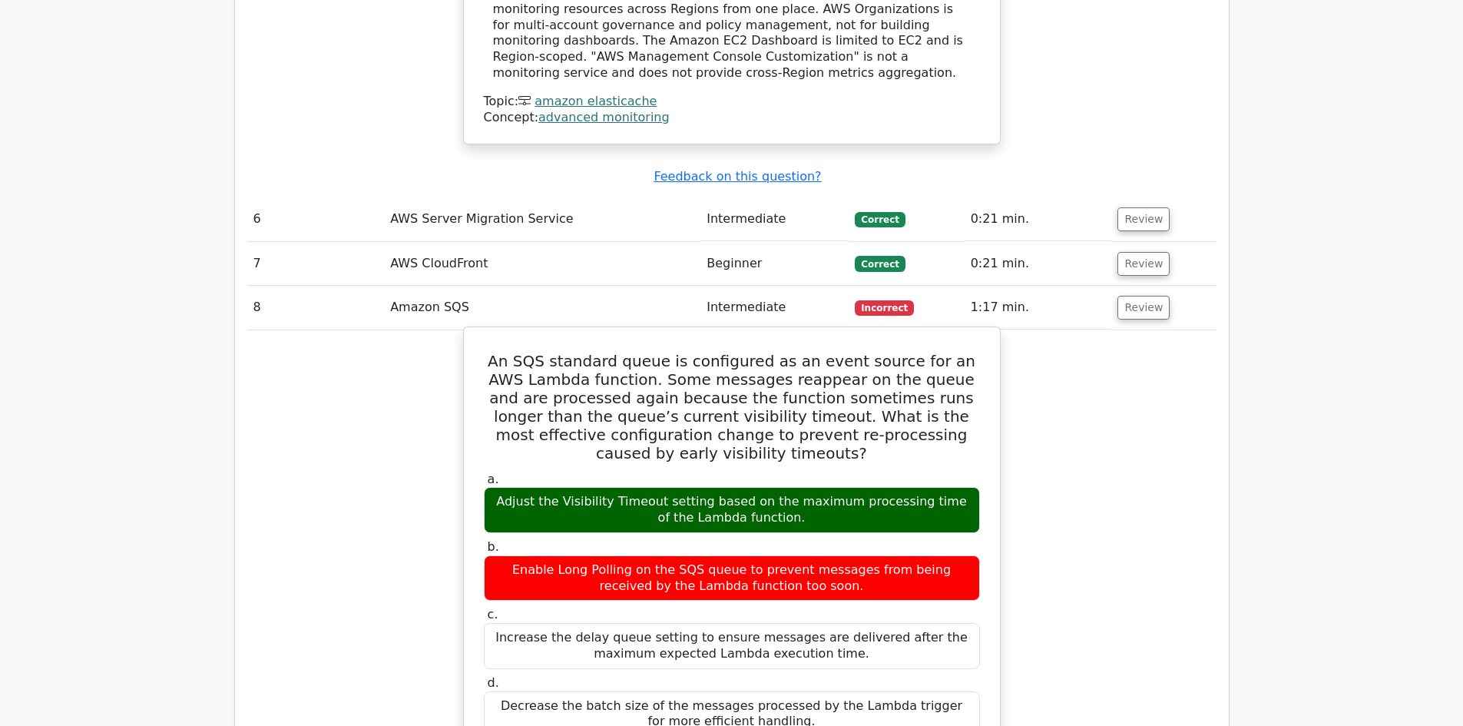
scroll to position [2778, 0]
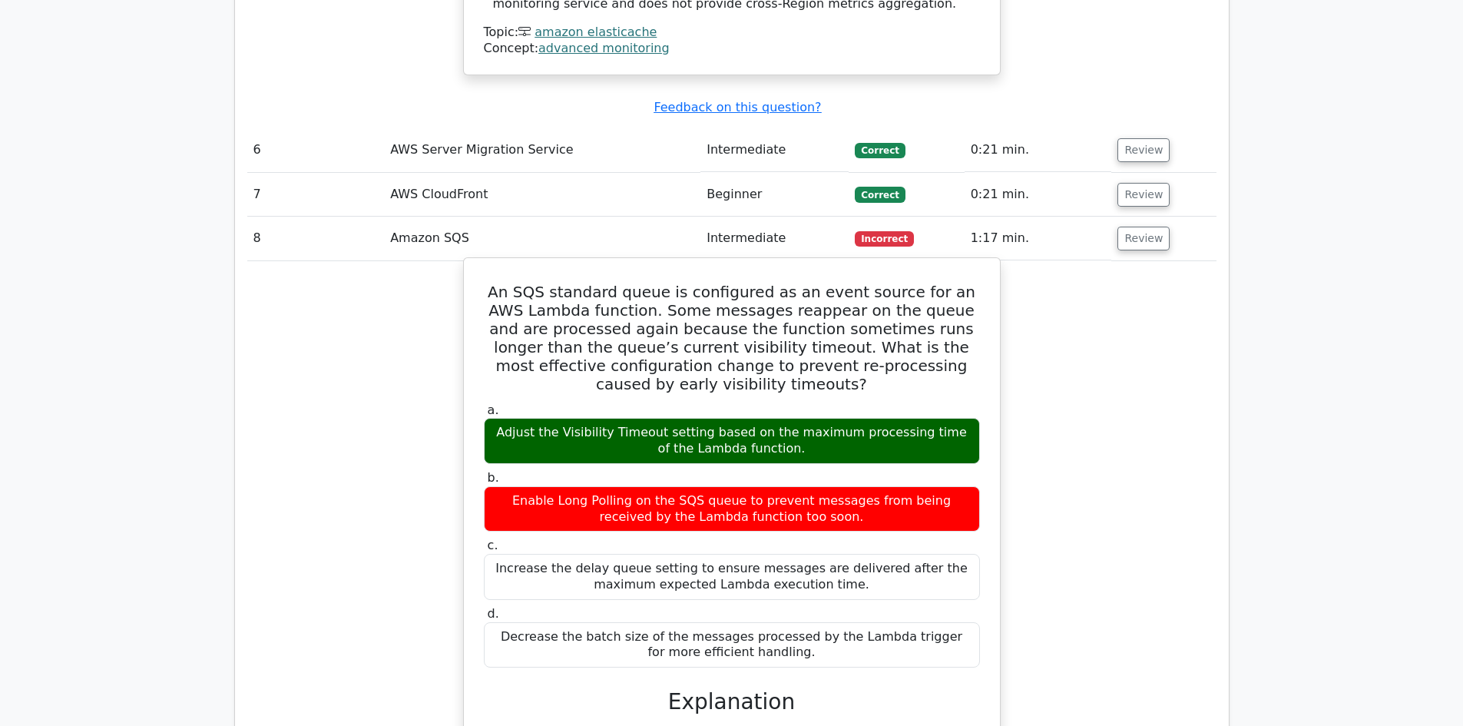
drag, startPoint x: 496, startPoint y: 323, endPoint x: 862, endPoint y: 342, distance: 366.0
click at [862, 418] on div "Adjust the Visibility Timeout setting based on the maximum processing time of t…" at bounding box center [732, 441] width 496 height 46
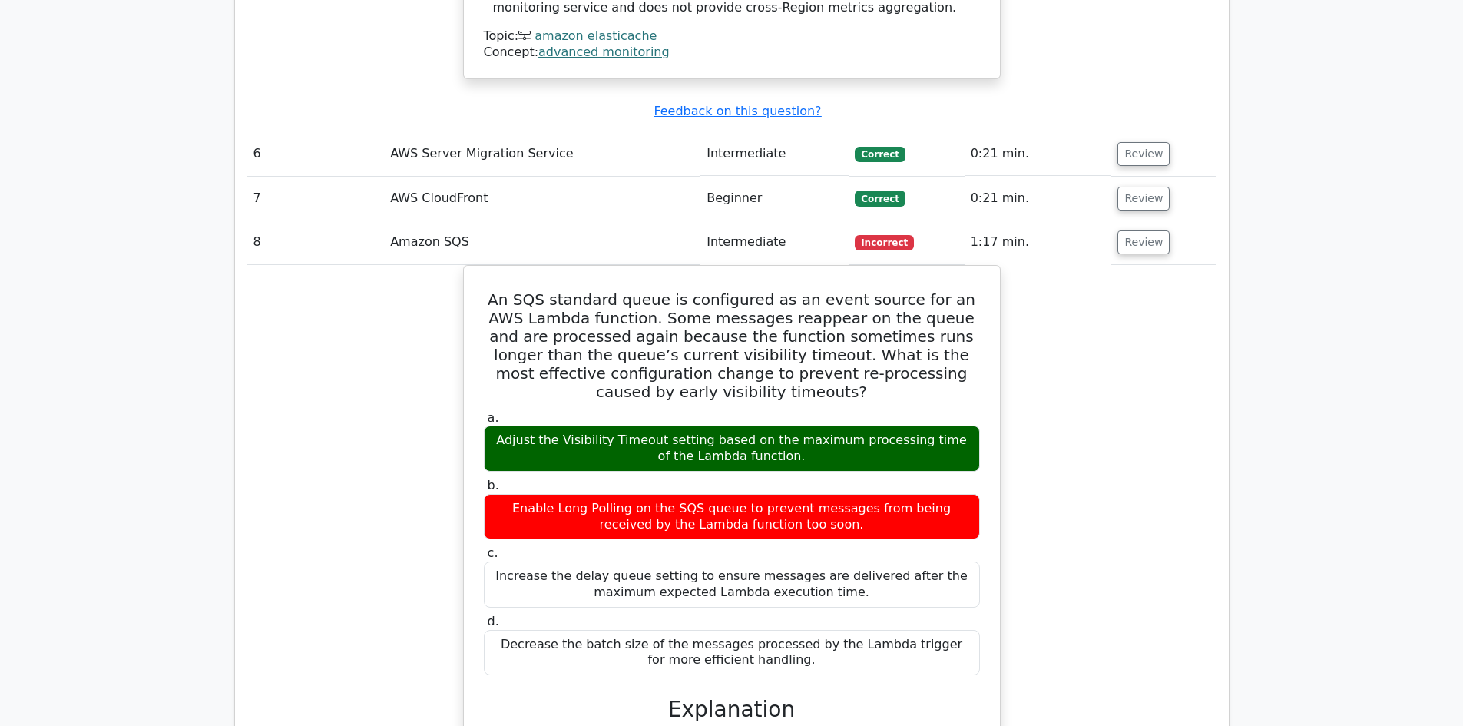
click at [852, 354] on div at bounding box center [852, 354] width 0 height 0
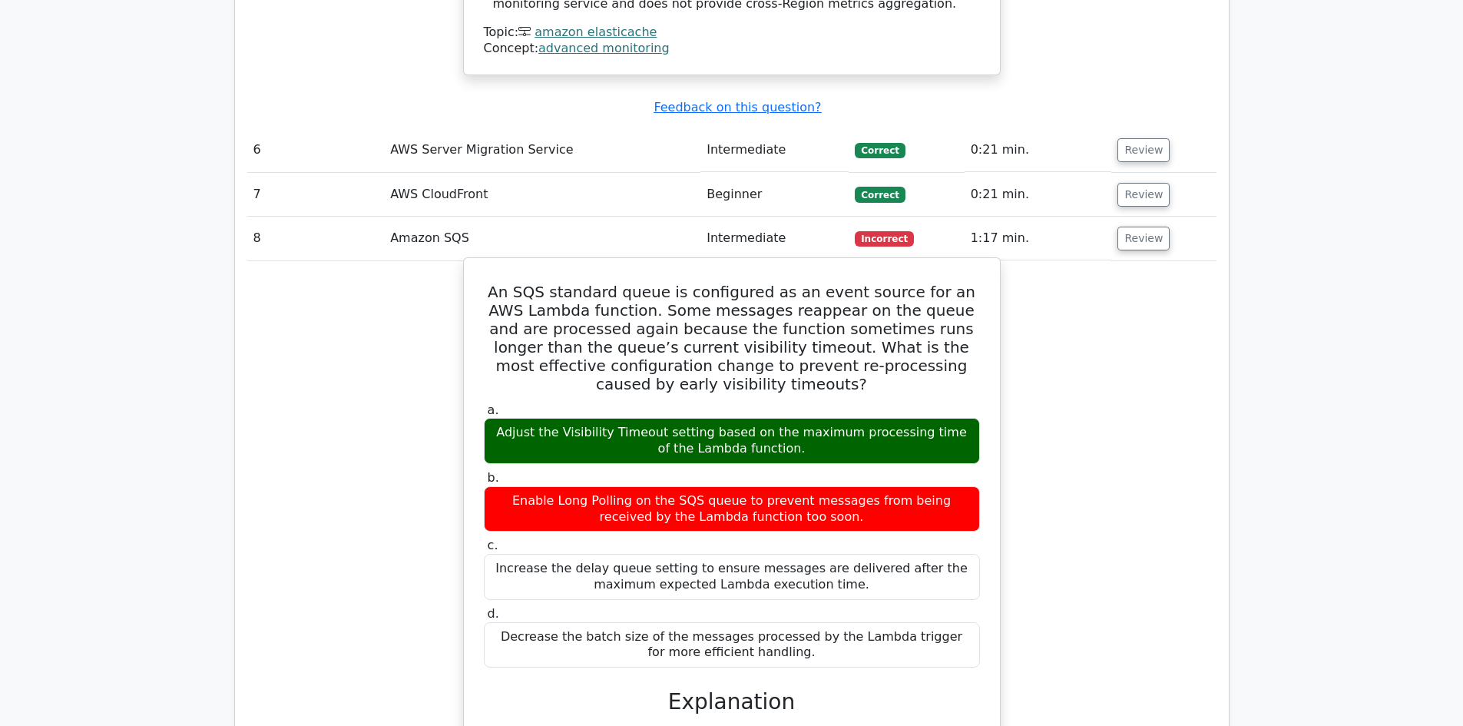
click at [826, 418] on div "Adjust the Visibility Timeout setting based on the maximum processing time of t…" at bounding box center [732, 441] width 496 height 46
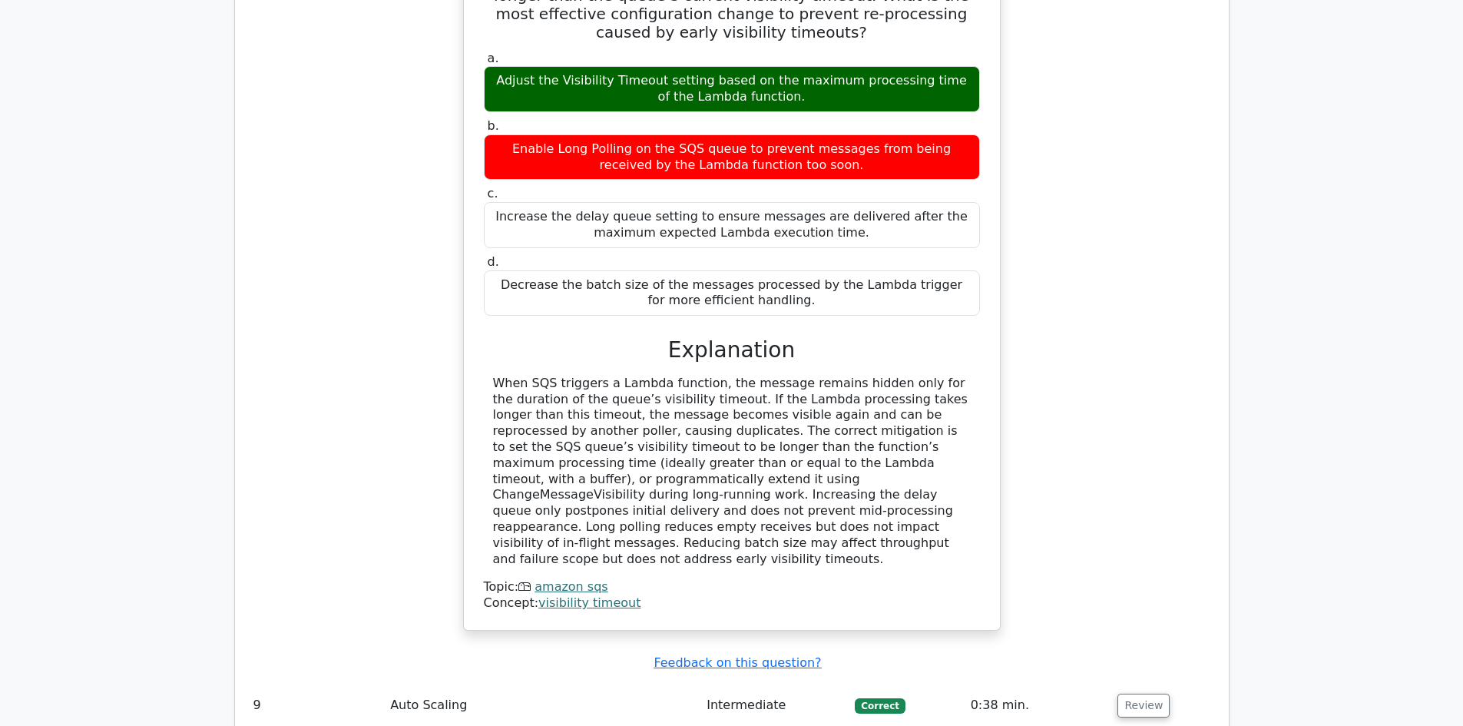
scroll to position [3239, 0]
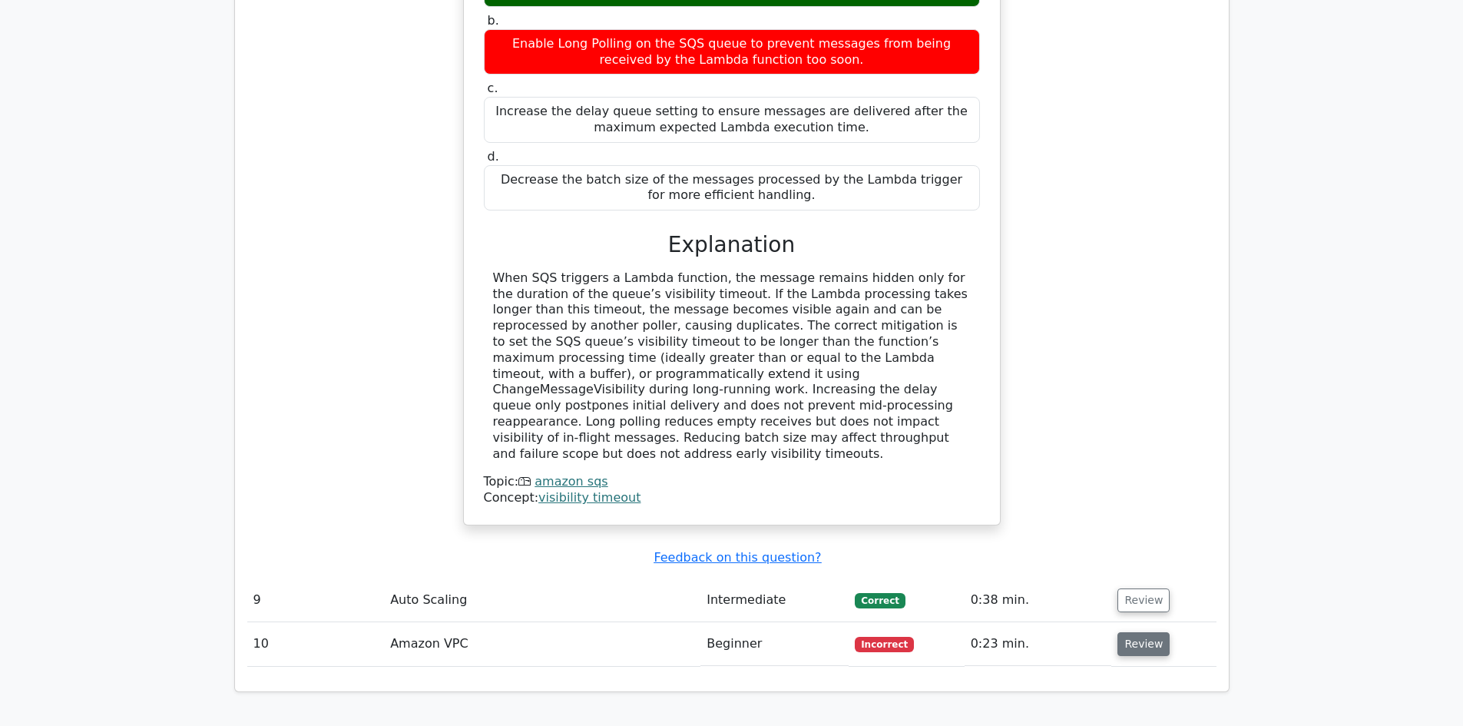
click at [1158, 632] on button "Review" at bounding box center [1143, 644] width 52 height 24
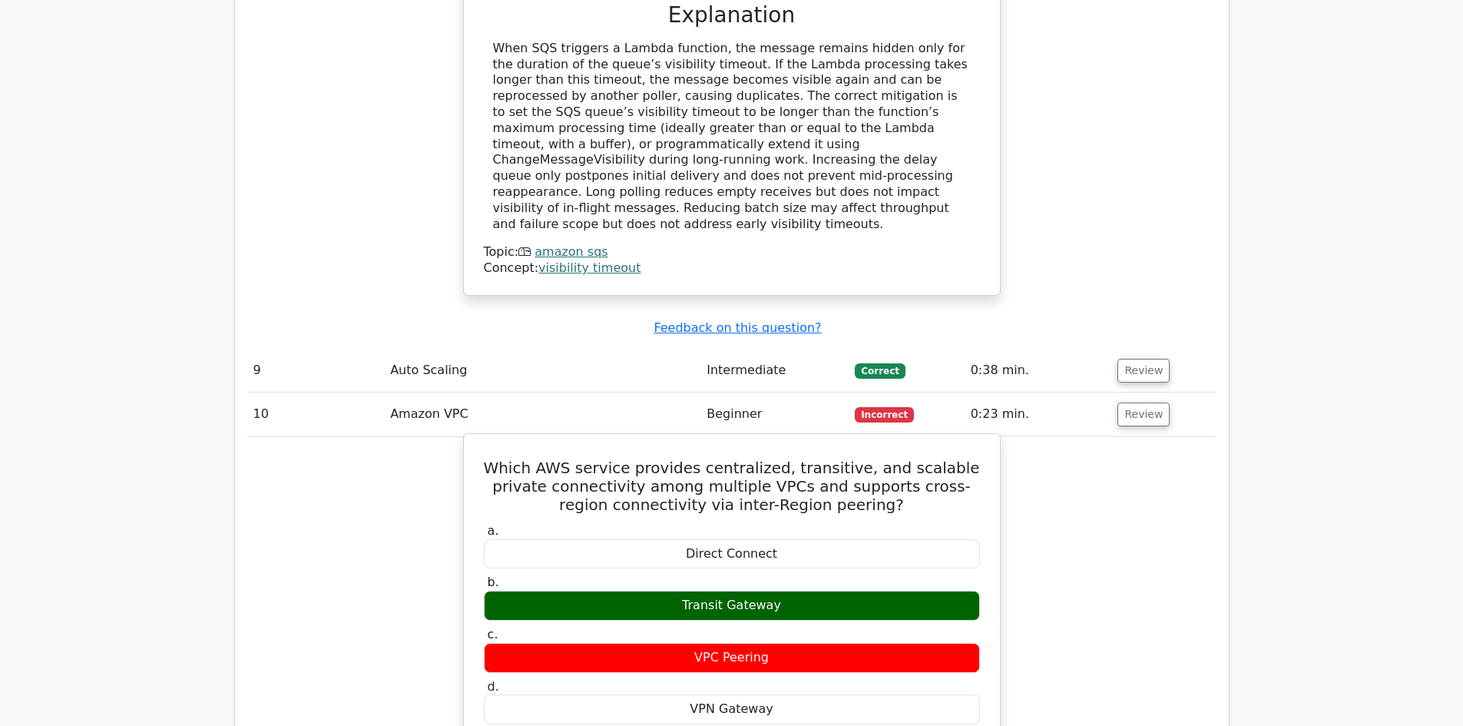
scroll to position [3469, 0]
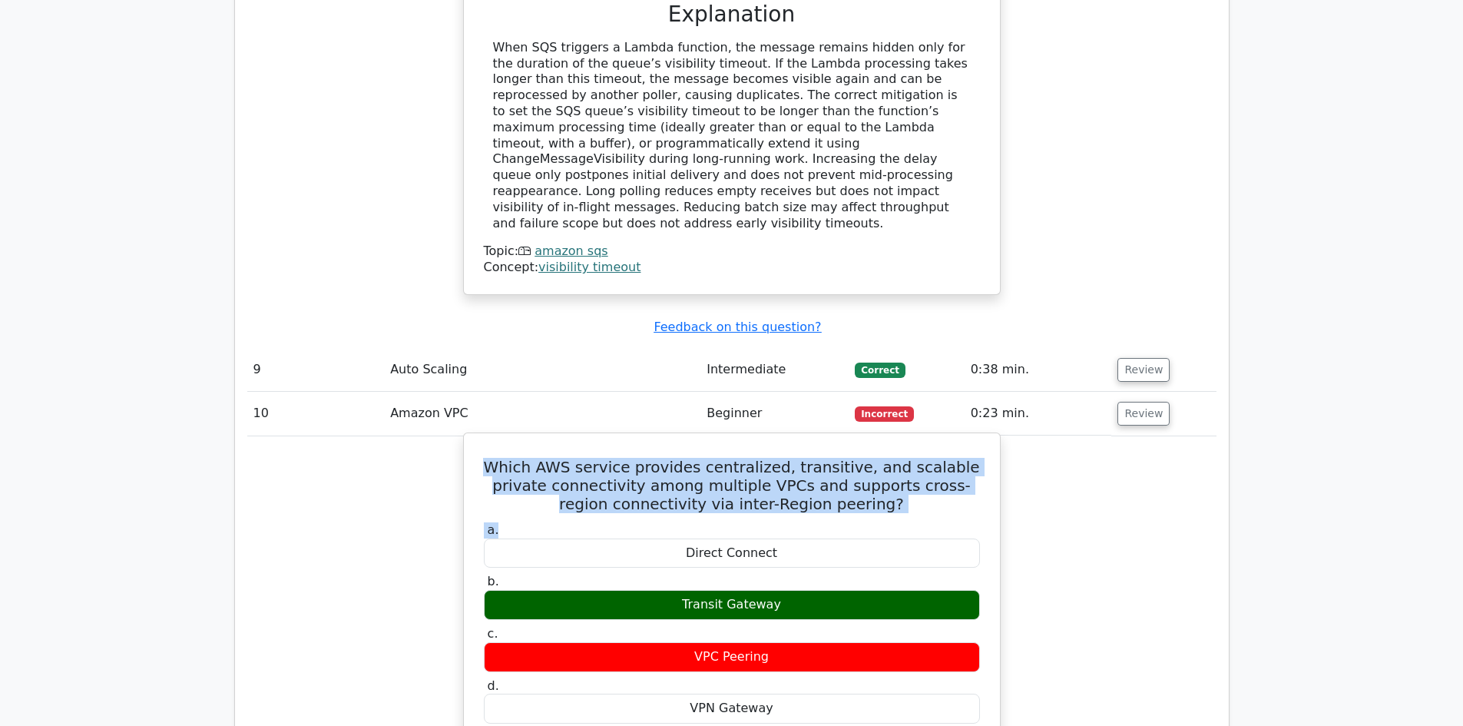
drag, startPoint x: 480, startPoint y: 352, endPoint x: 887, endPoint y: 399, distance: 409.8
click at [887, 439] on div "Which AWS service provides centralized, transitive, and scalable private connec…" at bounding box center [732, 724] width 524 height 571
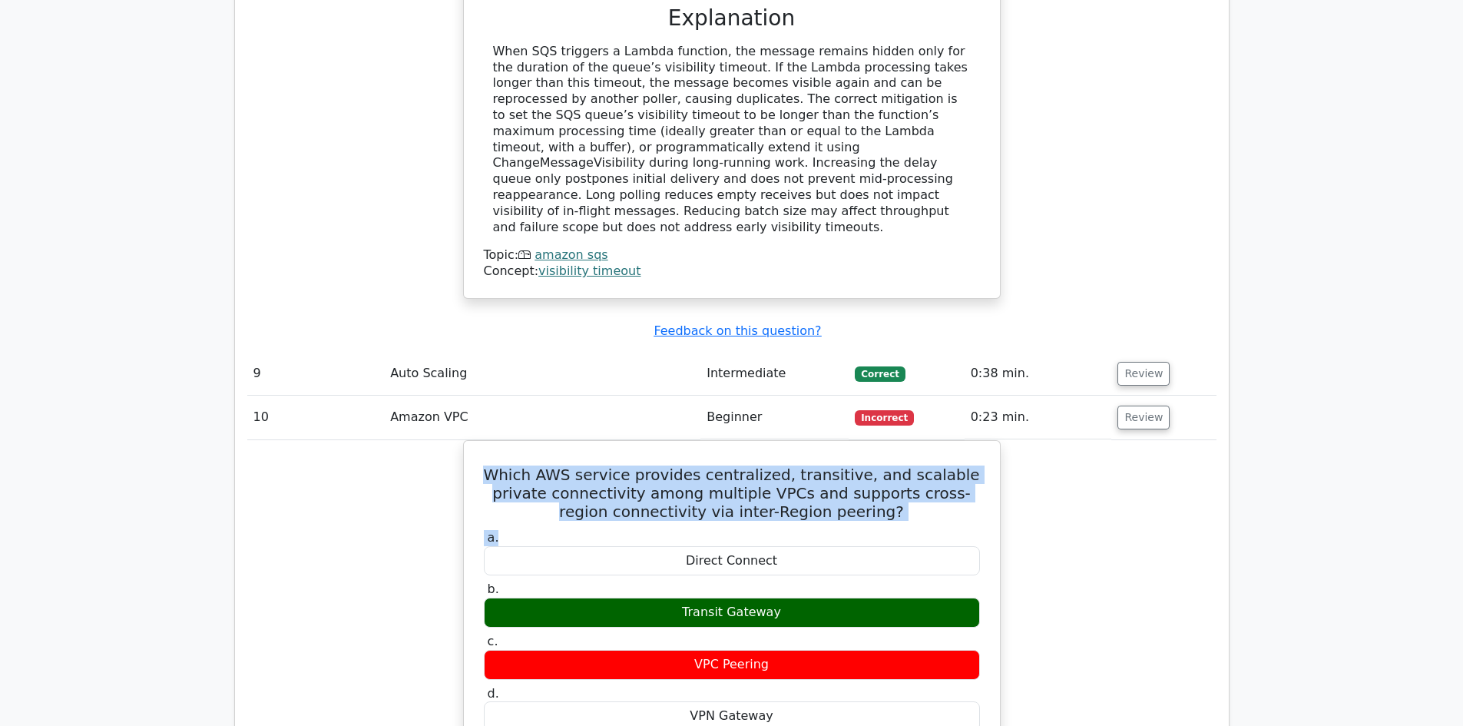
click at [877, 419] on div at bounding box center [877, 419] width 0 height 0
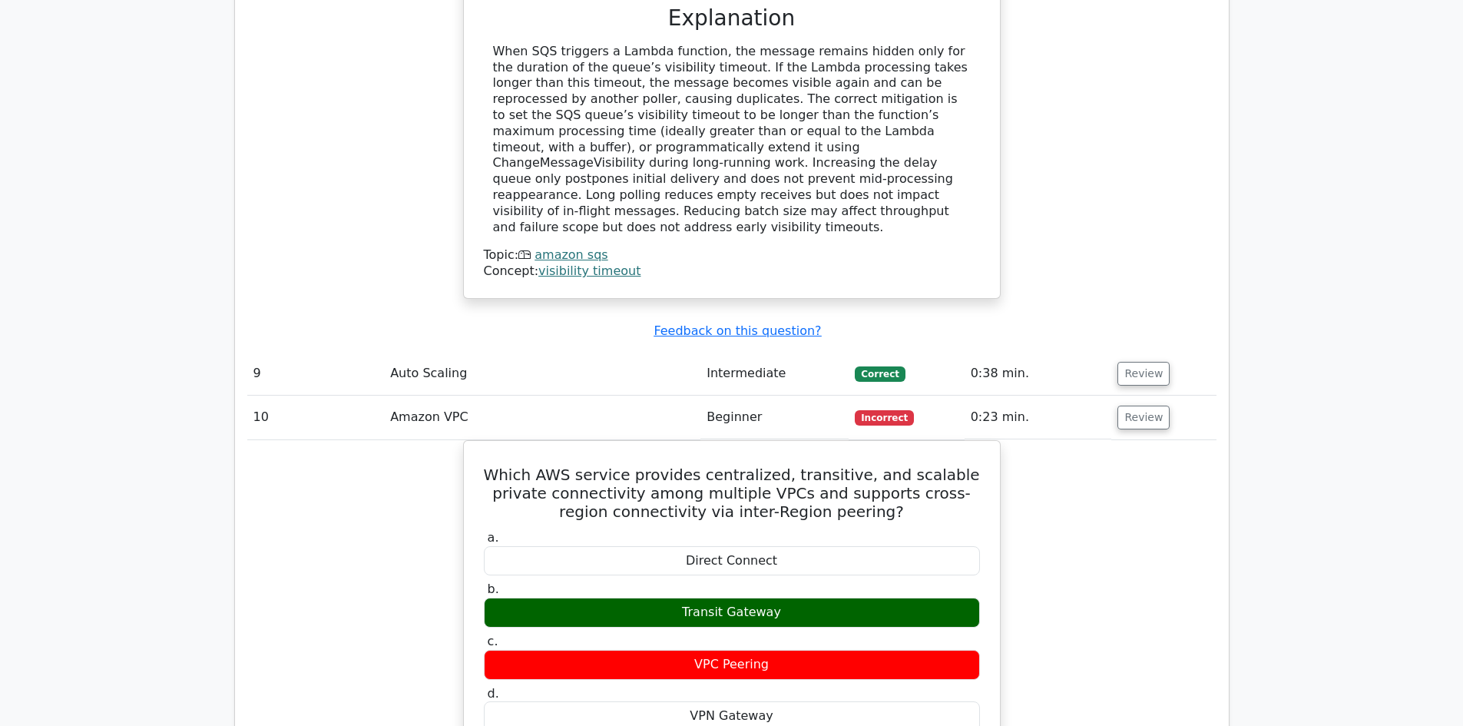
drag, startPoint x: 601, startPoint y: 222, endPoint x: 727, endPoint y: 260, distance: 131.7
drag, startPoint x: 755, startPoint y: 240, endPoint x: 787, endPoint y: 257, distance: 36.4
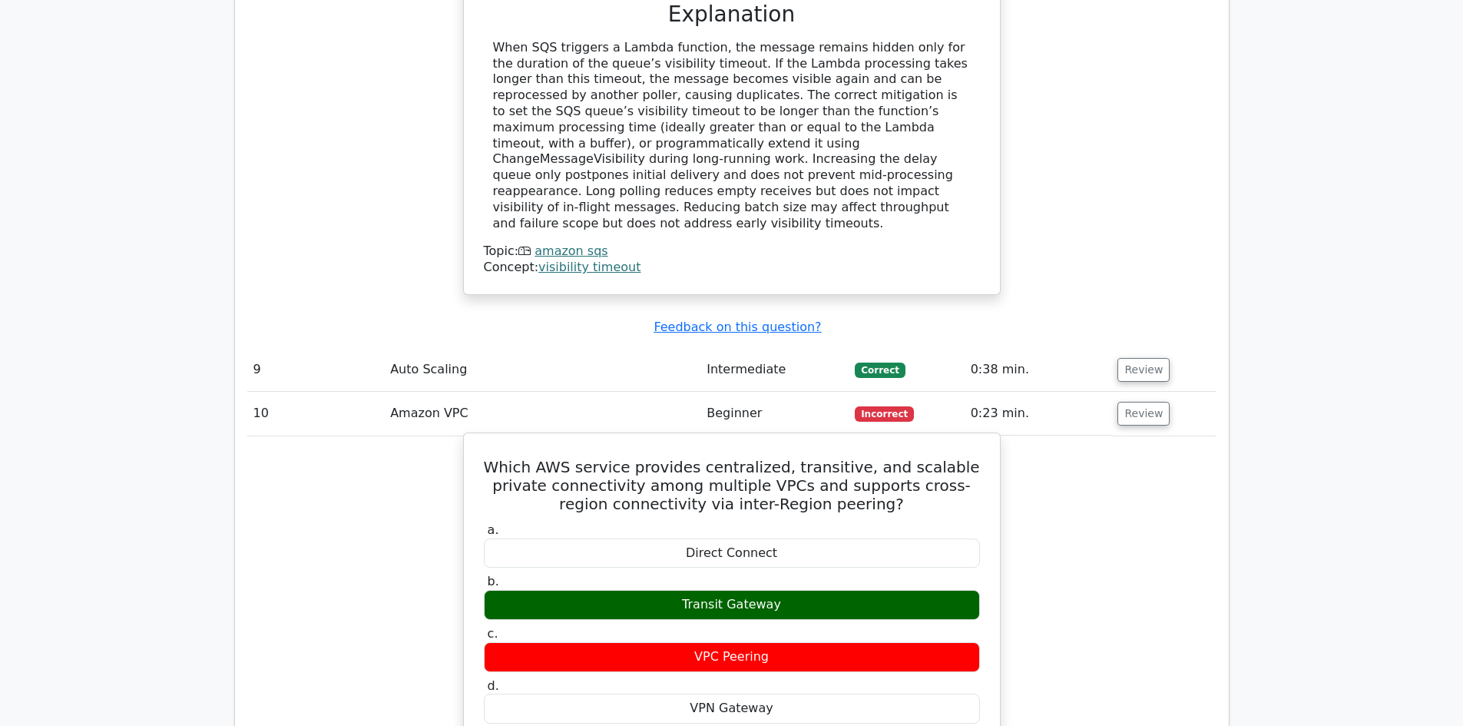
drag, startPoint x: 618, startPoint y: 359, endPoint x: 653, endPoint y: 438, distance: 85.9
click at [617, 458] on h5 "Which AWS service provides centralized, transitive, and scalable private connec…" at bounding box center [731, 485] width 499 height 55
drag, startPoint x: 683, startPoint y: 483, endPoint x: 783, endPoint y: 491, distance: 100.2
click at [783, 590] on div "Transit Gateway" at bounding box center [732, 605] width 496 height 30
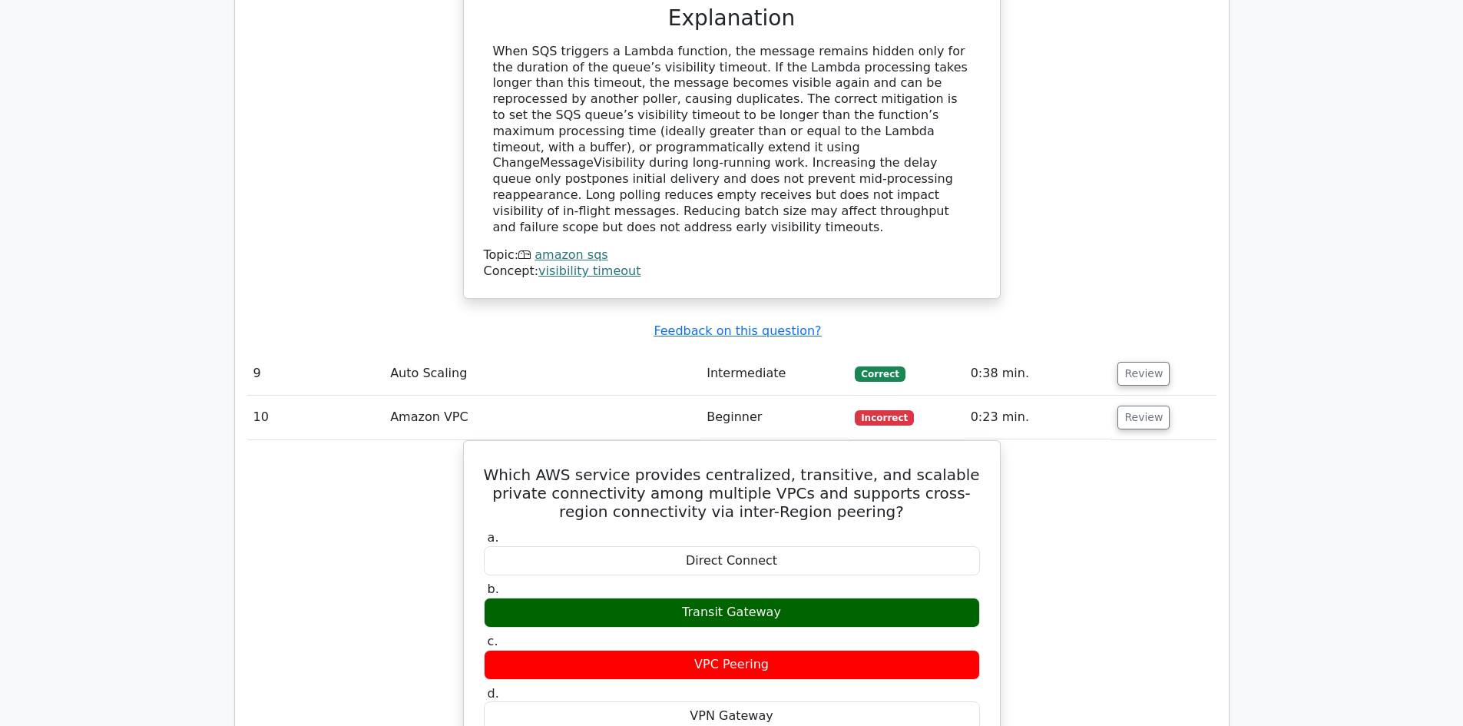
click at [773, 494] on div at bounding box center [773, 494] width 0 height 0
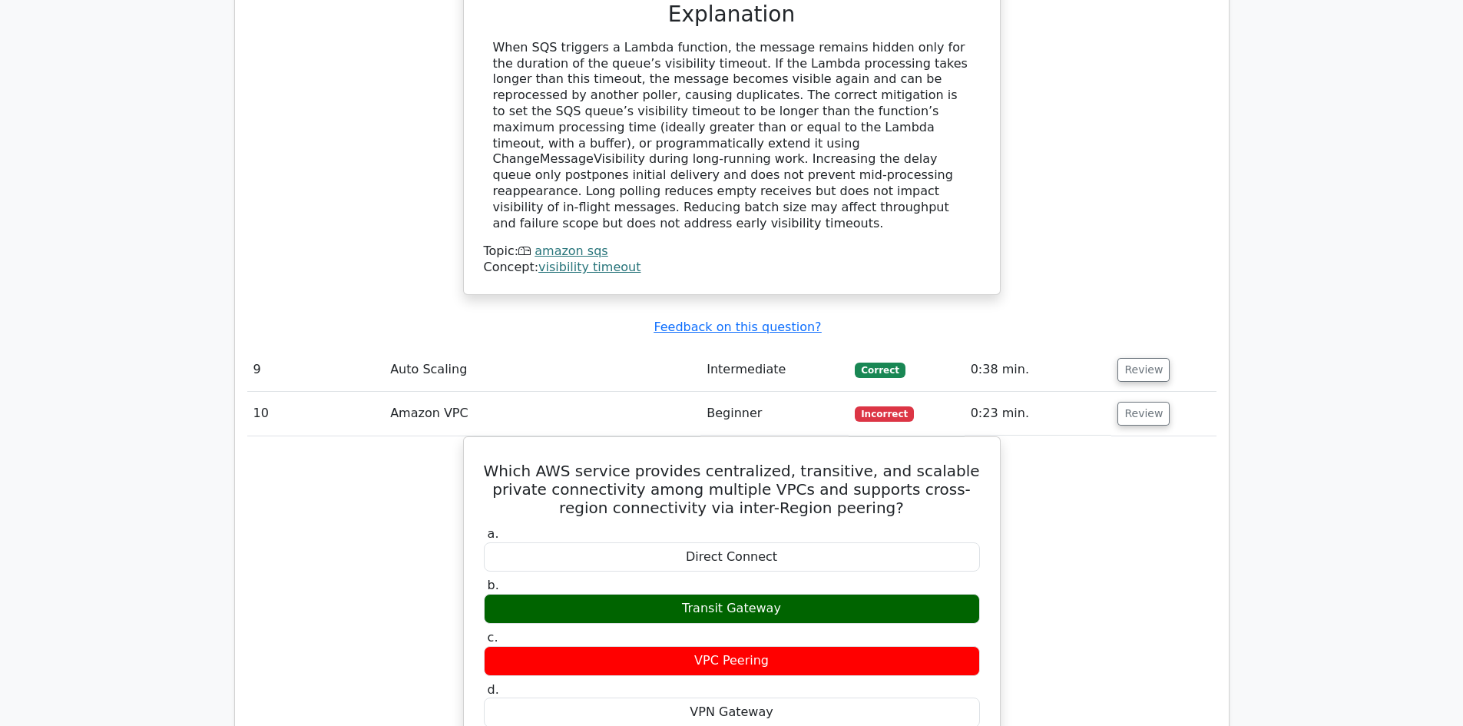
click at [1027, 512] on div "Which AWS service provides centralized, transitive, and scalable private connec…" at bounding box center [731, 738] width 969 height 604
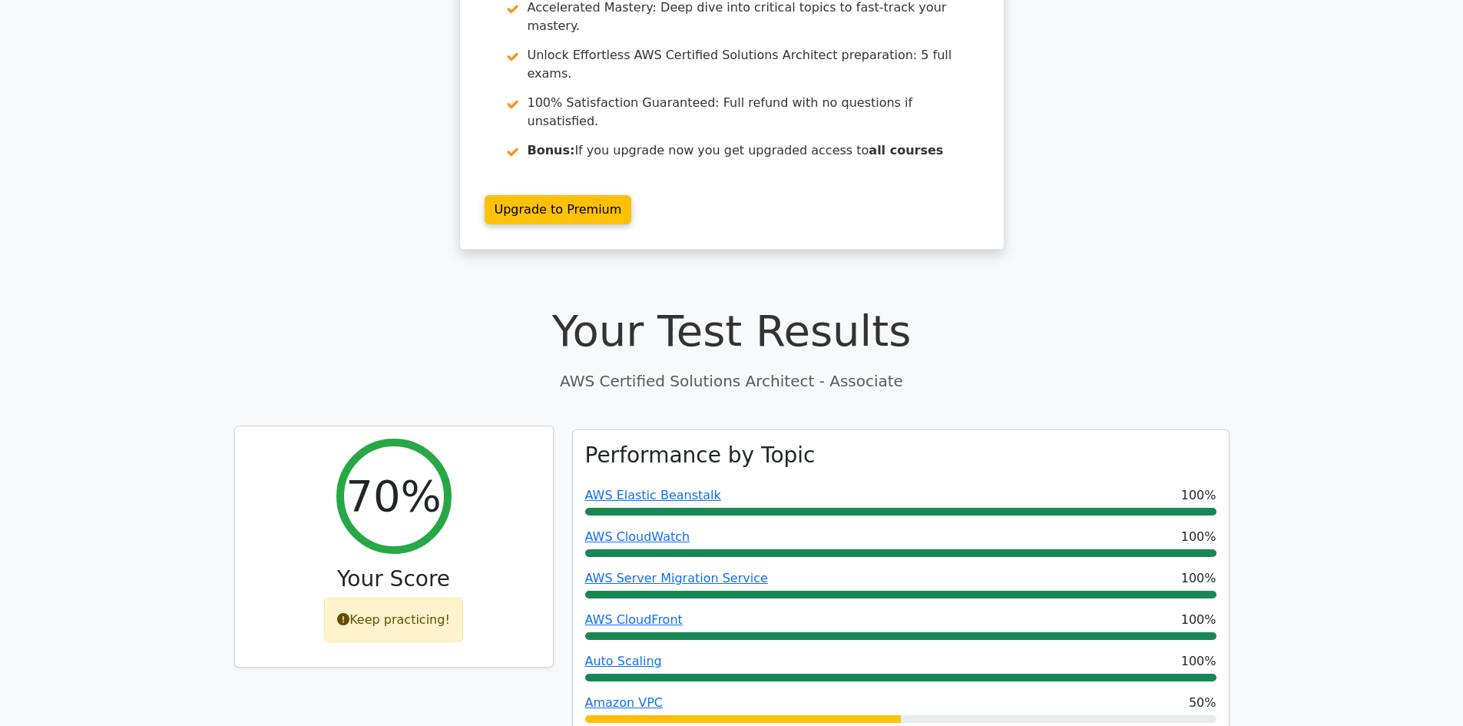
scroll to position [0, 0]
